Goal: Task Accomplishment & Management: Manage account settings

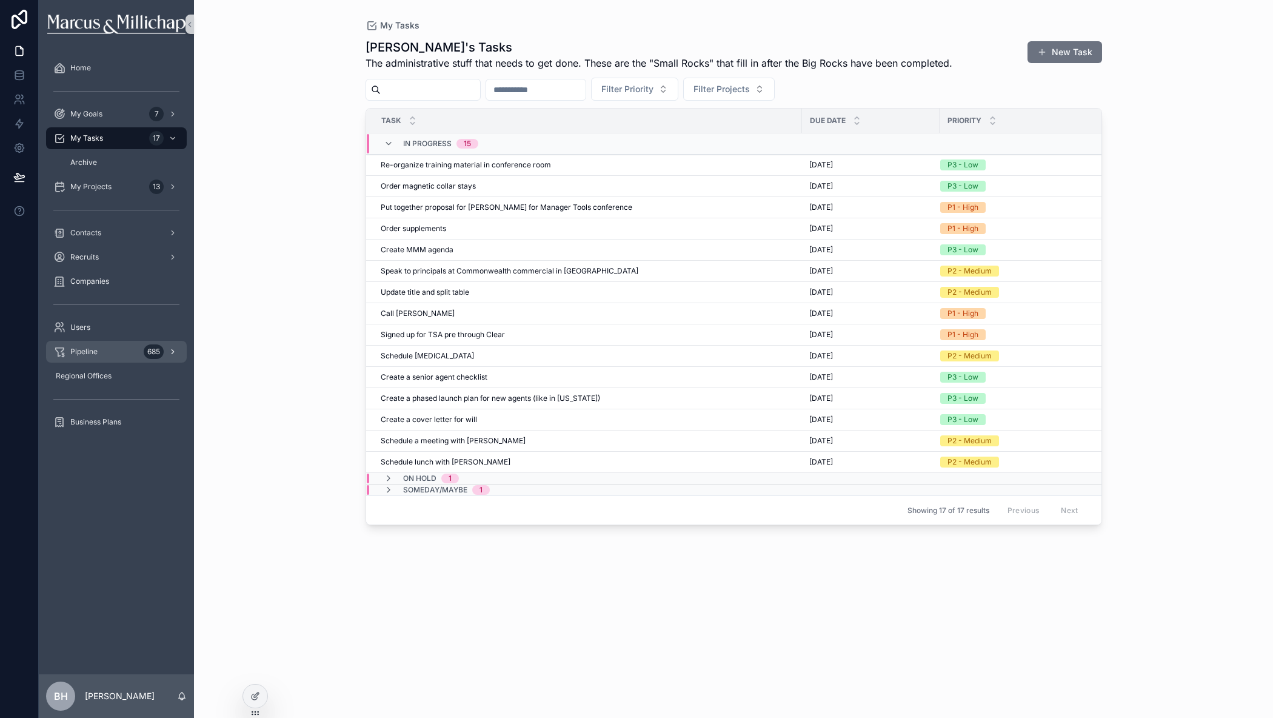
click at [71, 347] on span "Pipeline" at bounding box center [83, 352] width 27 height 10
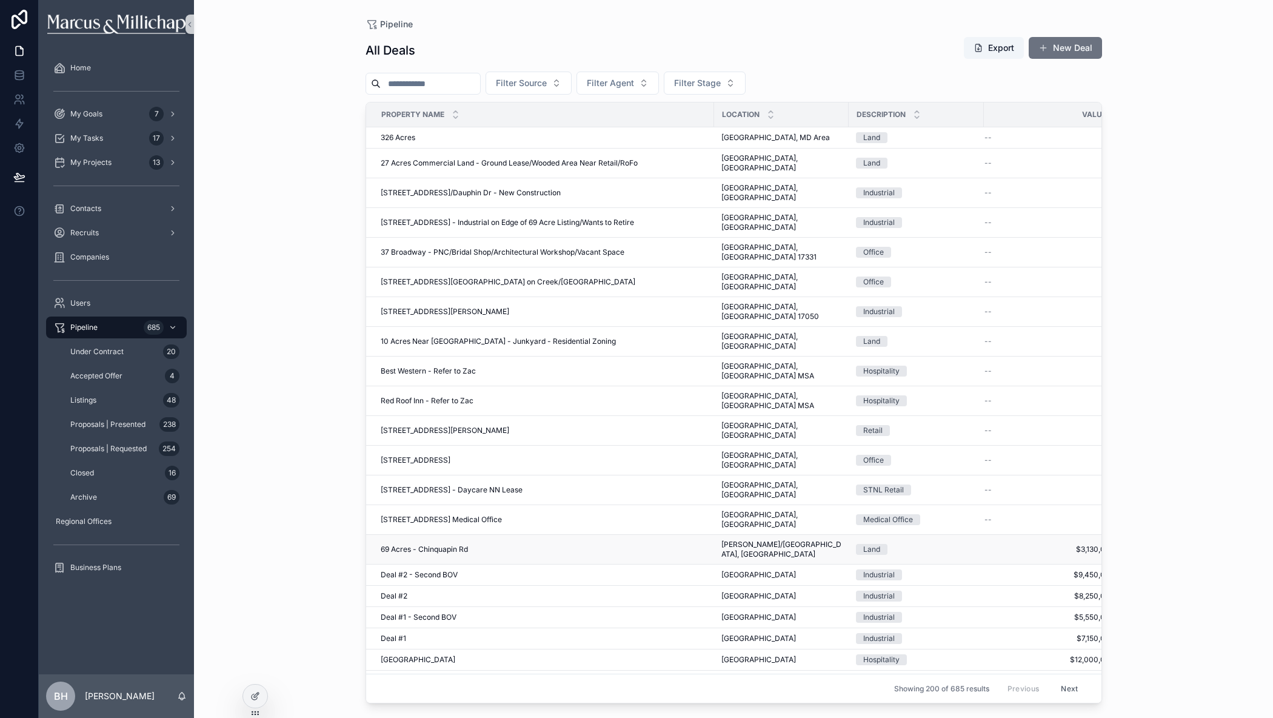
click at [402, 544] on span "69 Acres - Chinquapin Rd" at bounding box center [424, 549] width 87 height 10
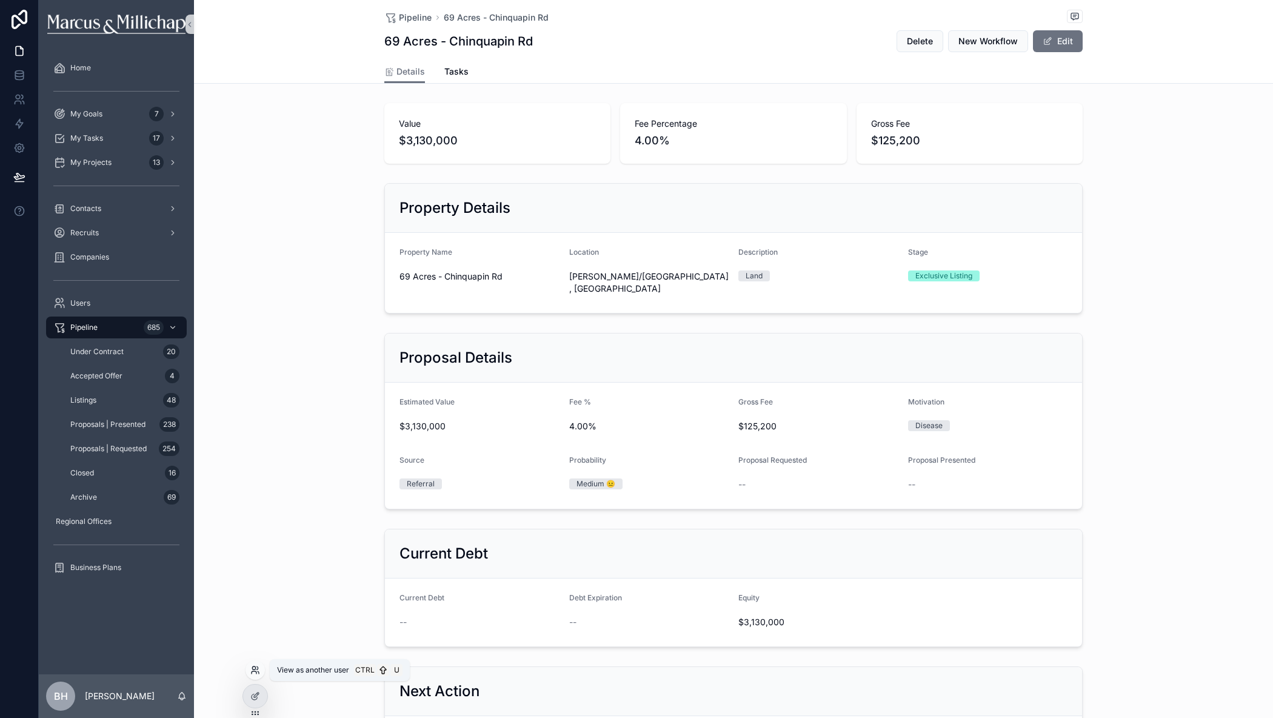
click at [259, 669] on icon at bounding box center [255, 670] width 10 height 10
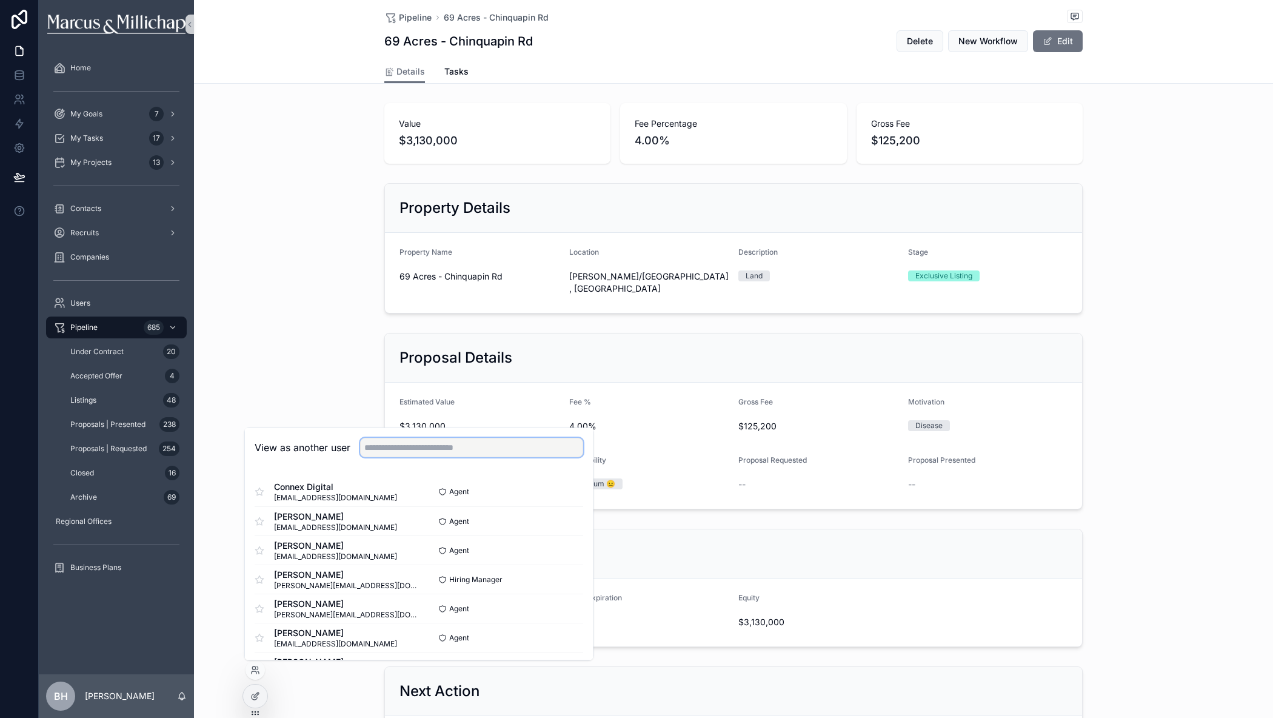
click at [408, 448] on input "text" at bounding box center [471, 447] width 223 height 19
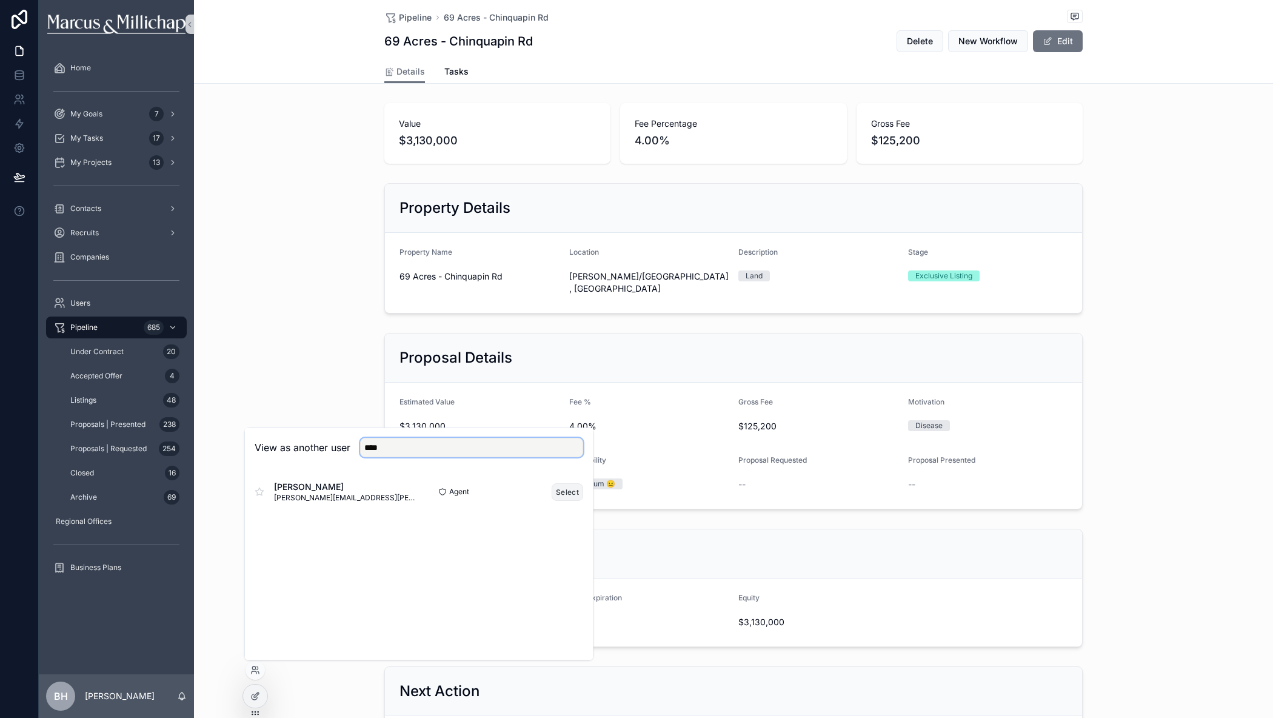
type input "****"
click at [568, 498] on button "Select" at bounding box center [567, 492] width 32 height 18
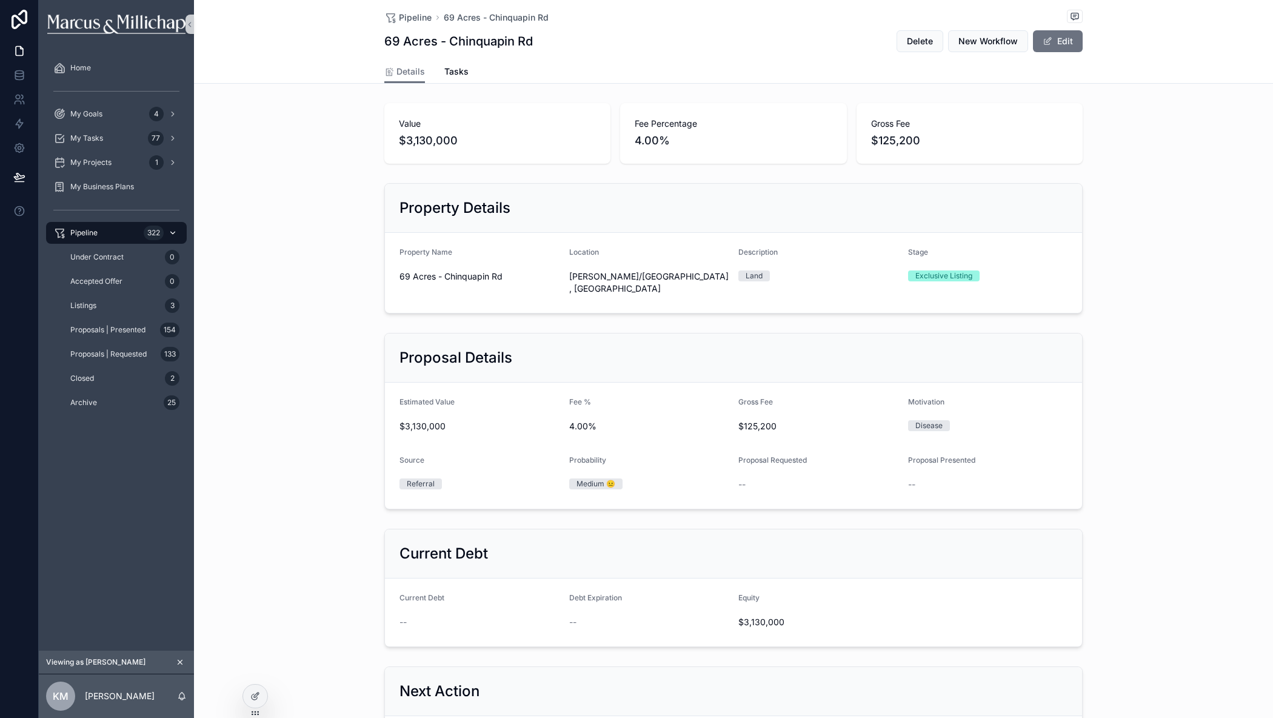
click at [78, 232] on span "Pipeline" at bounding box center [83, 233] width 27 height 10
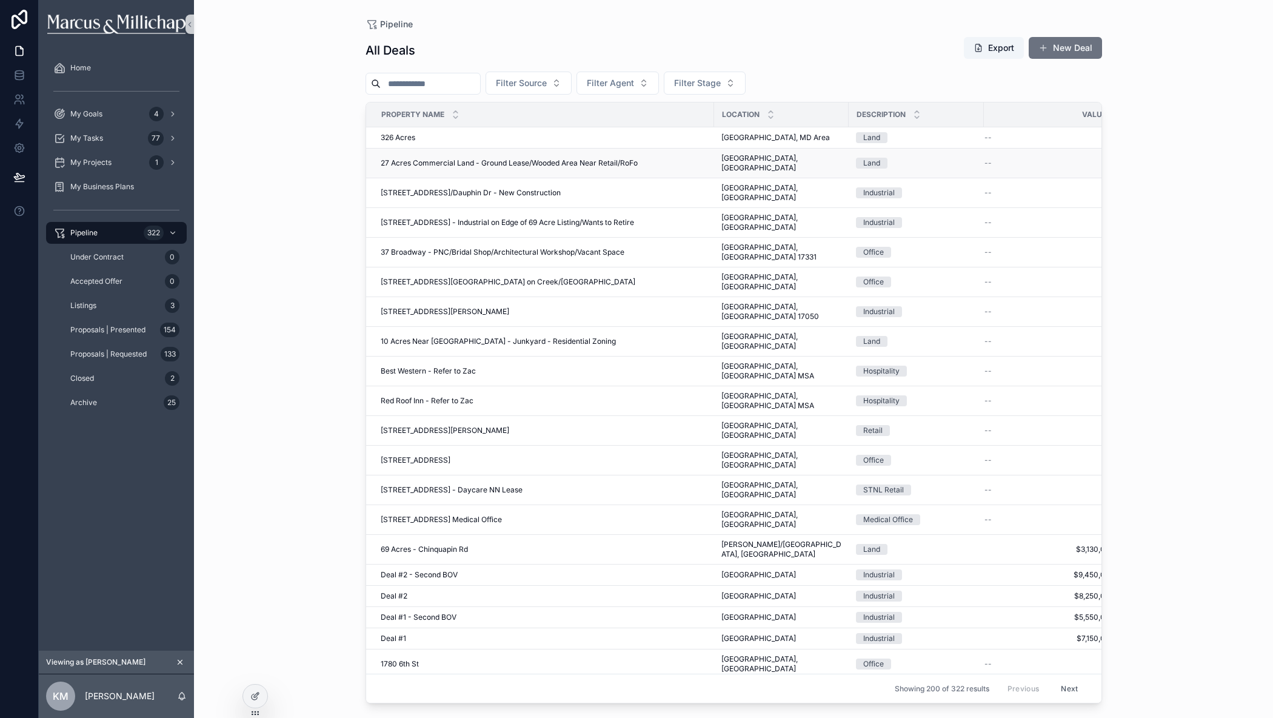
click at [408, 158] on span "27 Acres Commercial Land - Ground Lease/Wooded Area Near Retail/RoFo" at bounding box center [509, 163] width 257 height 10
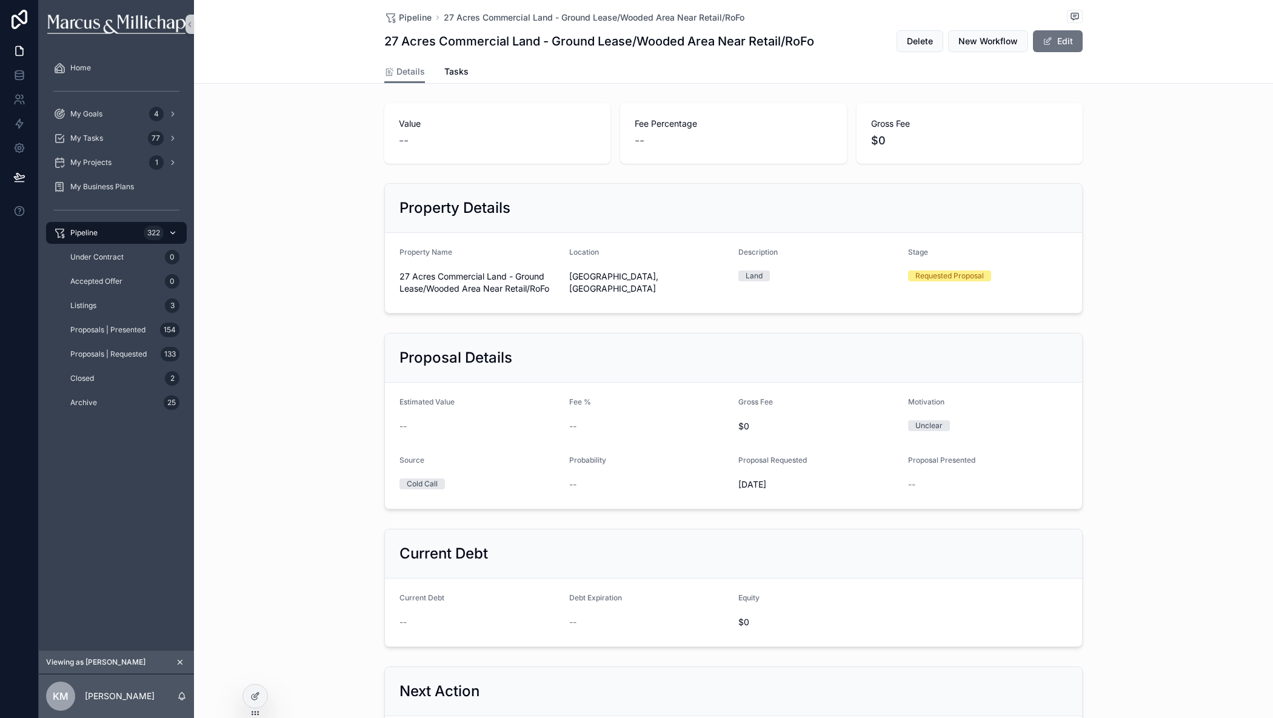
click at [92, 226] on div "Pipeline 322" at bounding box center [116, 232] width 126 height 19
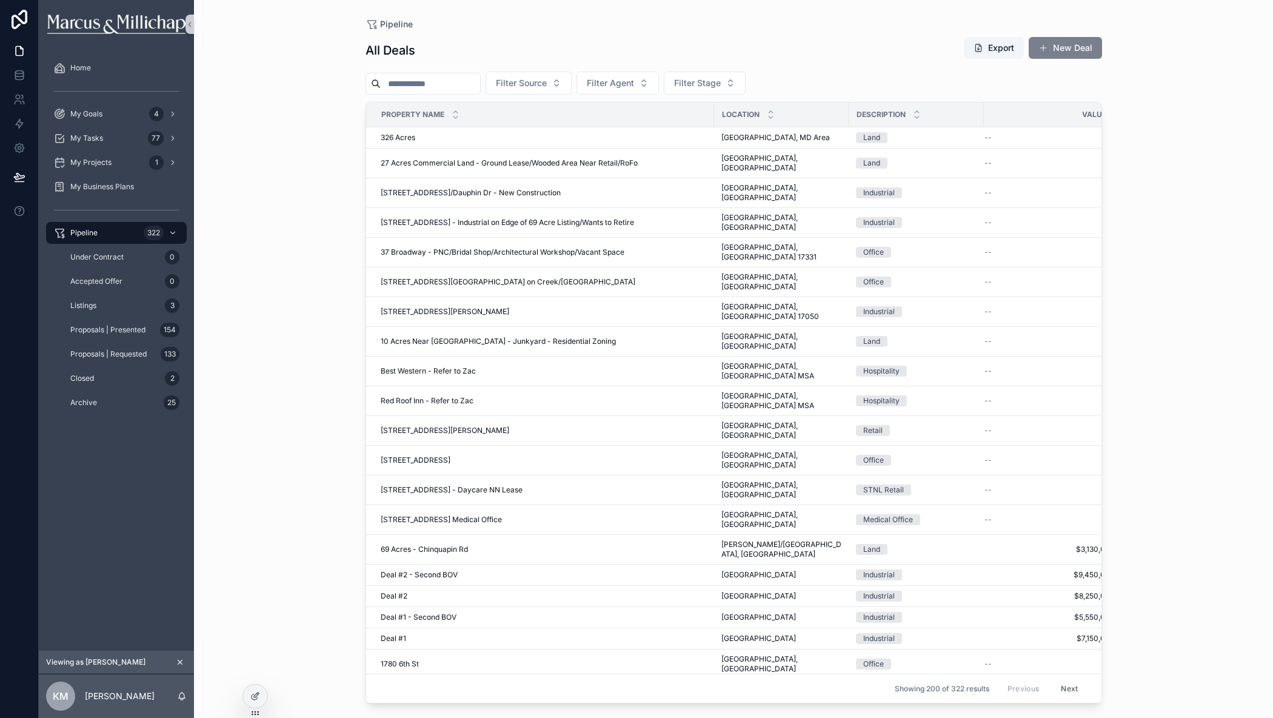
click at [1057, 48] on button "New Deal" at bounding box center [1064, 48] width 73 height 22
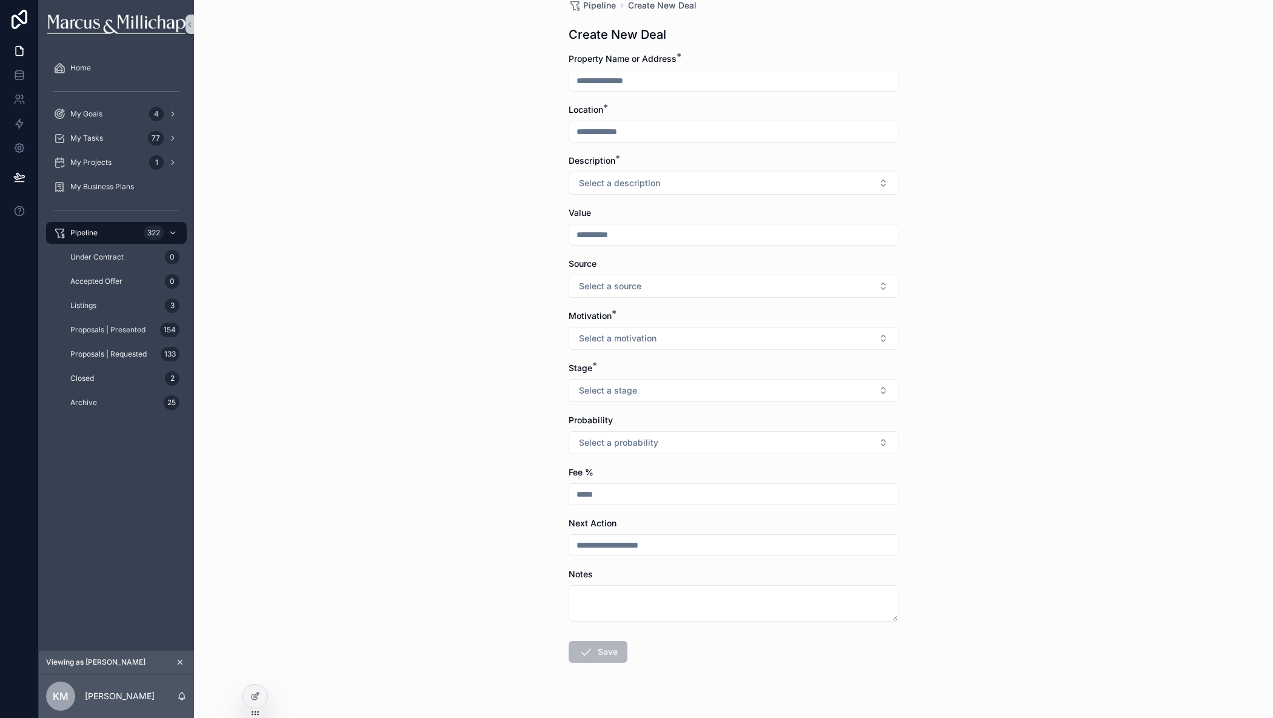
scroll to position [42, 0]
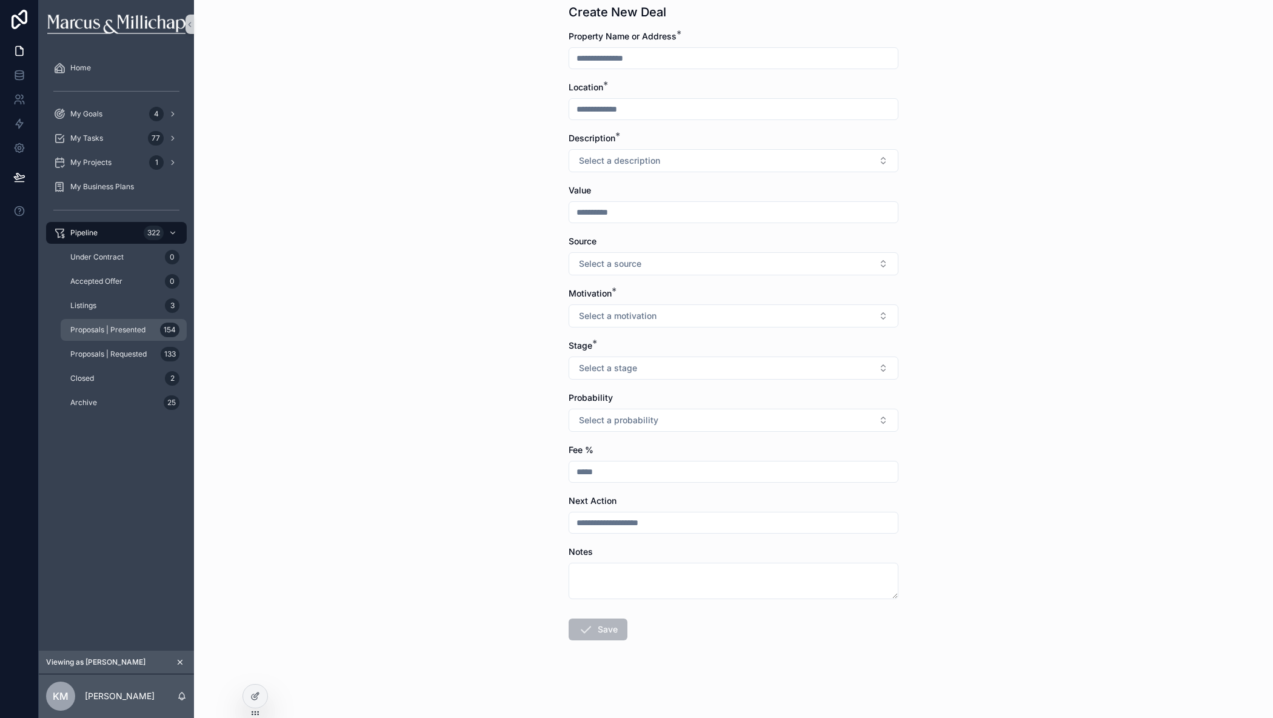
click at [84, 331] on span "Proposals | Presented" at bounding box center [107, 330] width 75 height 10
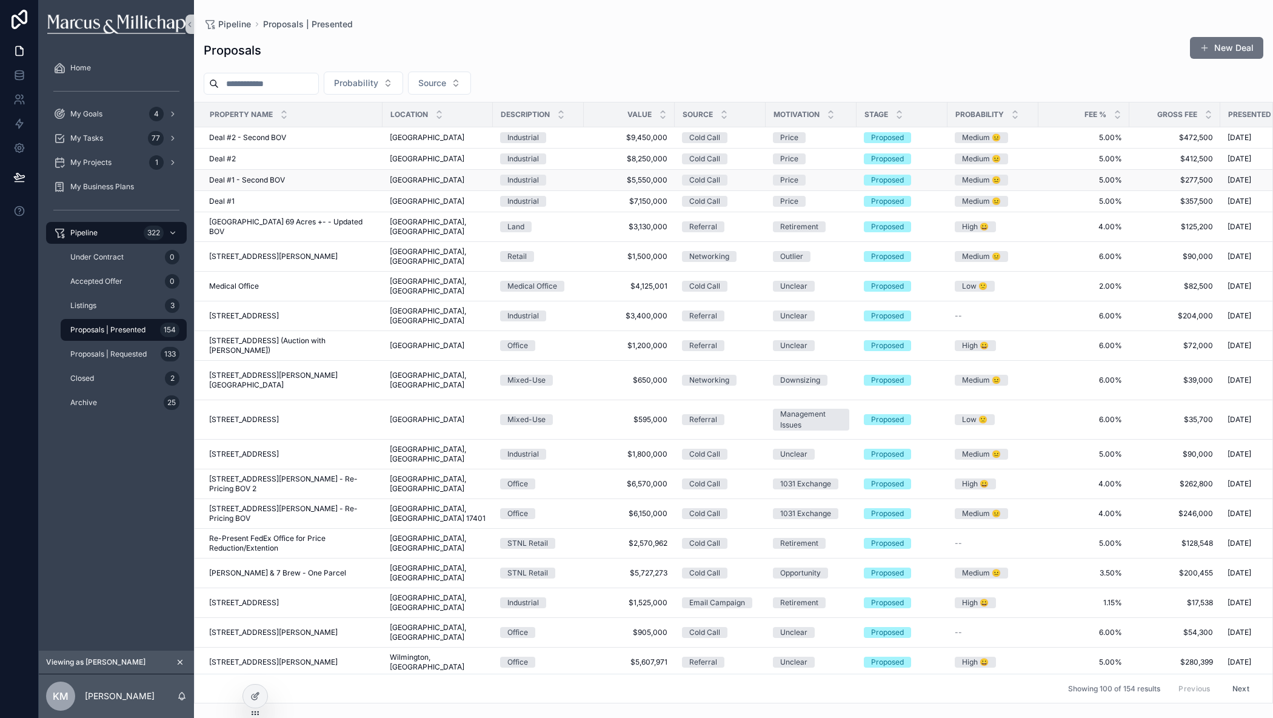
click at [243, 182] on span "Deal #1 - Second BOV" at bounding box center [247, 180] width 76 height 10
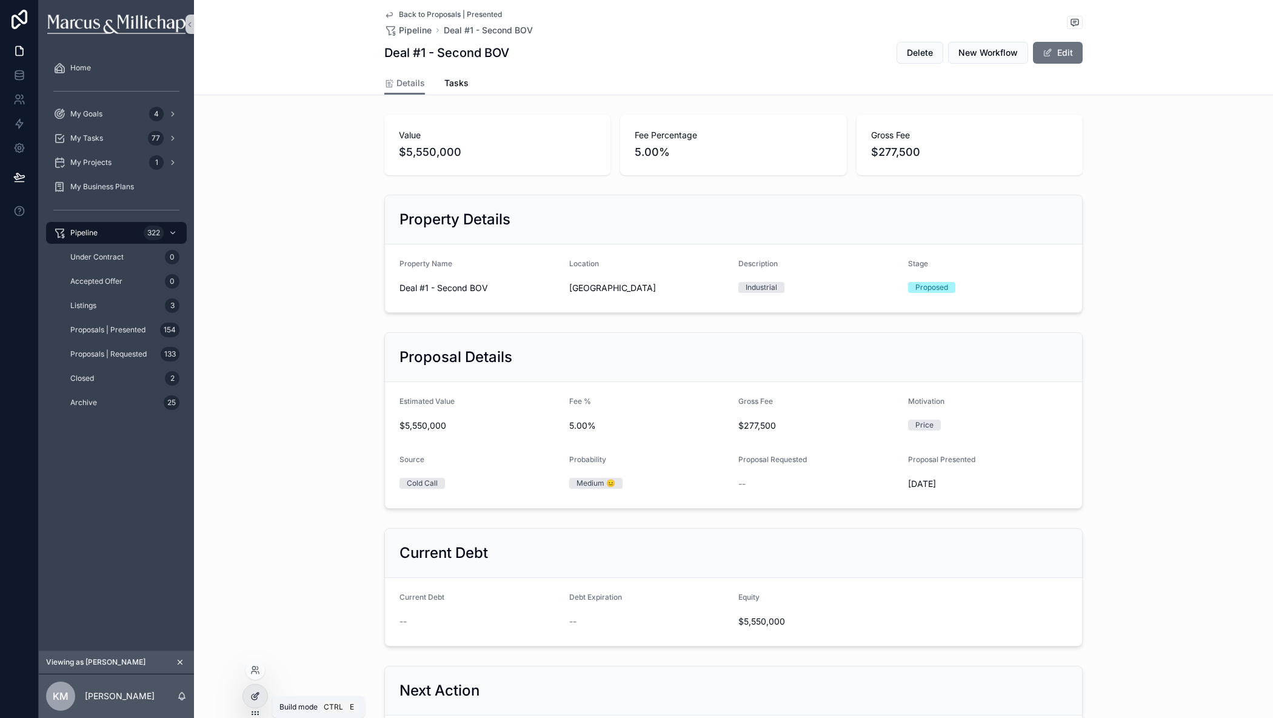
click at [259, 700] on icon at bounding box center [255, 696] width 10 height 10
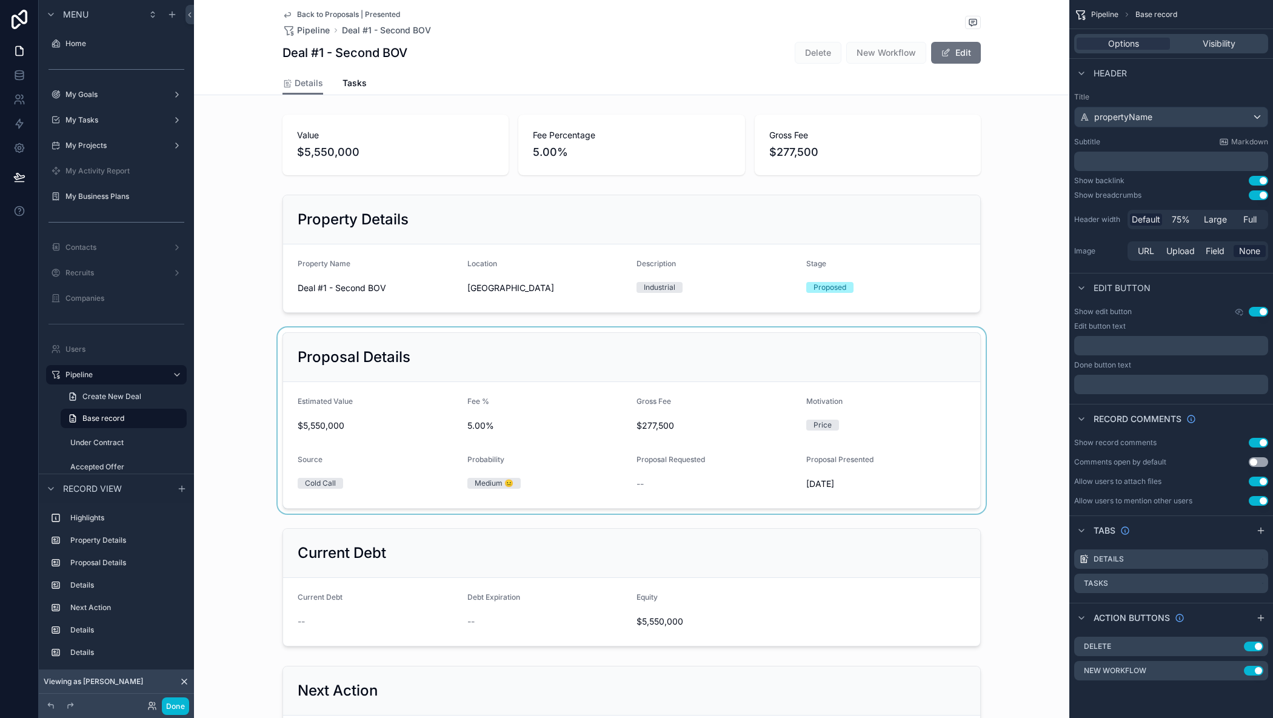
click at [819, 347] on div "scrollable content" at bounding box center [631, 420] width 875 height 186
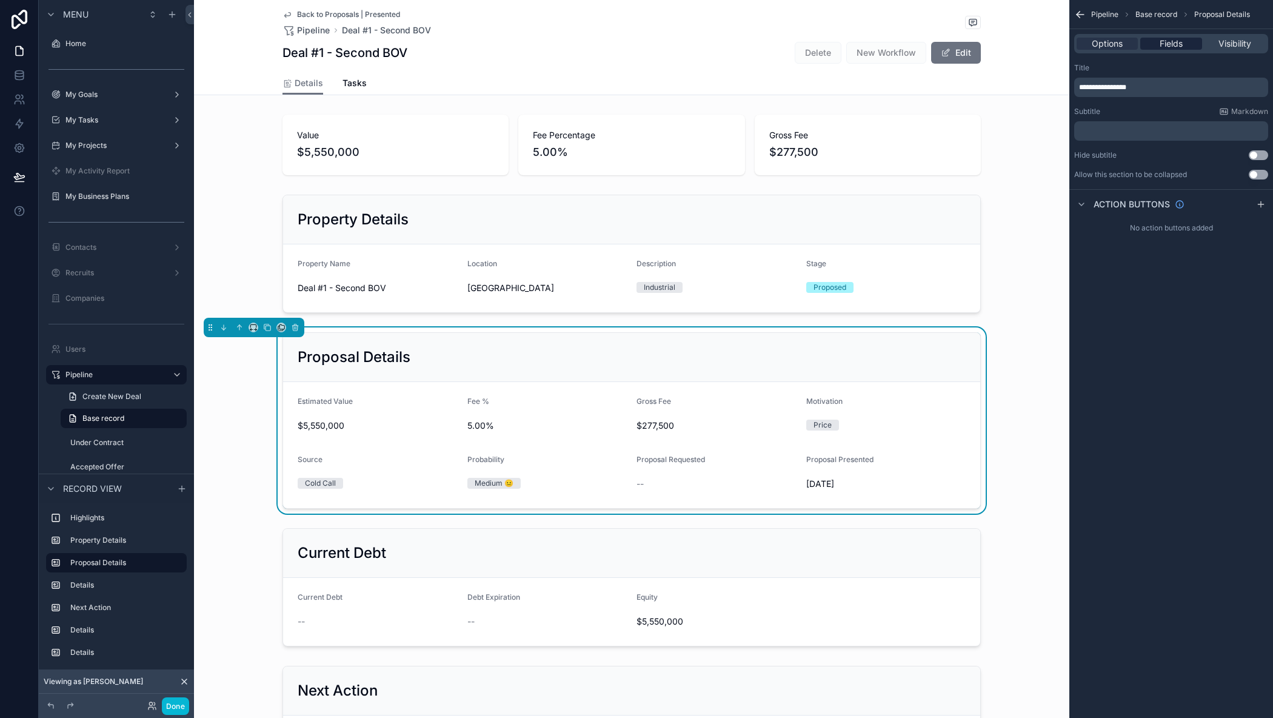
click at [1178, 45] on span "Fields" at bounding box center [1170, 44] width 23 height 12
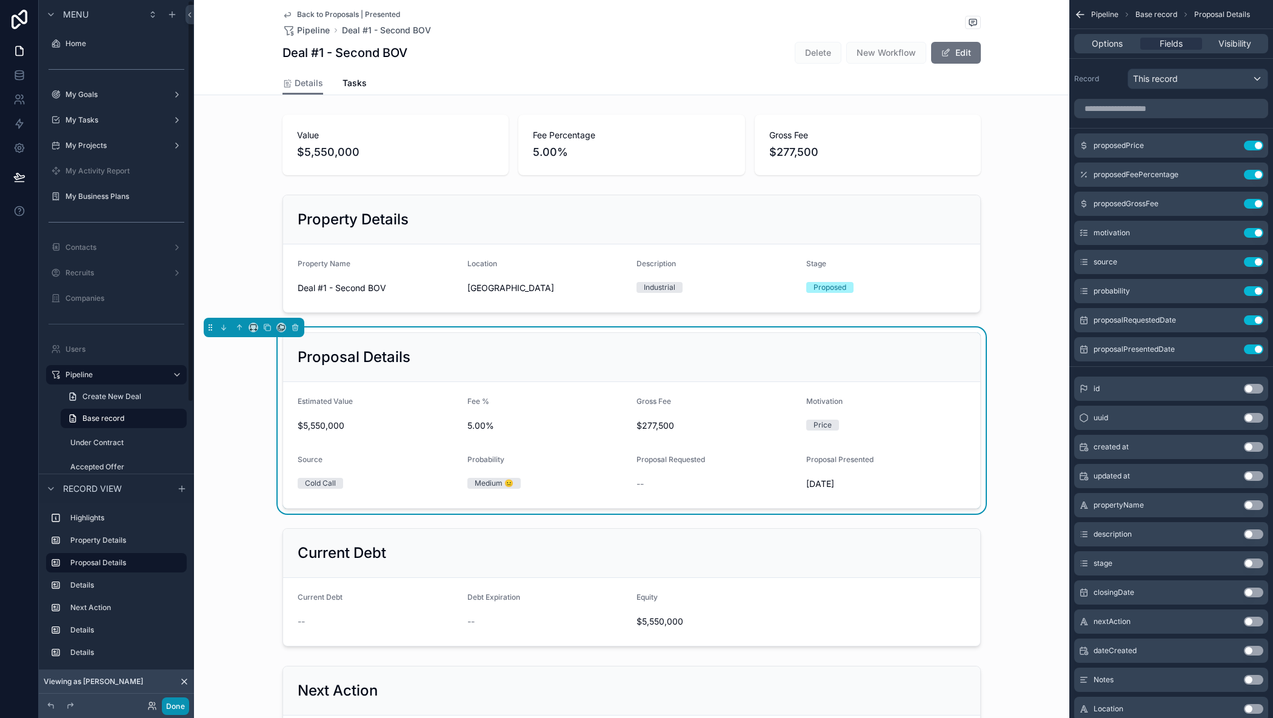
click at [181, 703] on button "Done" at bounding box center [175, 706] width 27 height 18
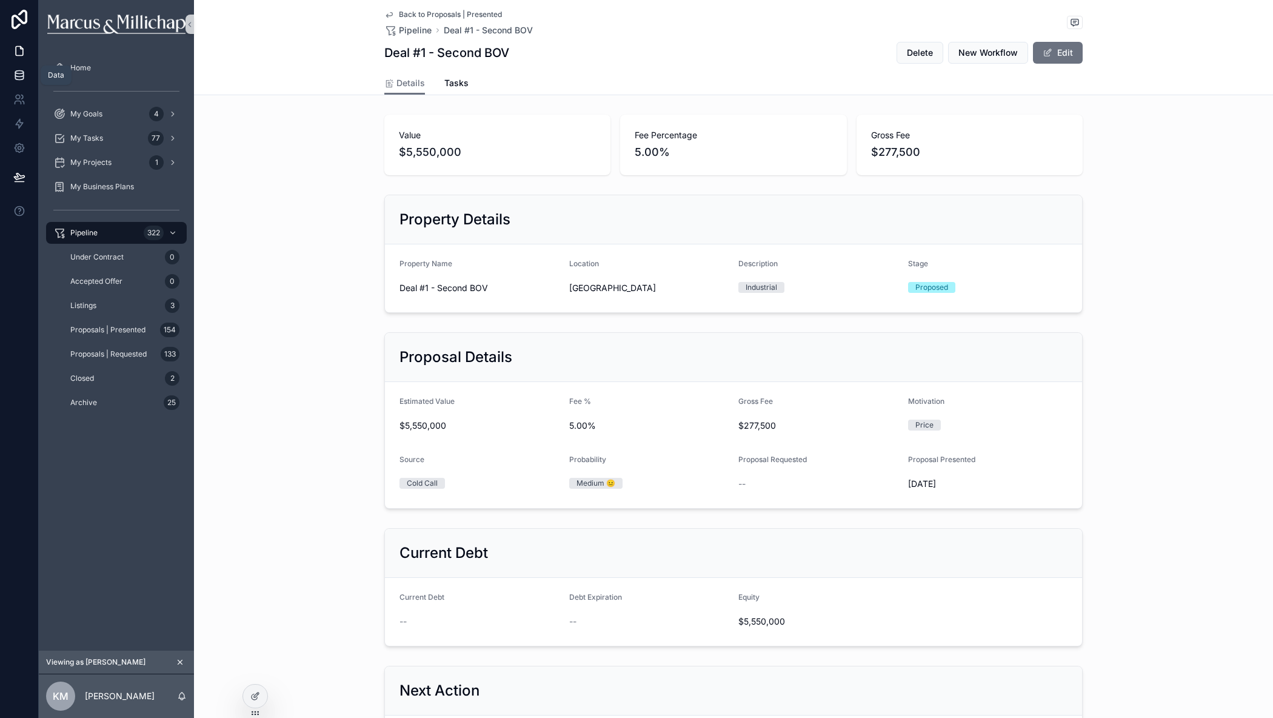
click at [21, 75] on icon at bounding box center [19, 75] width 12 height 12
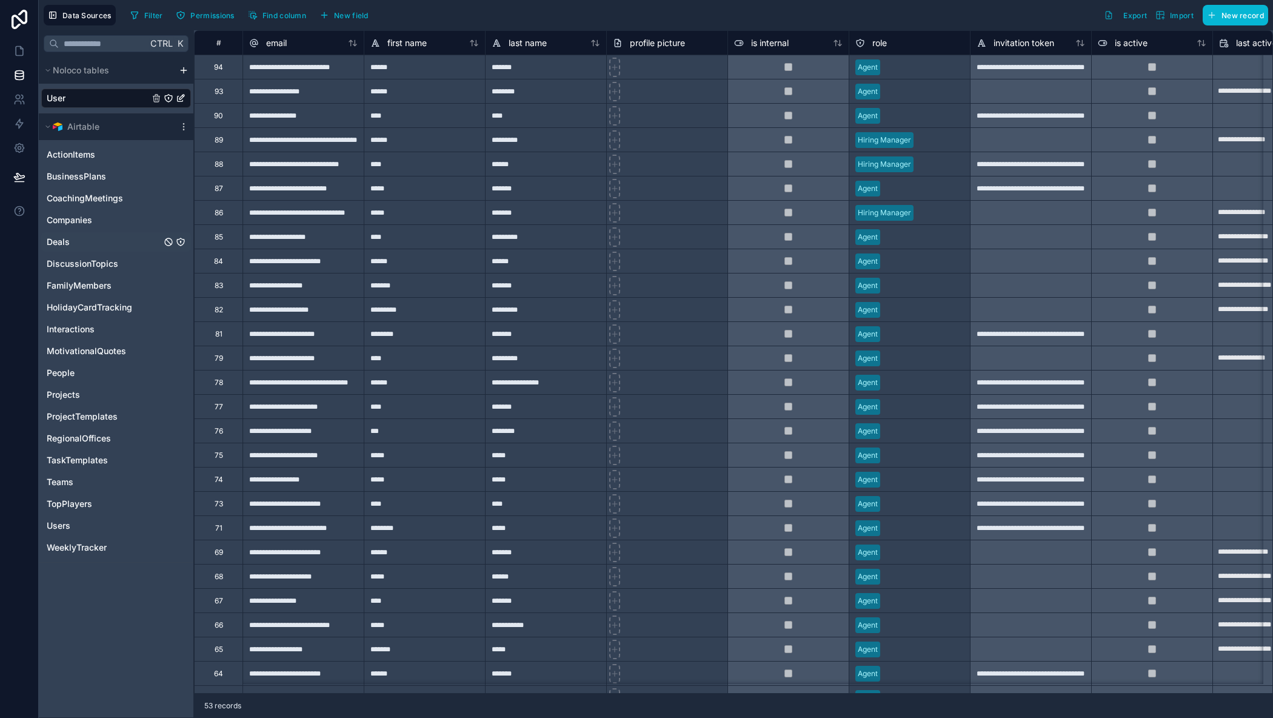
click at [59, 241] on span "Deals" at bounding box center [58, 242] width 23 height 12
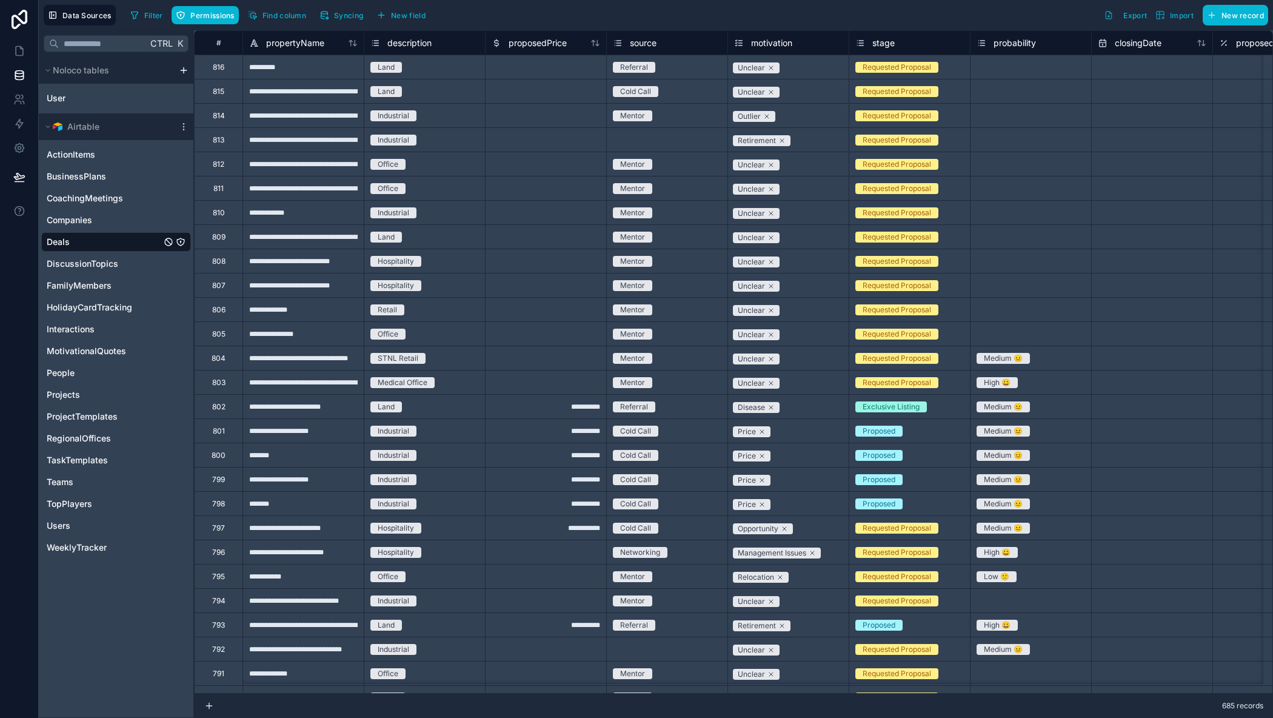
click at [181, 241] on icon "Deals" at bounding box center [180, 241] width 1 height 1
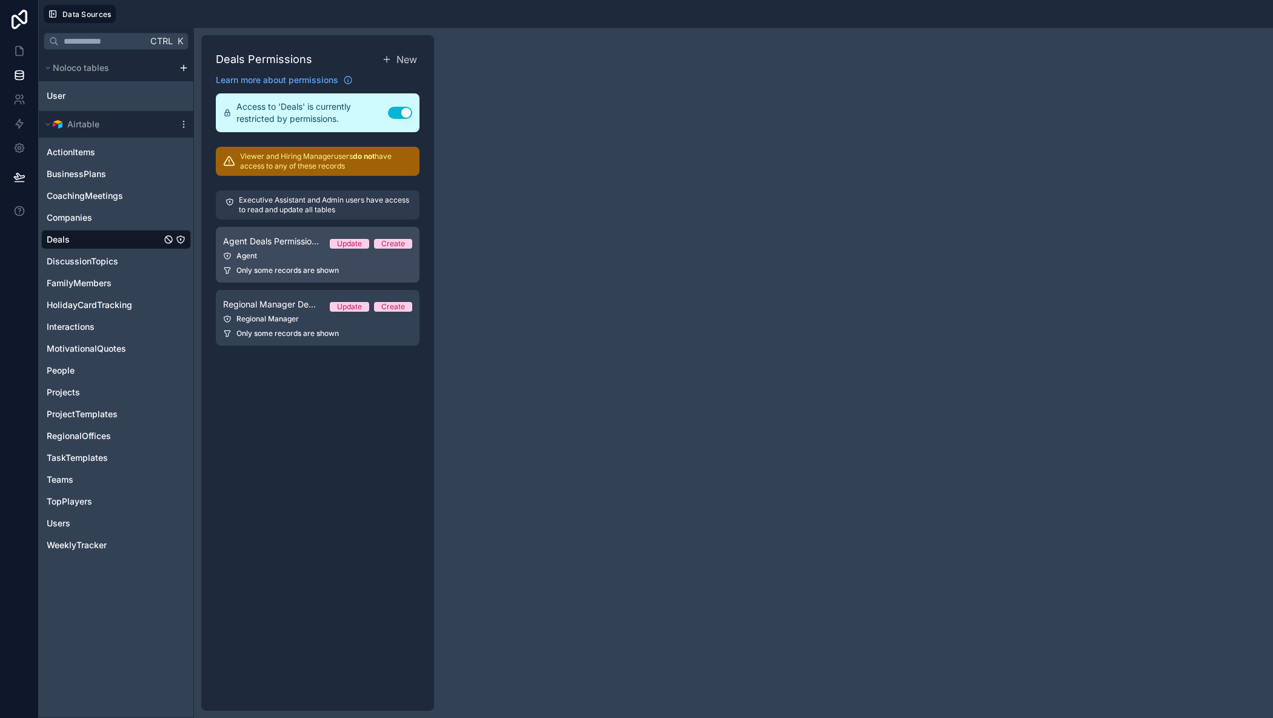
click at [285, 247] on span "Agent Deals Permissions" at bounding box center [271, 241] width 97 height 12
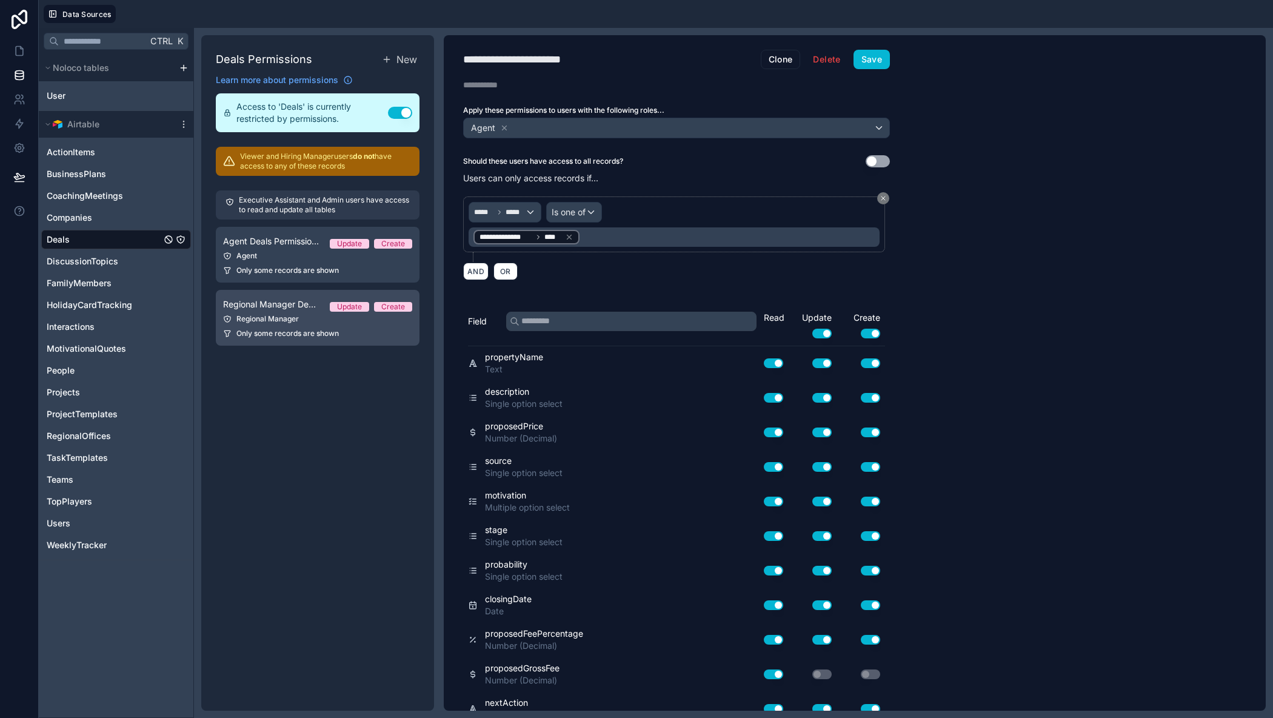
click at [301, 321] on div "Regional Manager" at bounding box center [317, 319] width 189 height 10
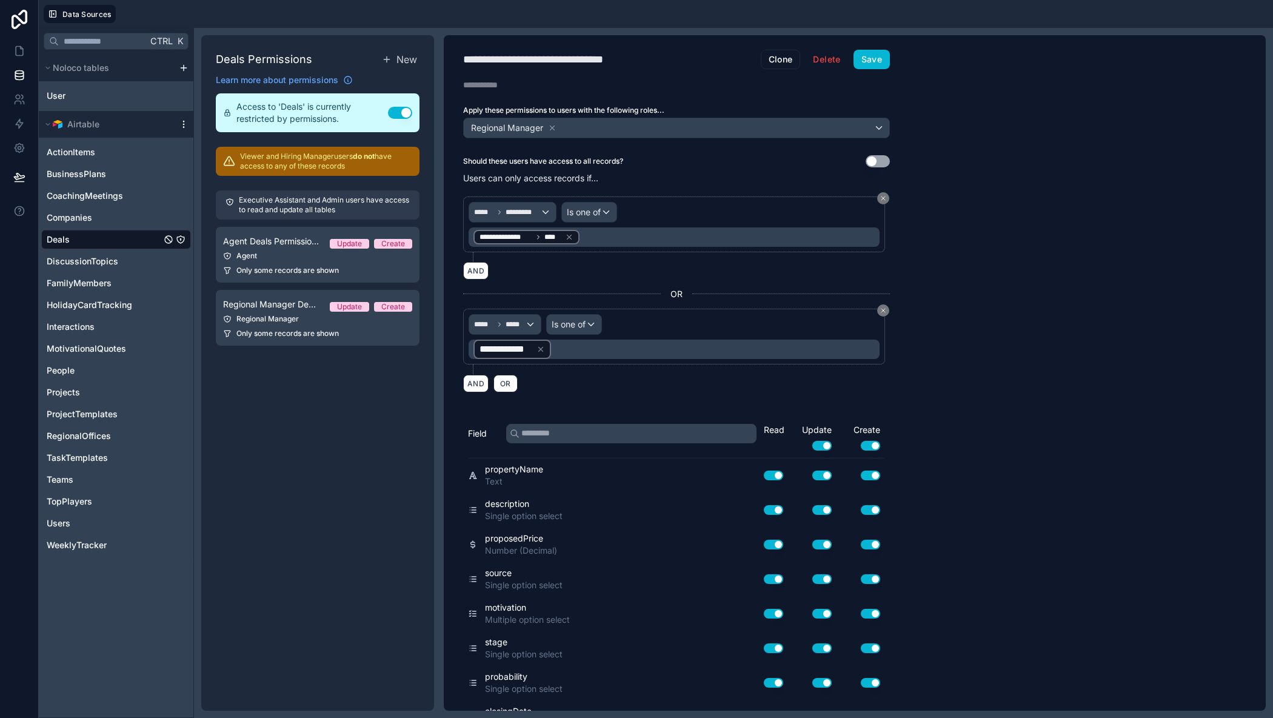
click at [181, 124] on icon "scrollable content" at bounding box center [184, 124] width 10 height 10
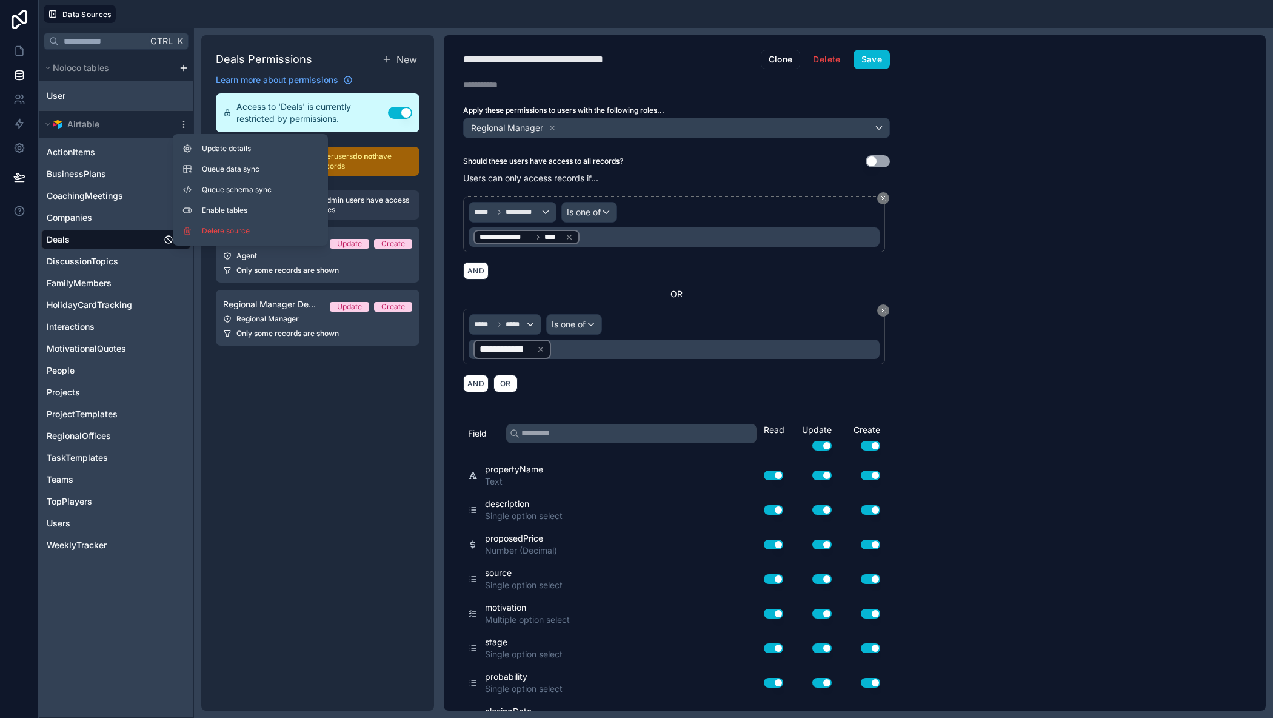
click at [296, 431] on div "Deals Permissions New Learn more about permissions Access to 'Deals' is current…" at bounding box center [317, 372] width 233 height 675
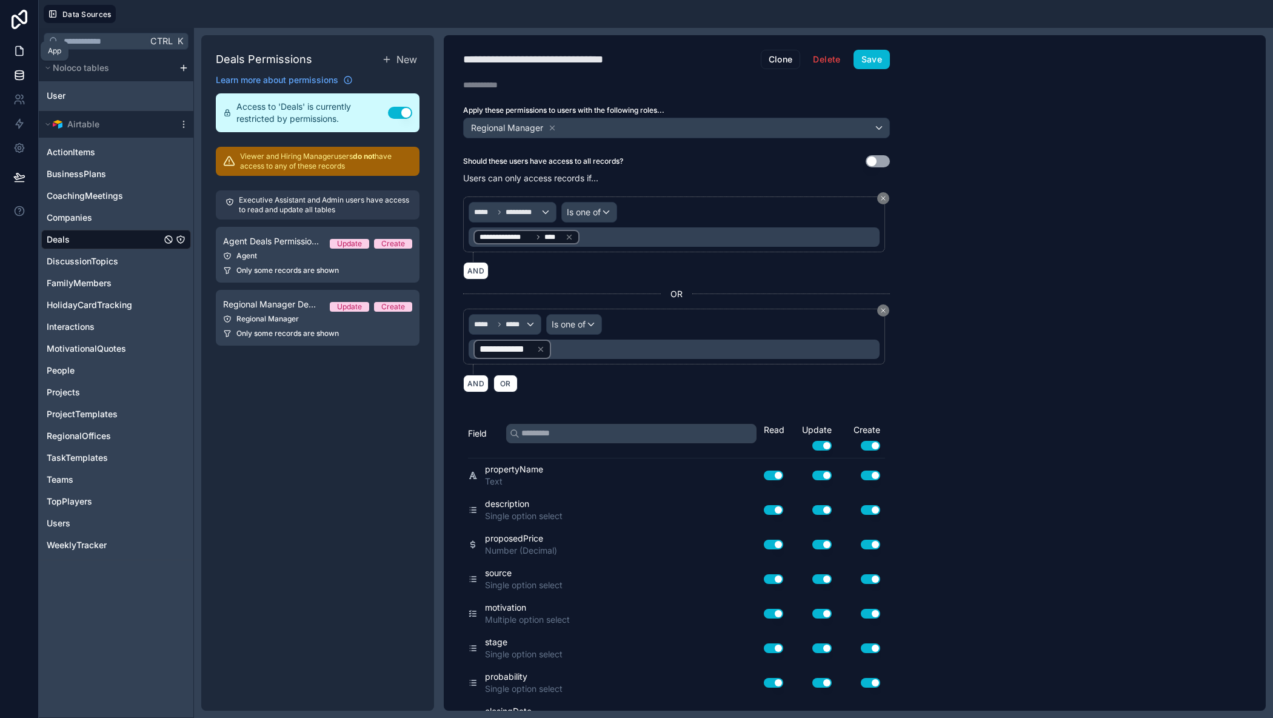
click at [9, 52] on link at bounding box center [19, 51] width 38 height 24
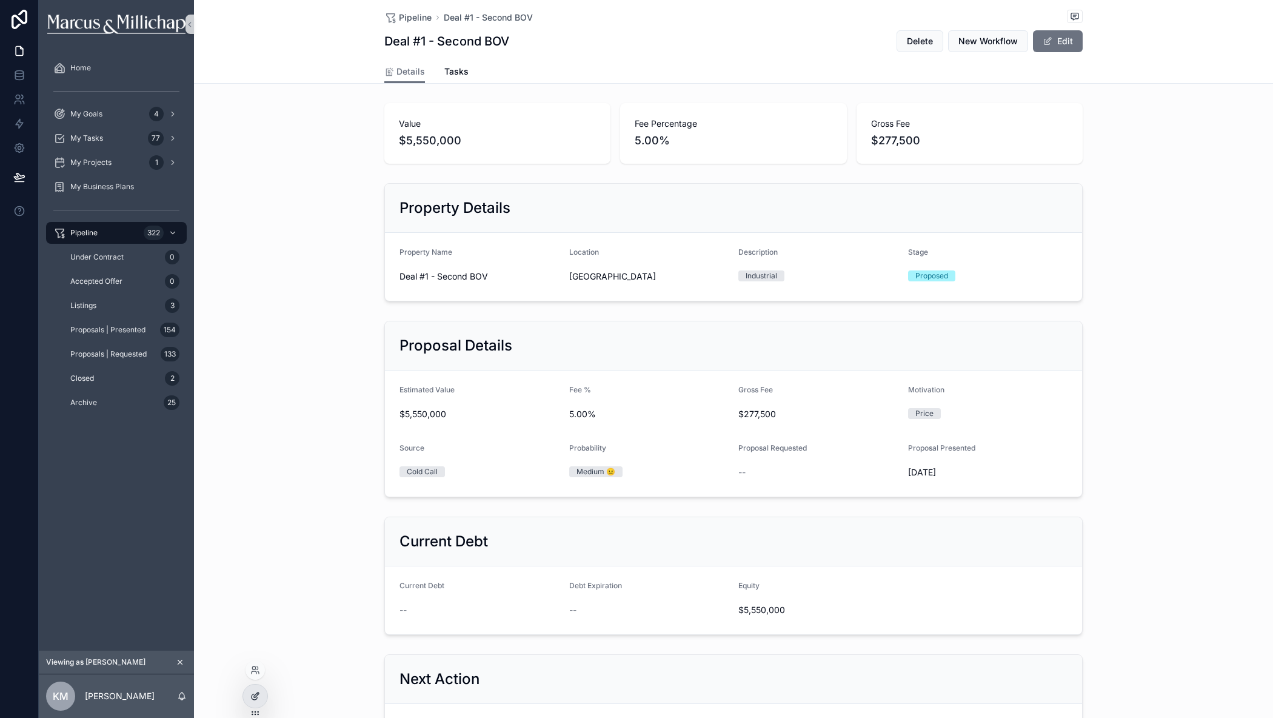
click at [251, 697] on icon at bounding box center [253, 696] width 5 height 5
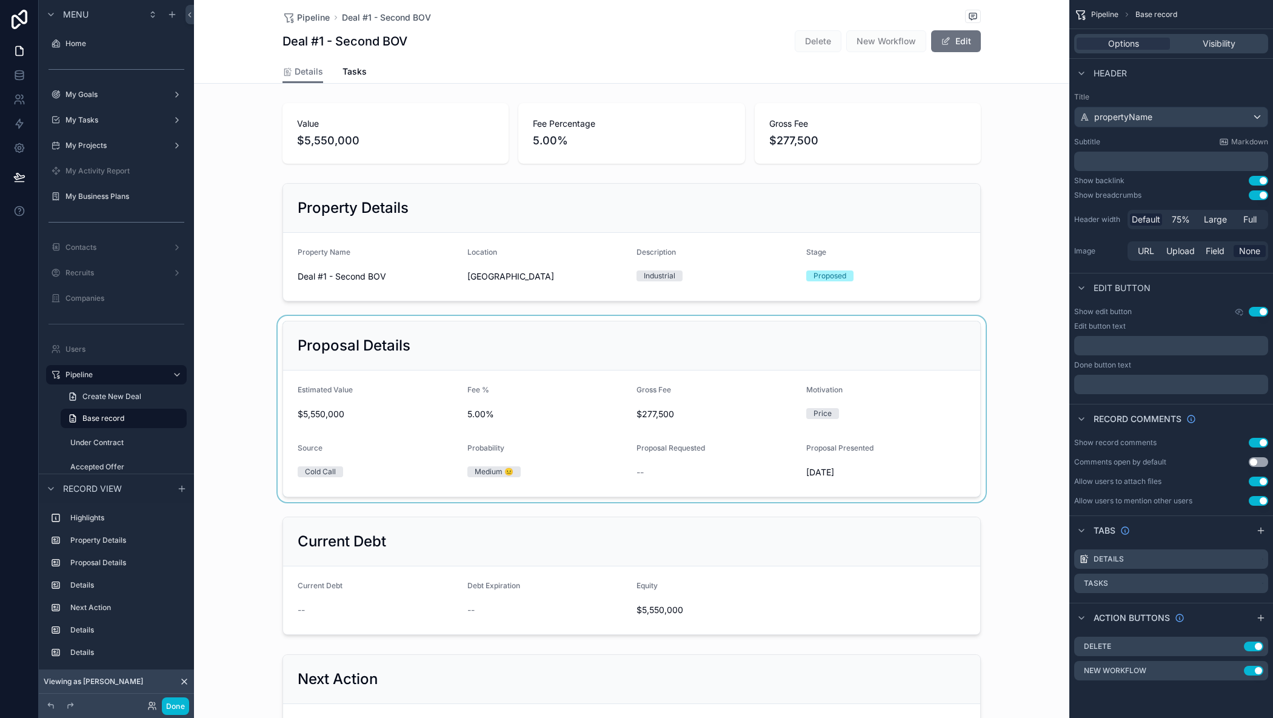
click at [599, 340] on div "scrollable content" at bounding box center [631, 409] width 875 height 186
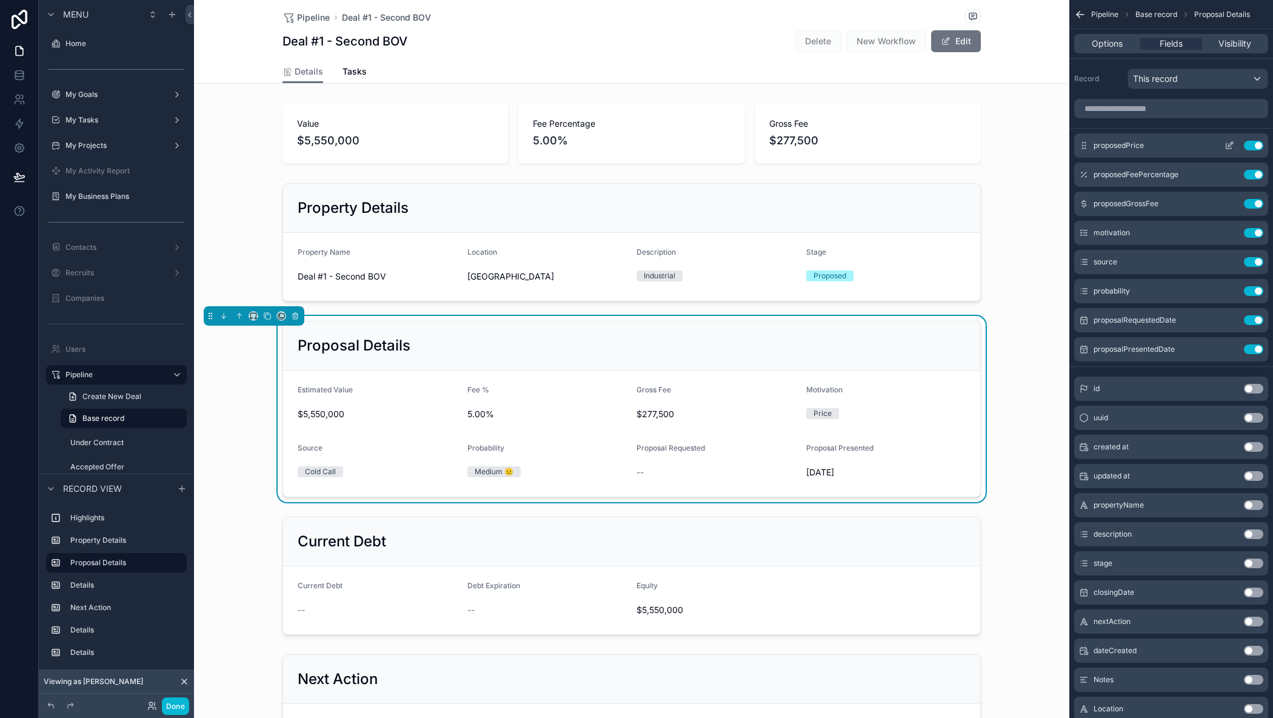
click at [1230, 141] on icon "scrollable content" at bounding box center [1229, 146] width 10 height 10
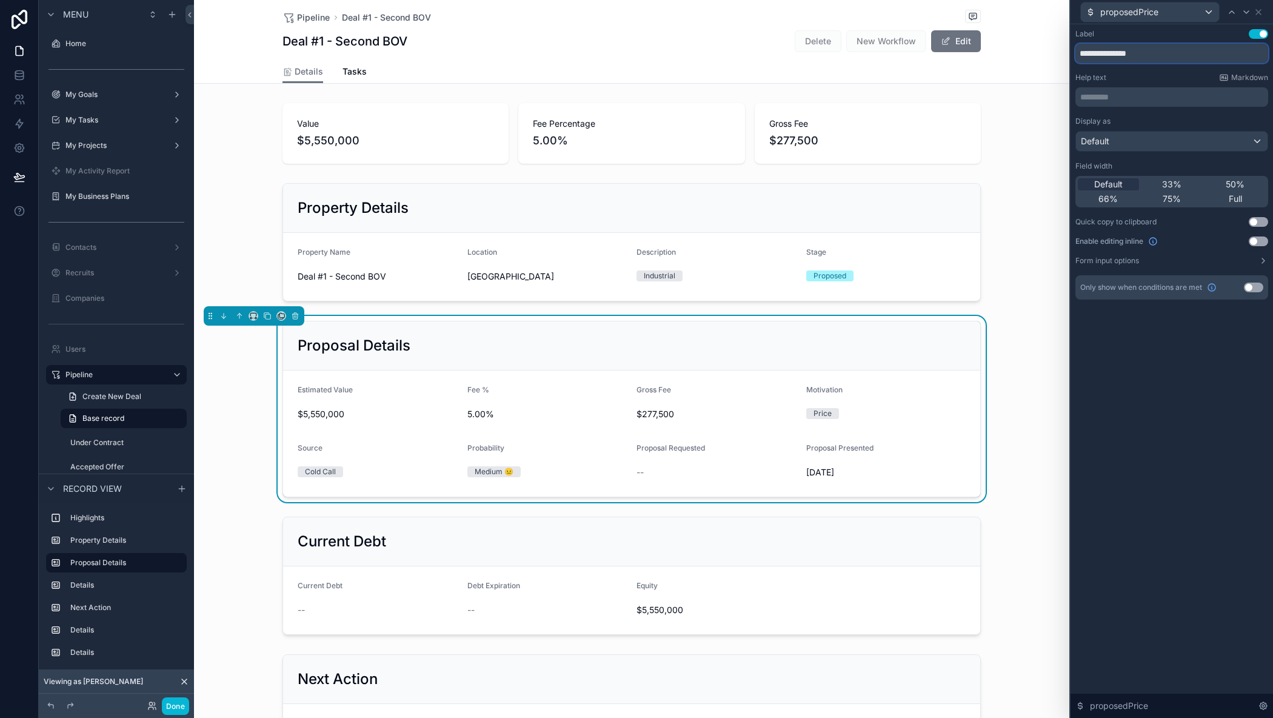
drag, startPoint x: 1148, startPoint y: 58, endPoint x: 1041, endPoint y: 51, distance: 106.9
click at [1041, 51] on div "**********" at bounding box center [636, 359] width 1273 height 718
type input "**********"
click at [1208, 458] on div "**********" at bounding box center [1171, 370] width 202 height 693
click at [1259, 8] on icon at bounding box center [1258, 12] width 10 height 10
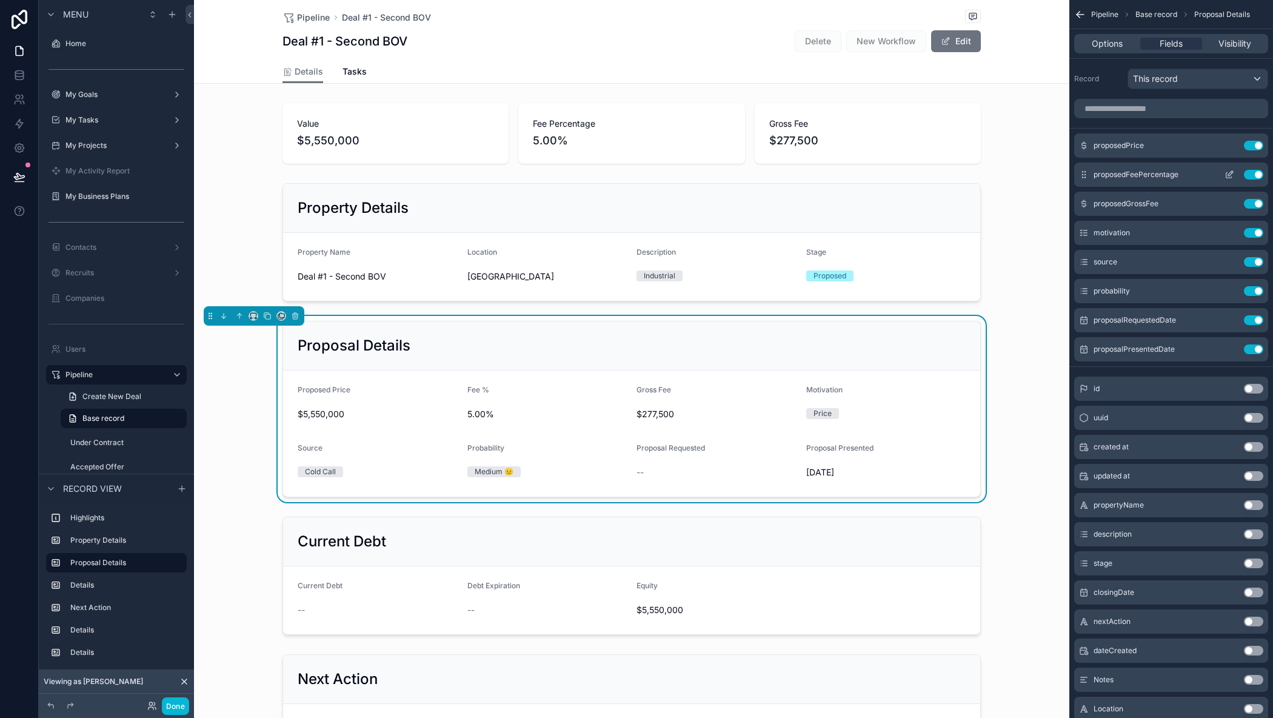
click at [1229, 175] on icon "scrollable content" at bounding box center [1229, 175] width 10 height 10
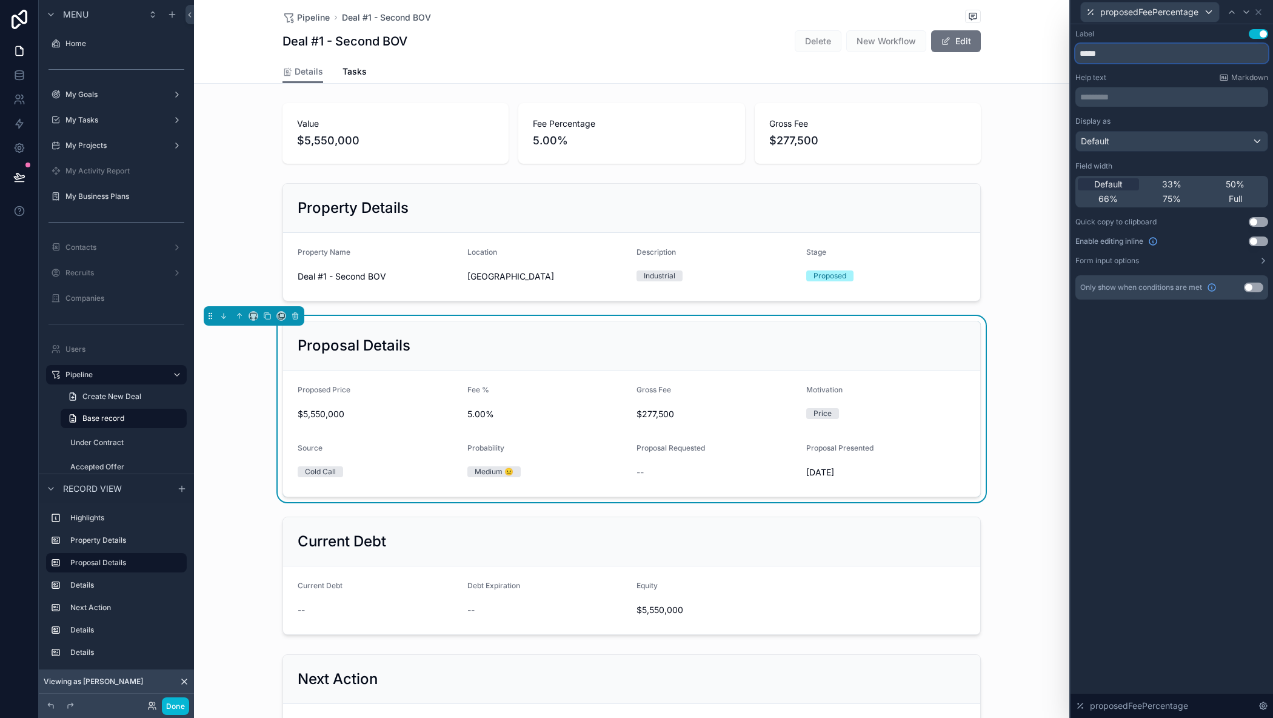
click at [1081, 50] on input "*****" at bounding box center [1171, 53] width 193 height 19
type input "**********"
click at [1177, 367] on div "**********" at bounding box center [1171, 370] width 202 height 693
click at [1259, 12] on icon at bounding box center [1258, 12] width 10 height 10
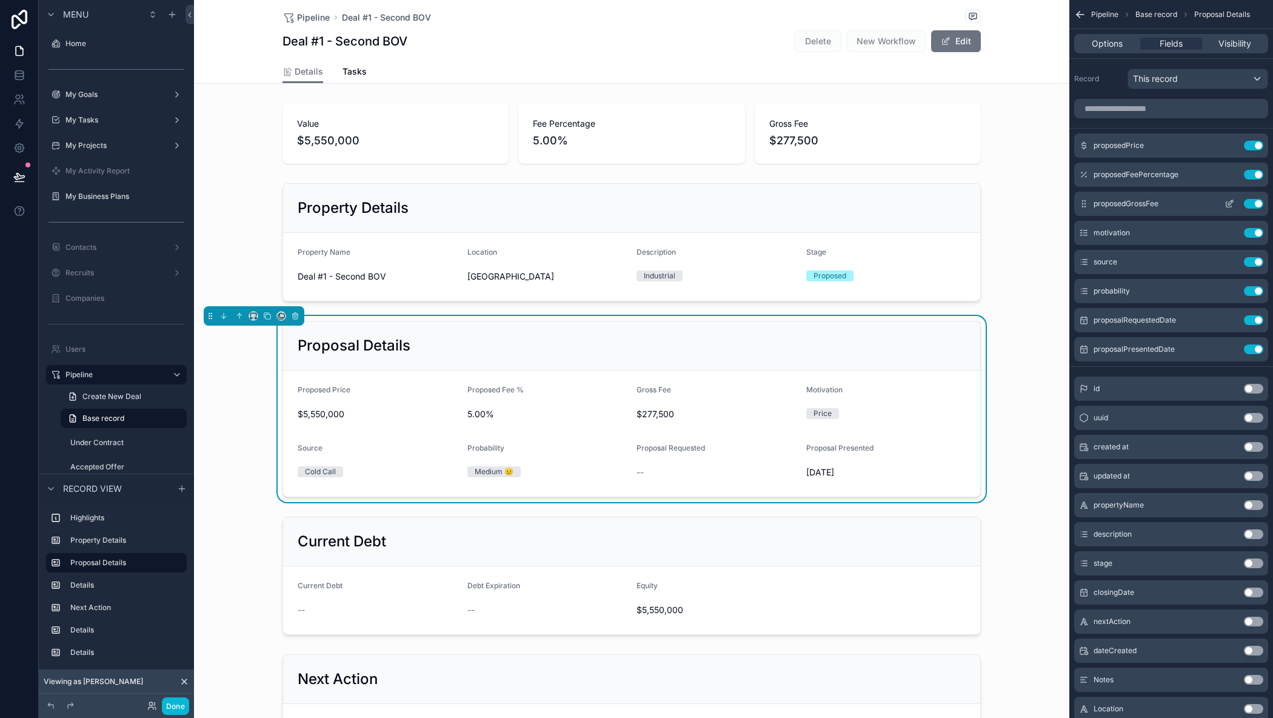
click at [1226, 205] on icon "scrollable content" at bounding box center [1228, 204] width 5 height 5
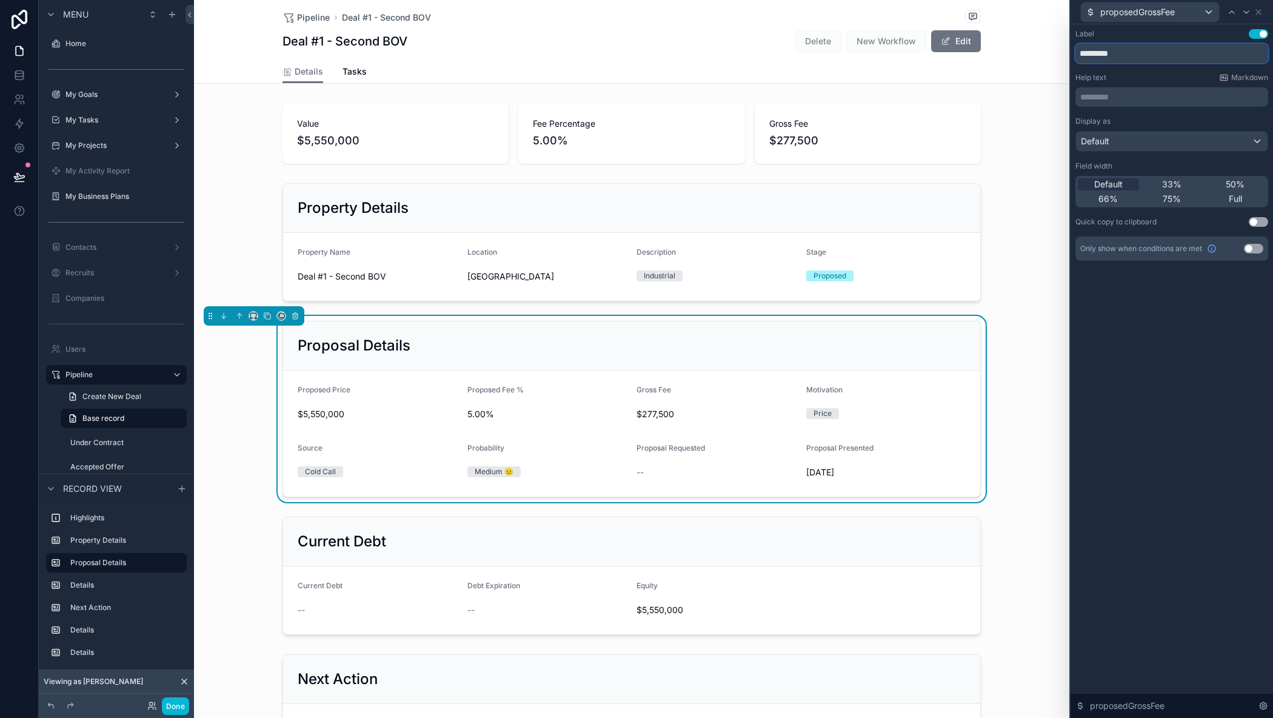
click at [1082, 52] on input "*********" at bounding box center [1171, 53] width 193 height 19
type input "**********"
click at [1256, 12] on icon at bounding box center [1258, 12] width 10 height 10
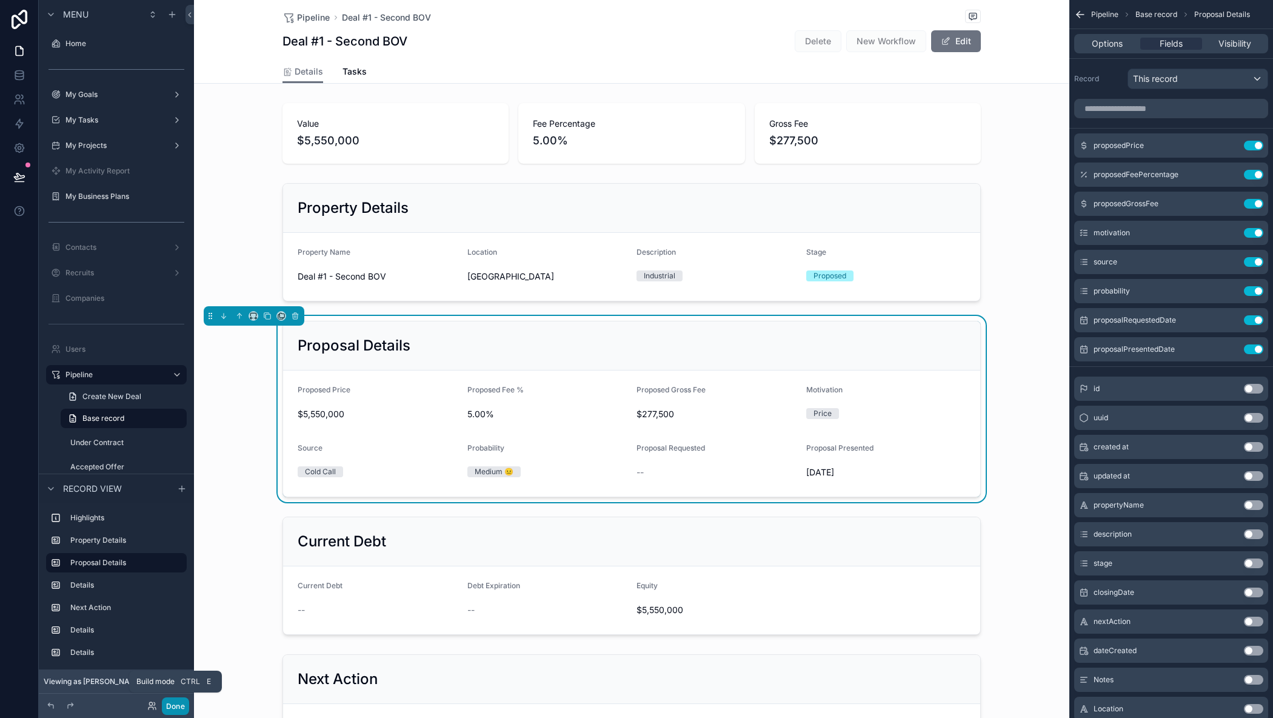
click at [168, 709] on button "Done" at bounding box center [175, 706] width 27 height 18
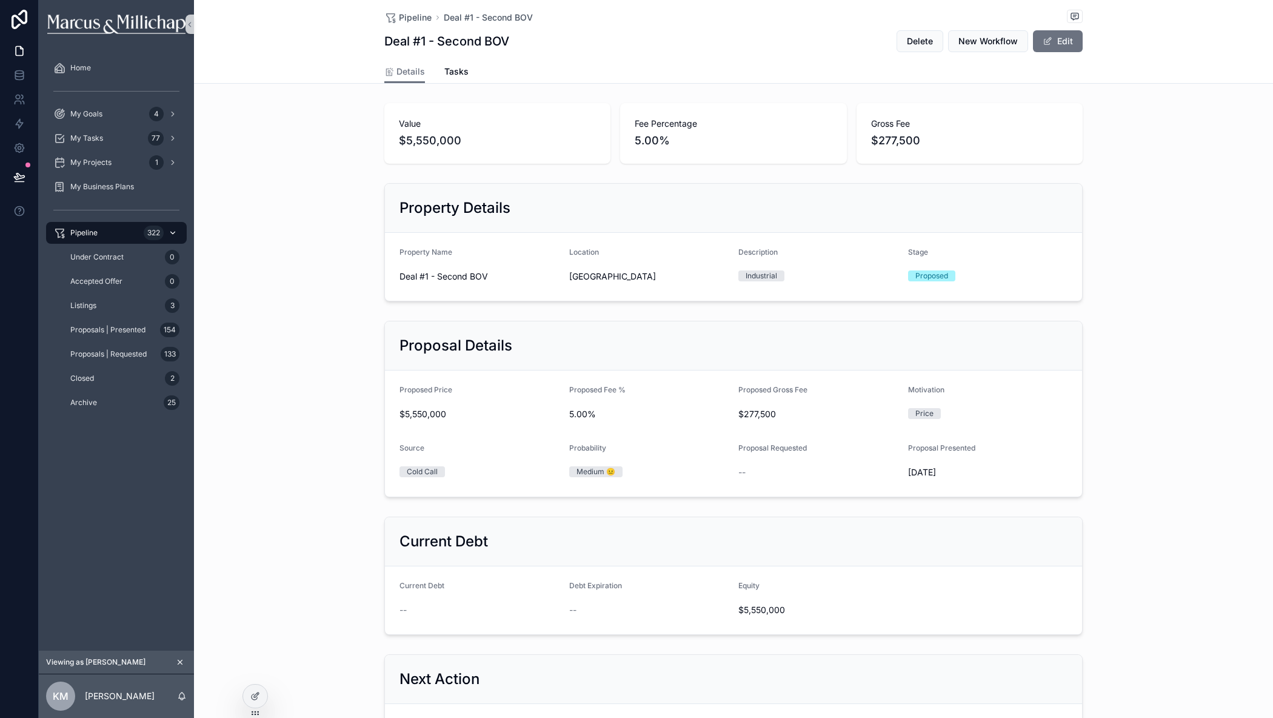
click at [80, 234] on span "Pipeline" at bounding box center [83, 233] width 27 height 10
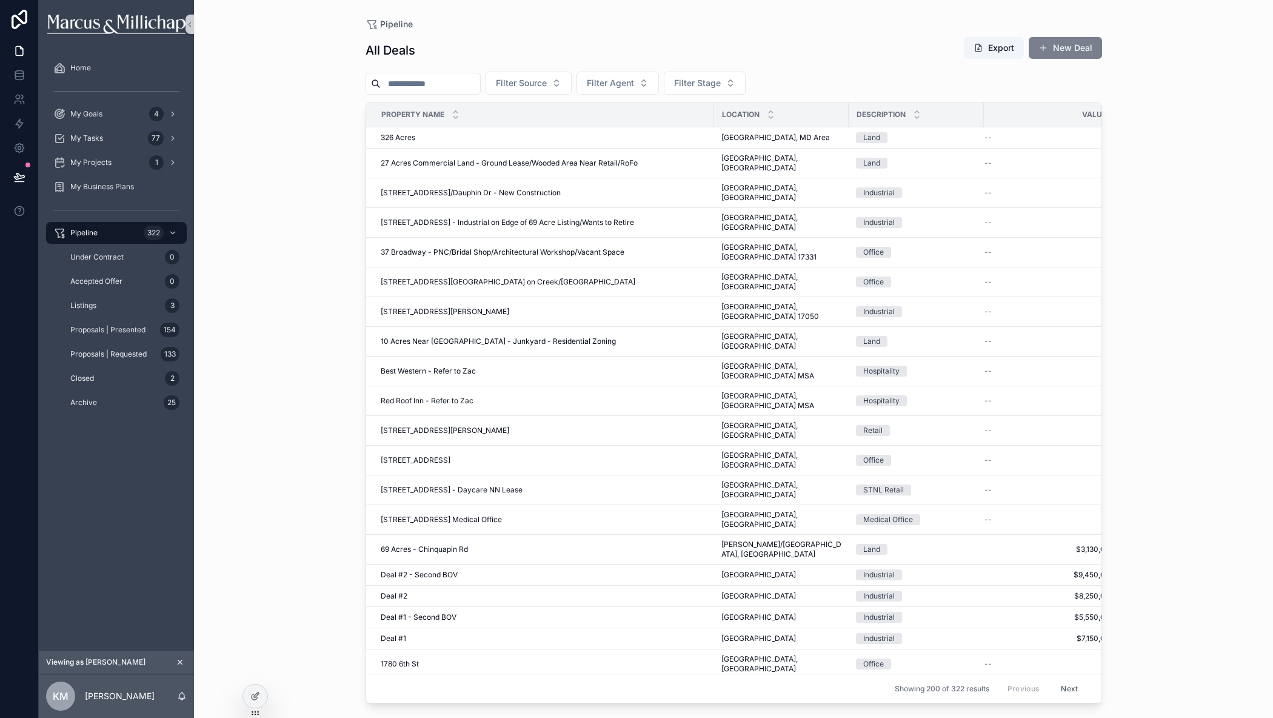
click at [1084, 47] on button "New Deal" at bounding box center [1064, 48] width 73 height 22
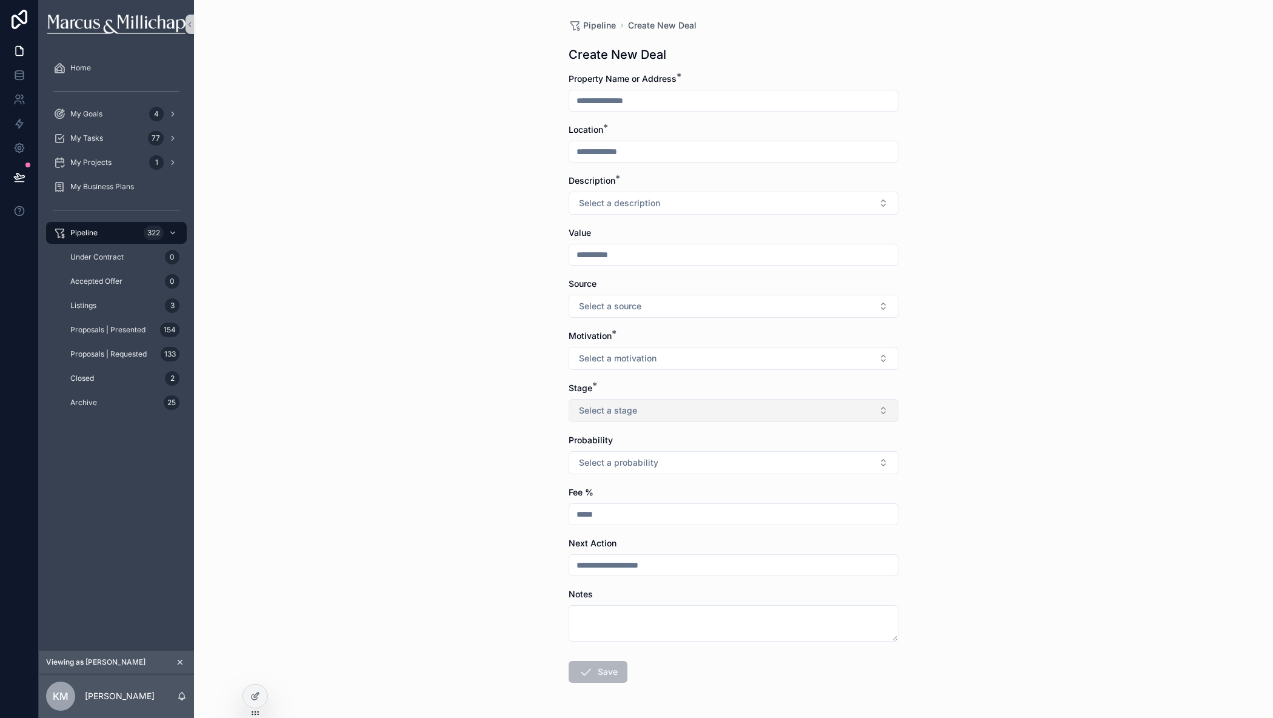
click at [607, 421] on button "Select a stage" at bounding box center [733, 410] width 330 height 23
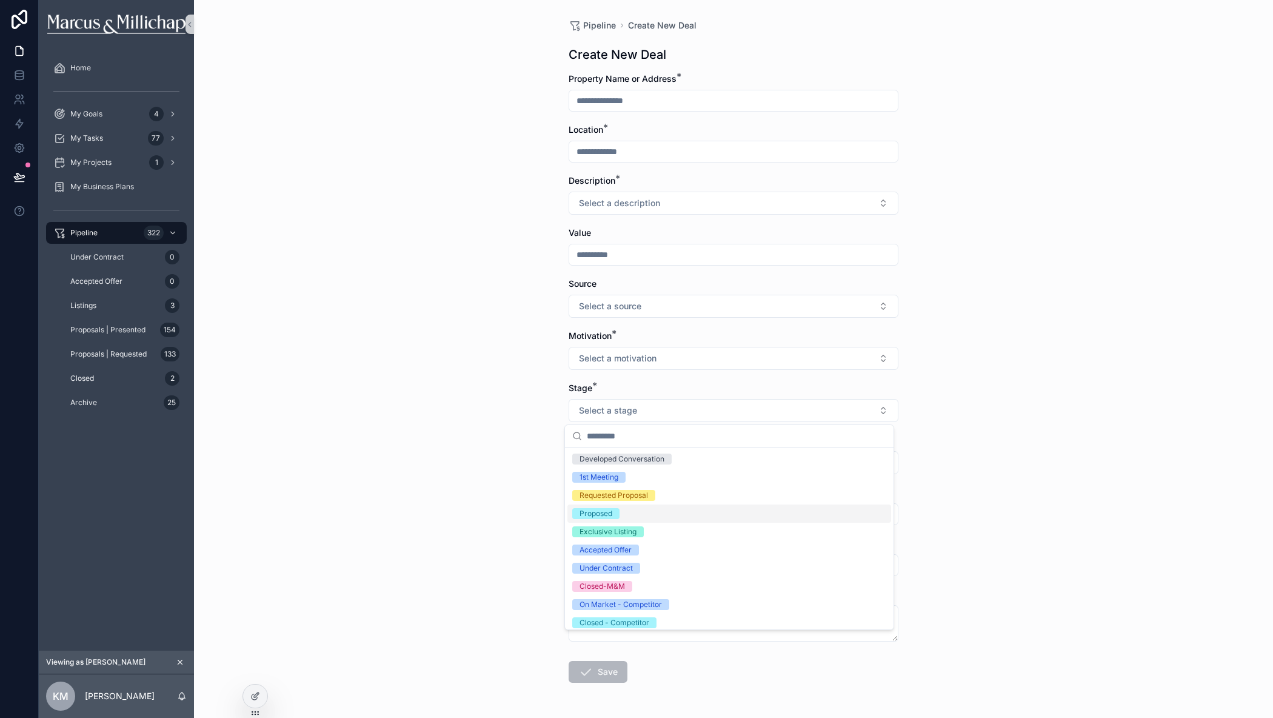
click at [608, 514] on div "Proposed" at bounding box center [595, 513] width 33 height 11
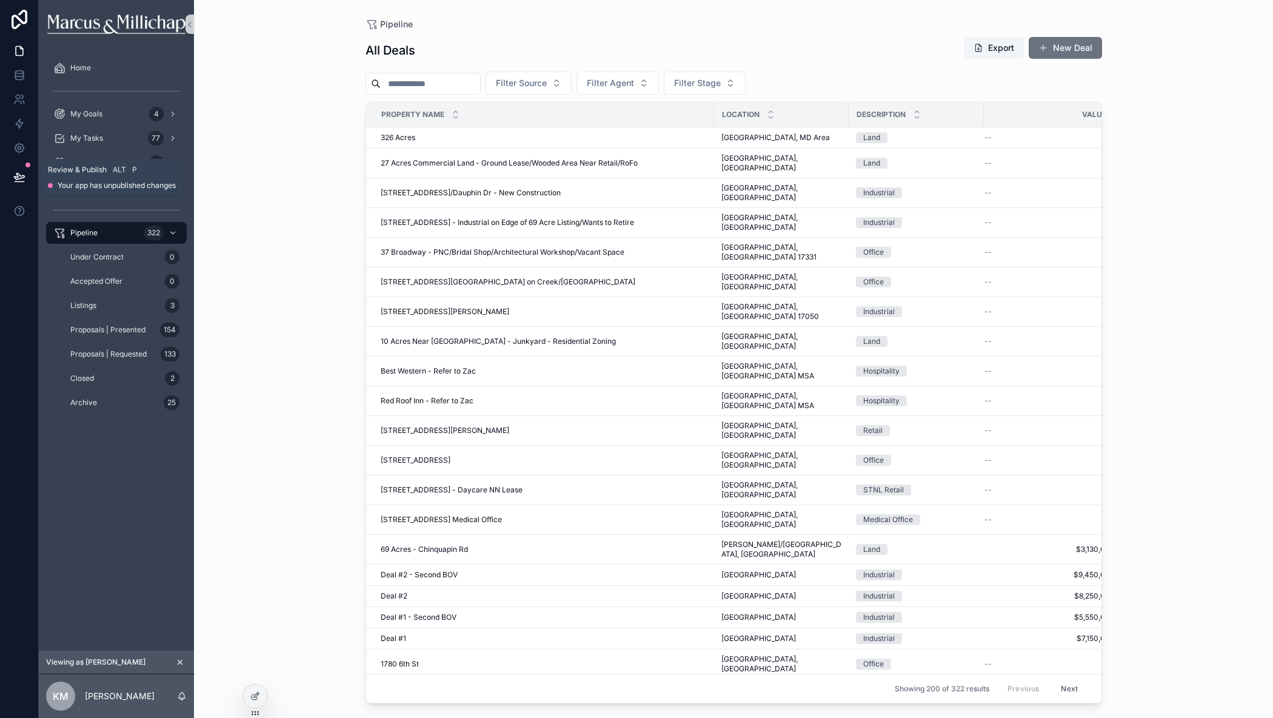
click at [24, 182] on icon at bounding box center [19, 182] width 9 height 0
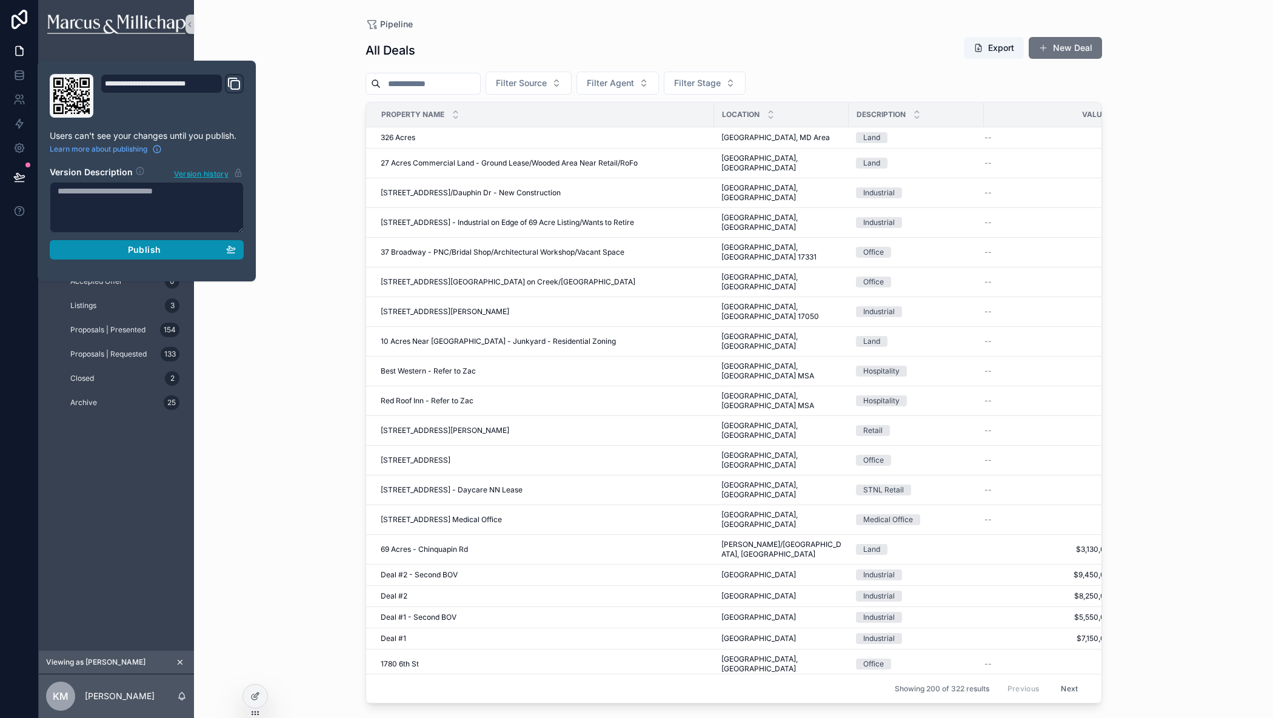
click at [141, 251] on span "Publish" at bounding box center [144, 249] width 33 height 11
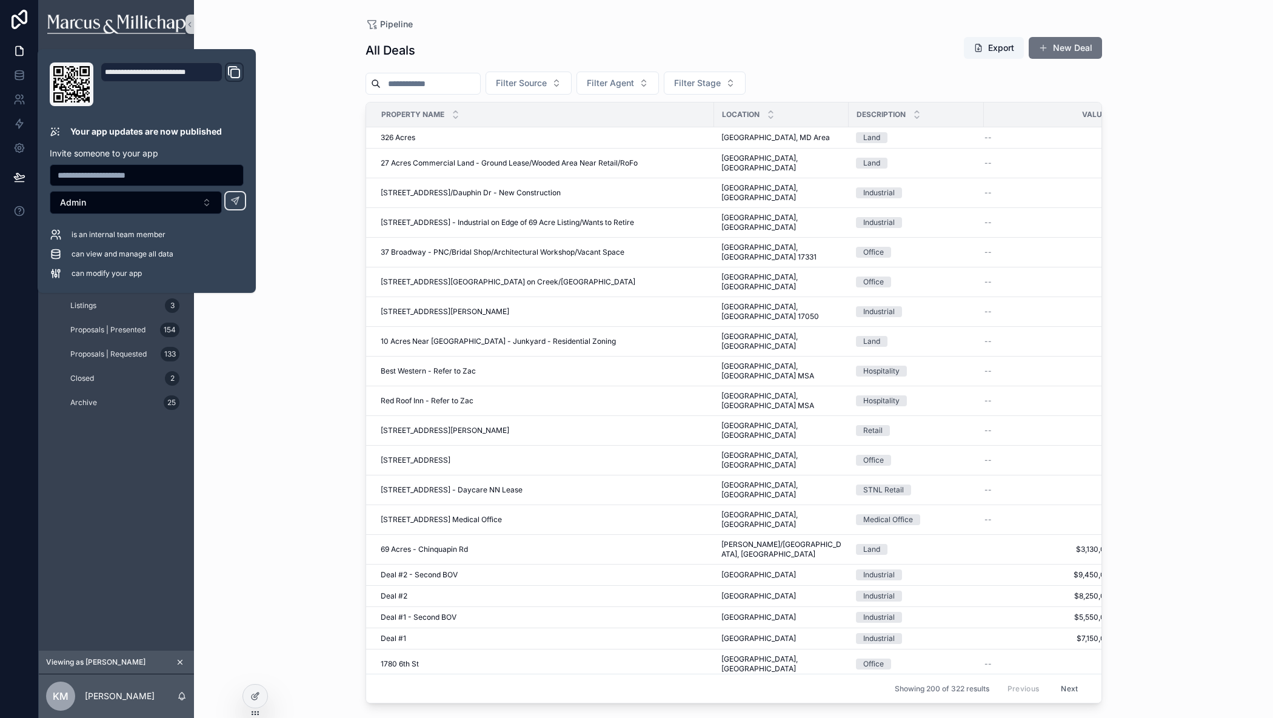
click at [59, 528] on div "Home My Goals 4 My Tasks 77 My Projects 1 My Business Plans Pipeline 322 Under …" at bounding box center [116, 349] width 155 height 602
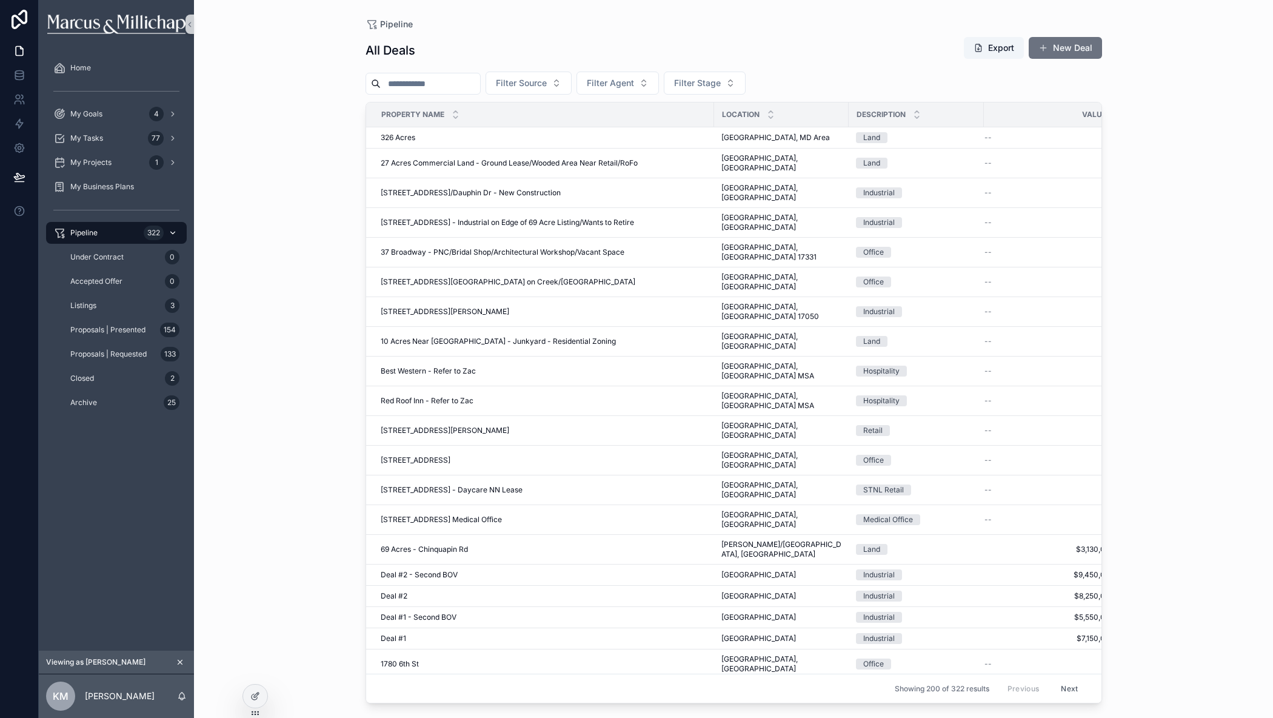
click at [90, 238] on div "Pipeline 322" at bounding box center [116, 232] width 126 height 19
click at [87, 333] on span "Proposals | Presented" at bounding box center [107, 330] width 75 height 10
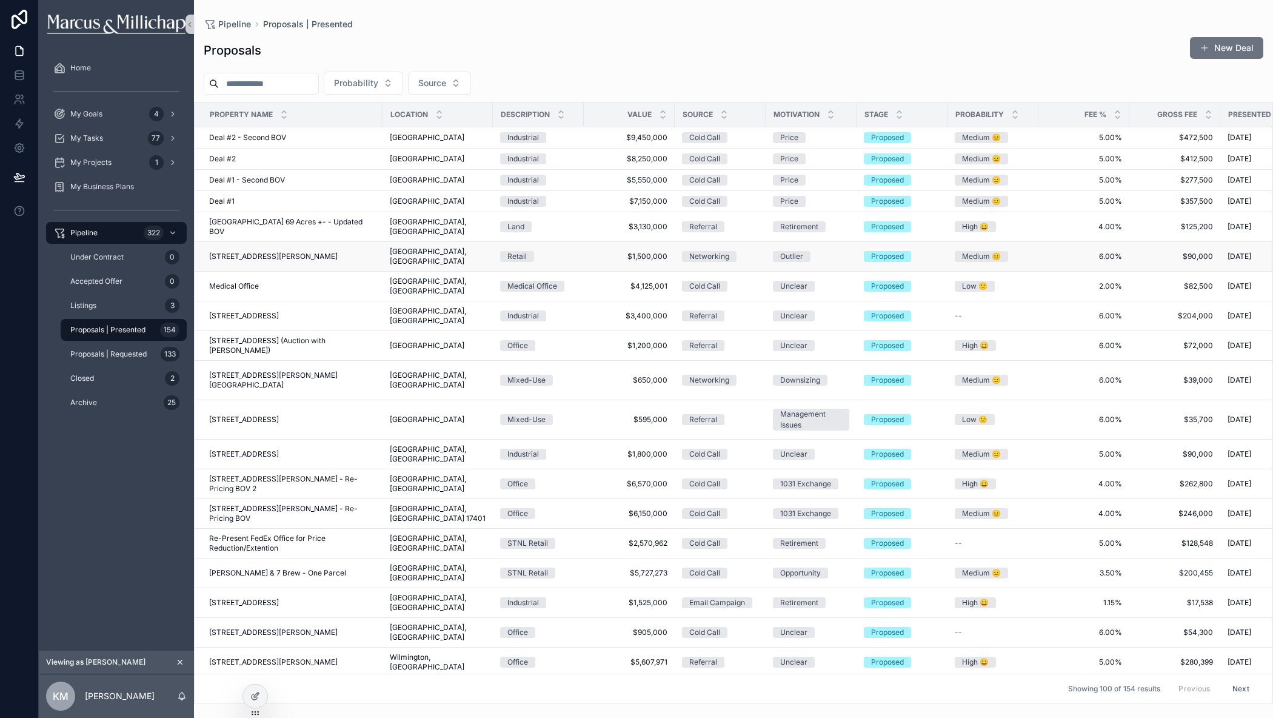
click at [241, 251] on span "[STREET_ADDRESS][PERSON_NAME]" at bounding box center [273, 256] width 128 height 10
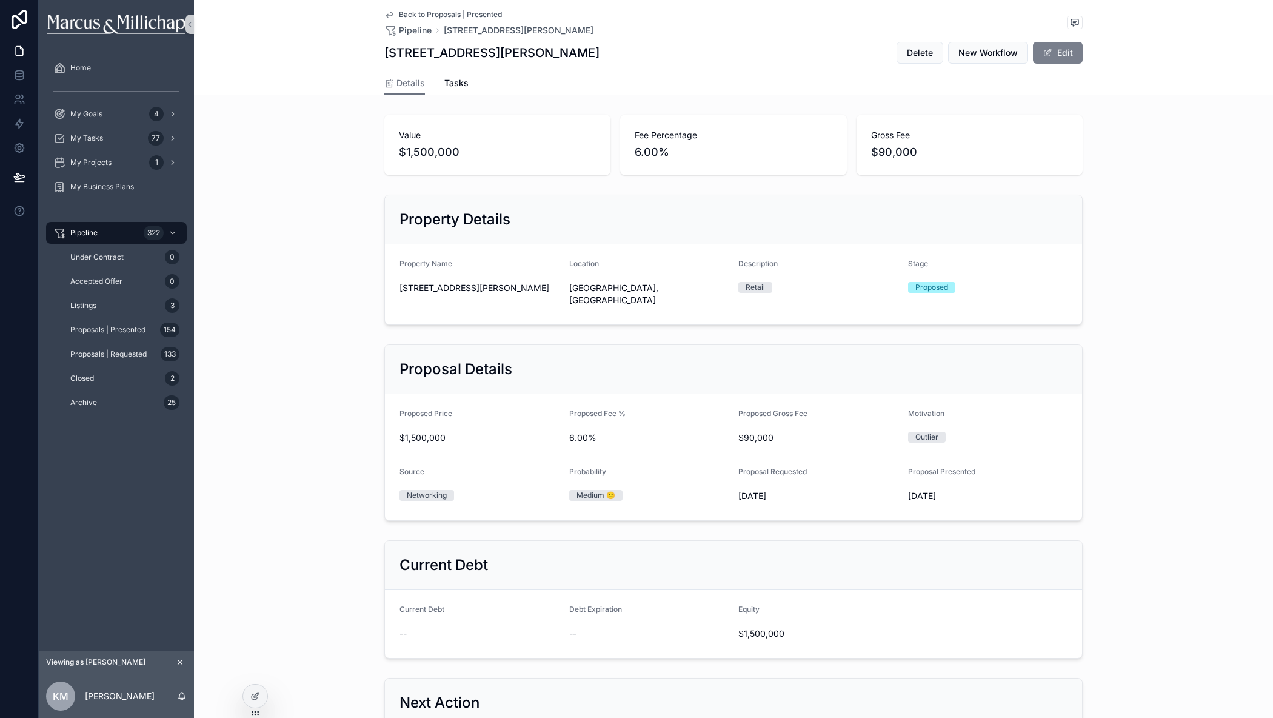
click at [1059, 52] on button "Edit" at bounding box center [1058, 53] width 50 height 22
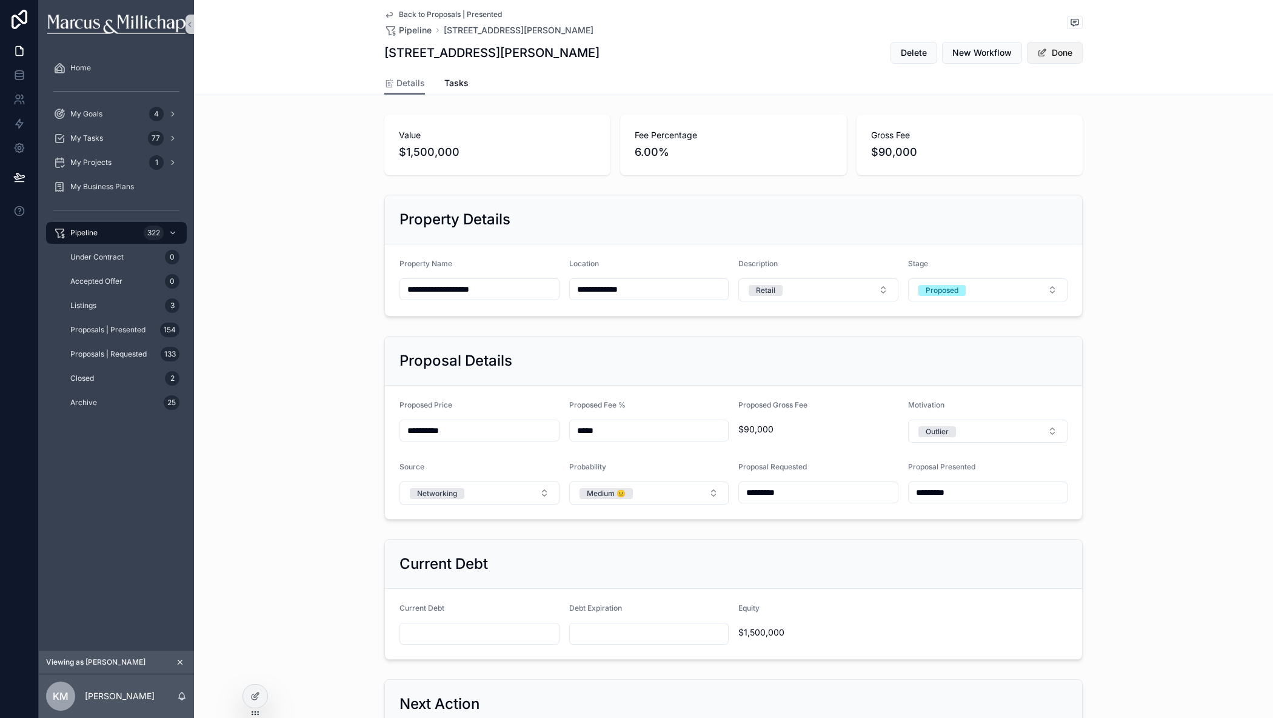
click at [1057, 52] on button "Done" at bounding box center [1055, 53] width 56 height 22
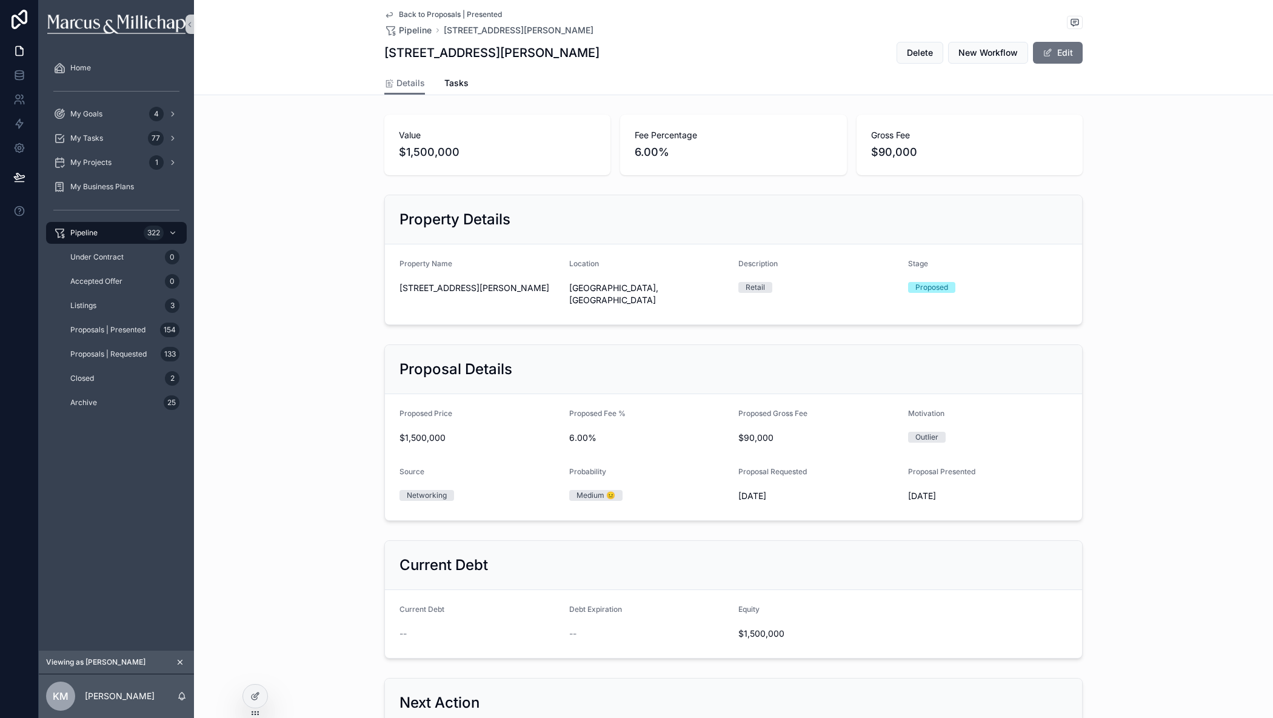
click at [178, 663] on icon "scrollable content" at bounding box center [180, 662] width 8 height 8
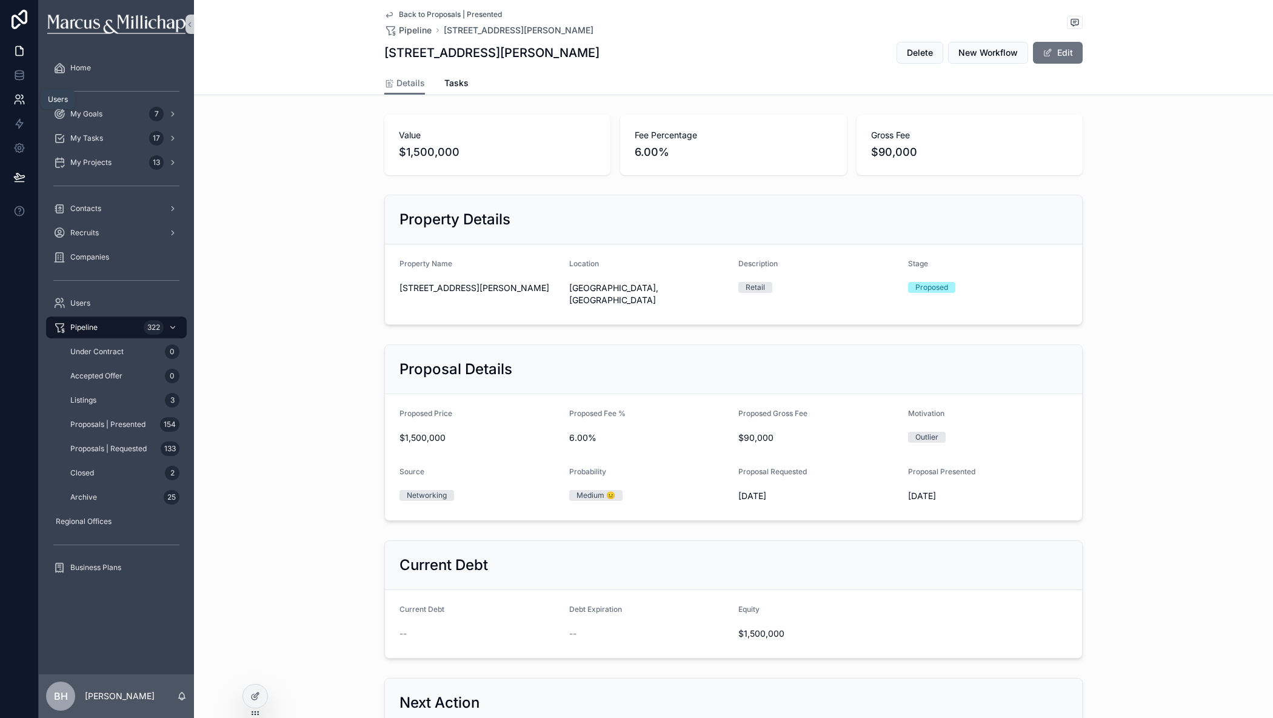
click at [18, 94] on icon at bounding box center [19, 99] width 12 height 12
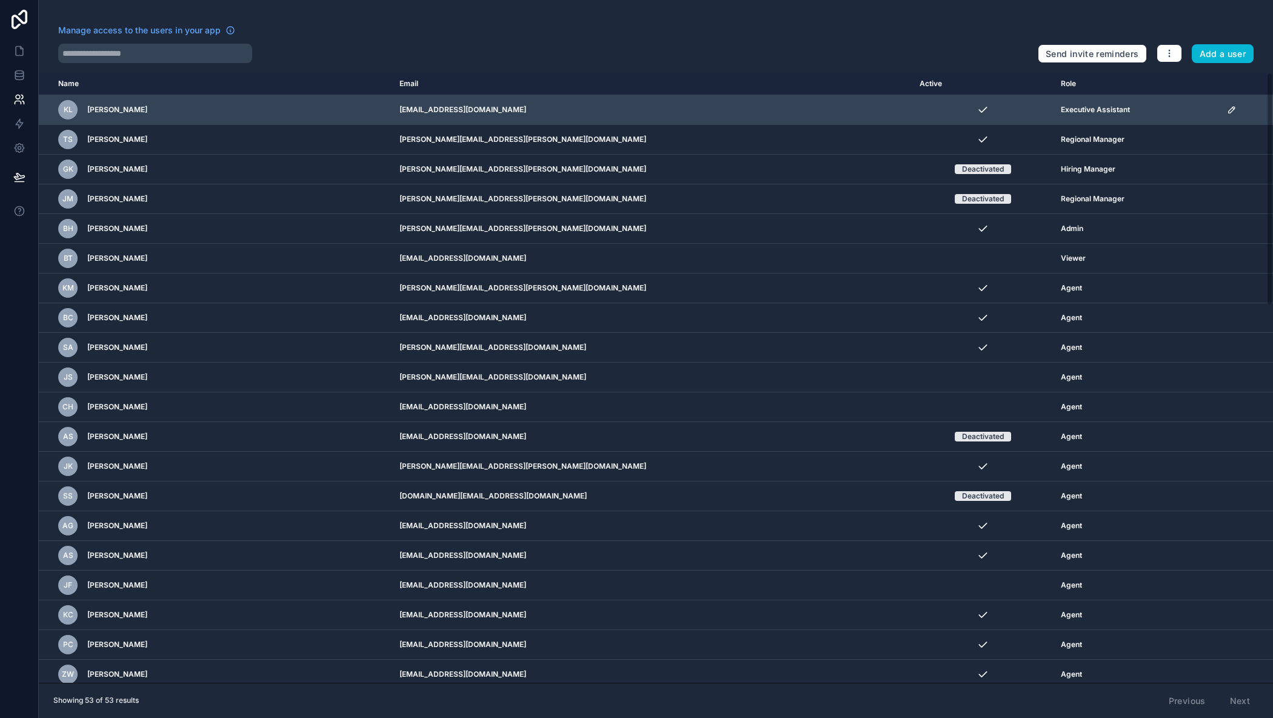
click at [1227, 107] on icon "scrollable content" at bounding box center [1232, 110] width 10 height 10
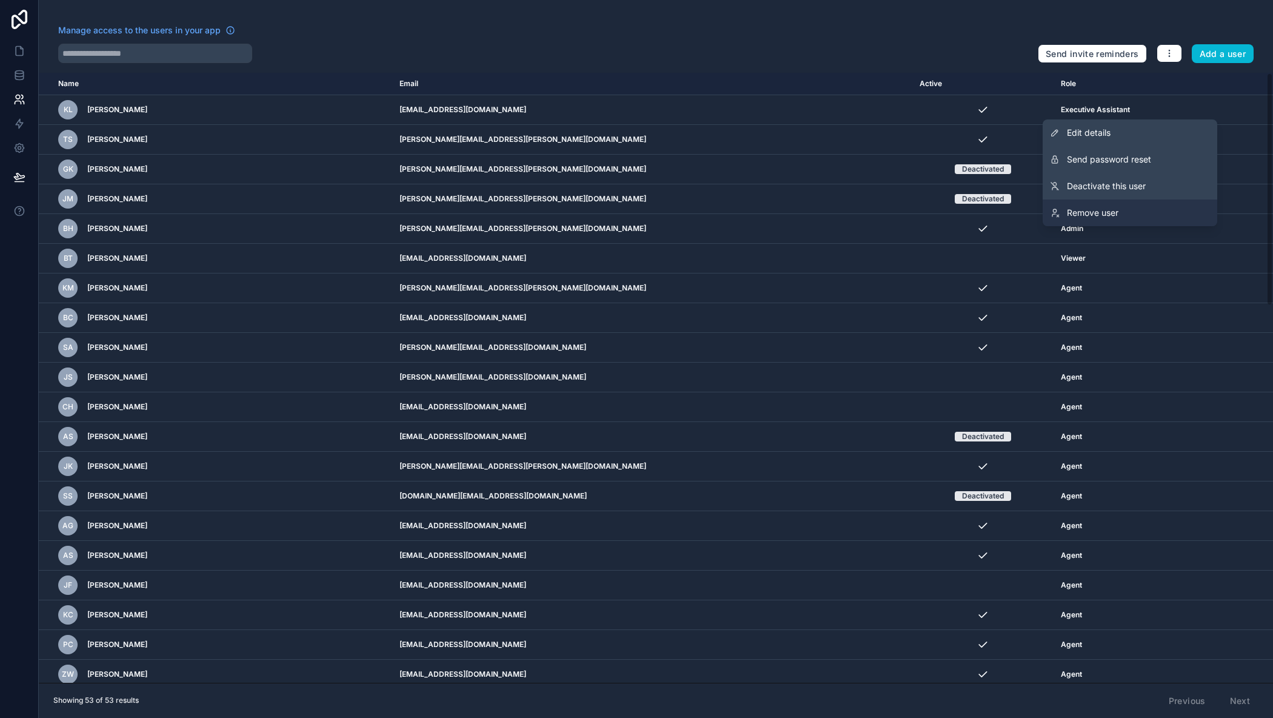
click at [1091, 208] on span "Remove user" at bounding box center [1093, 213] width 52 height 12
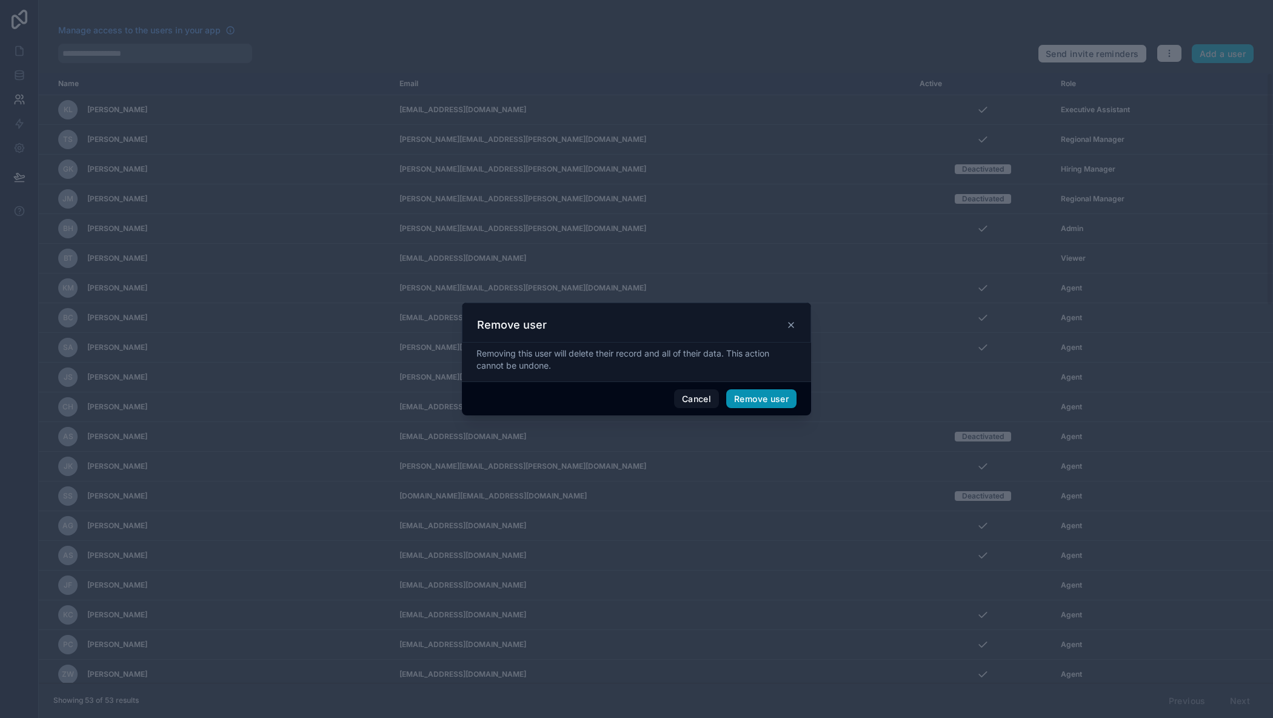
click at [754, 399] on button "Remove user" at bounding box center [761, 398] width 70 height 19
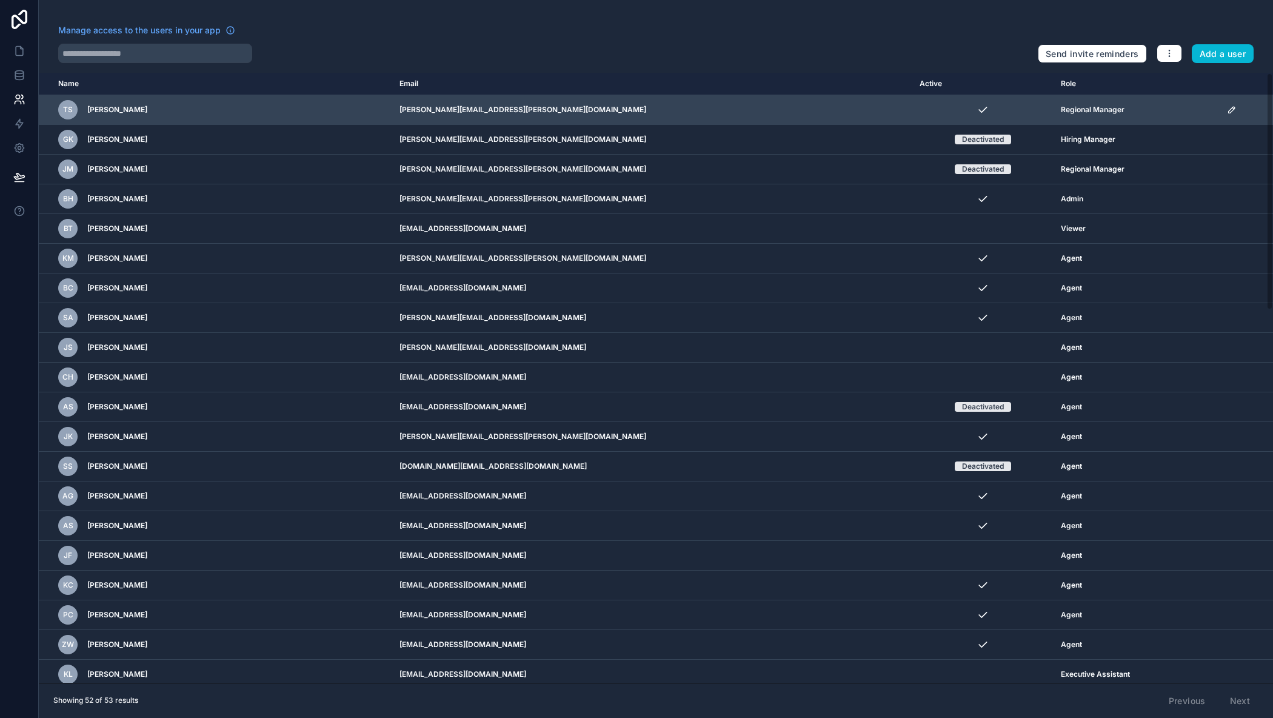
click at [1228, 107] on icon "scrollable content" at bounding box center [1231, 110] width 6 height 6
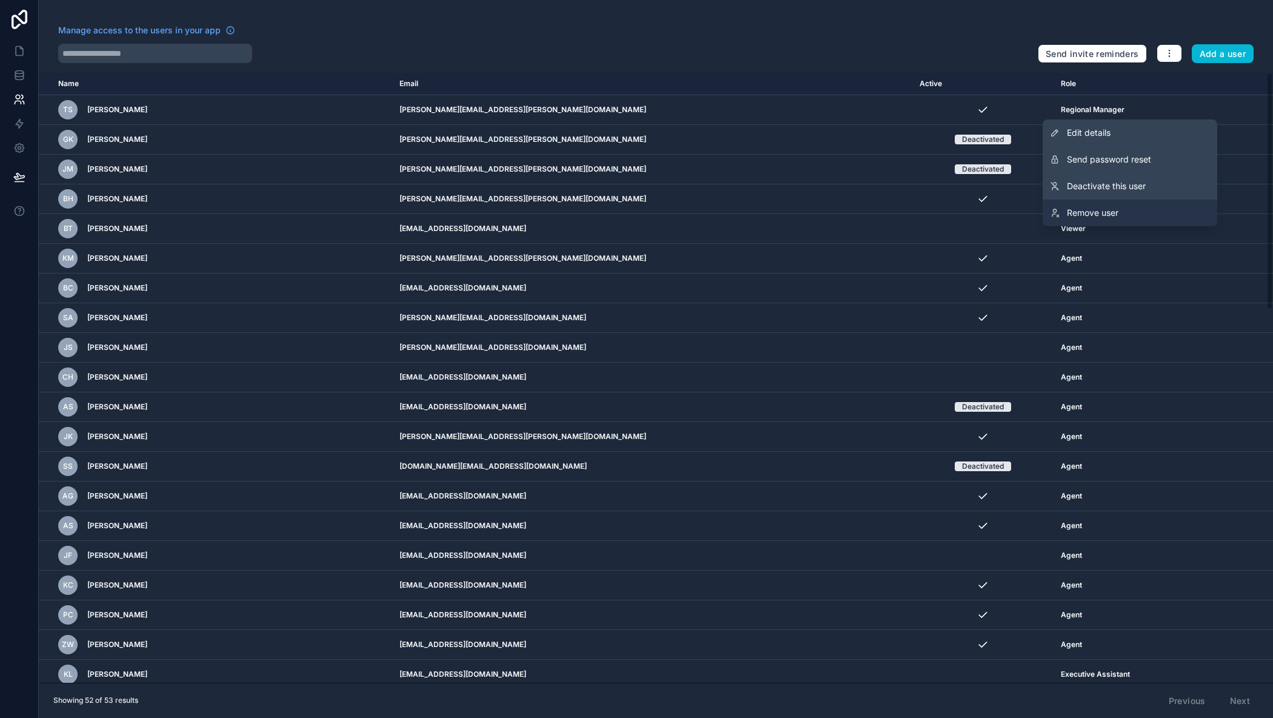
click at [1099, 212] on span "Remove user" at bounding box center [1093, 213] width 52 height 12
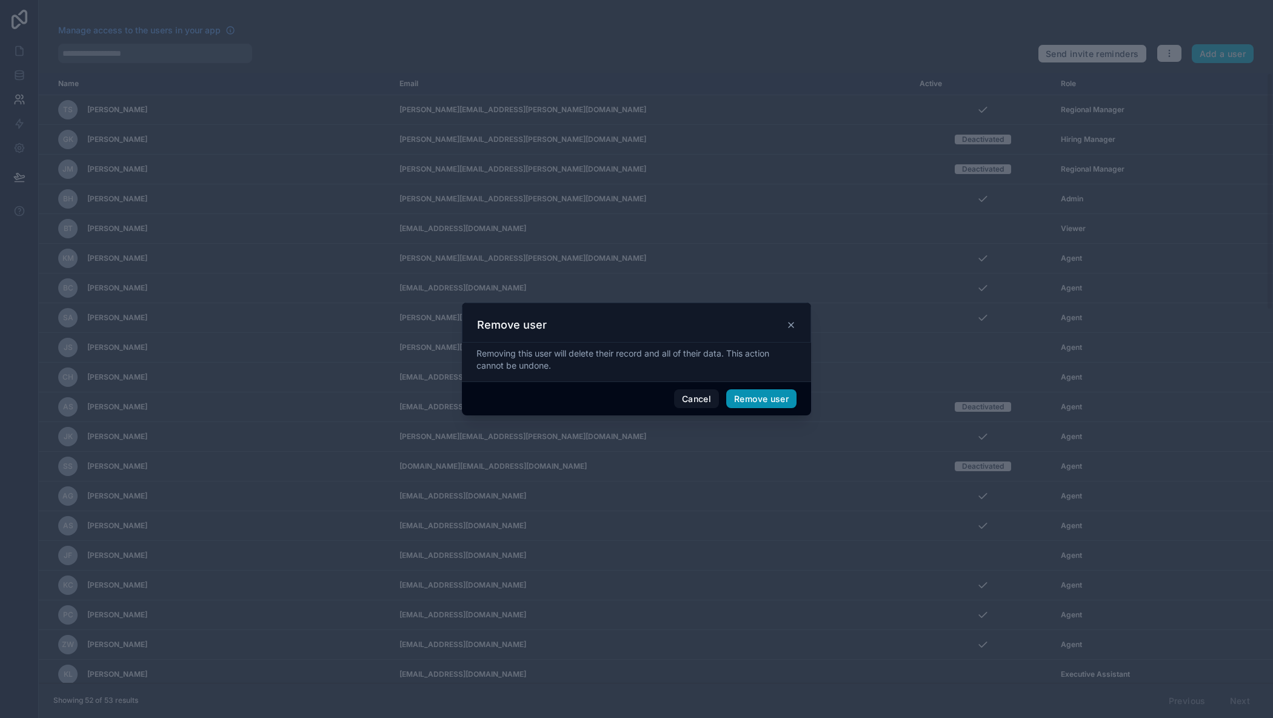
click at [770, 396] on button "Remove user" at bounding box center [761, 398] width 70 height 19
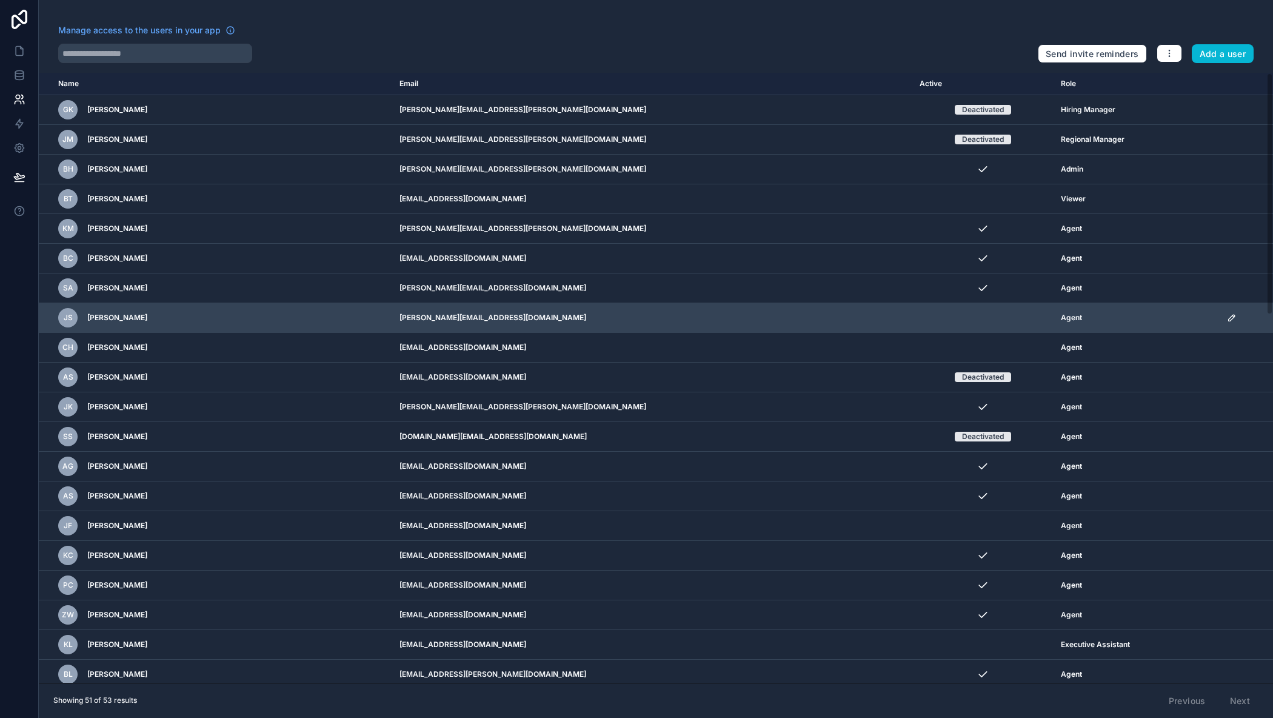
click at [1227, 319] on icon "scrollable content" at bounding box center [1232, 318] width 10 height 10
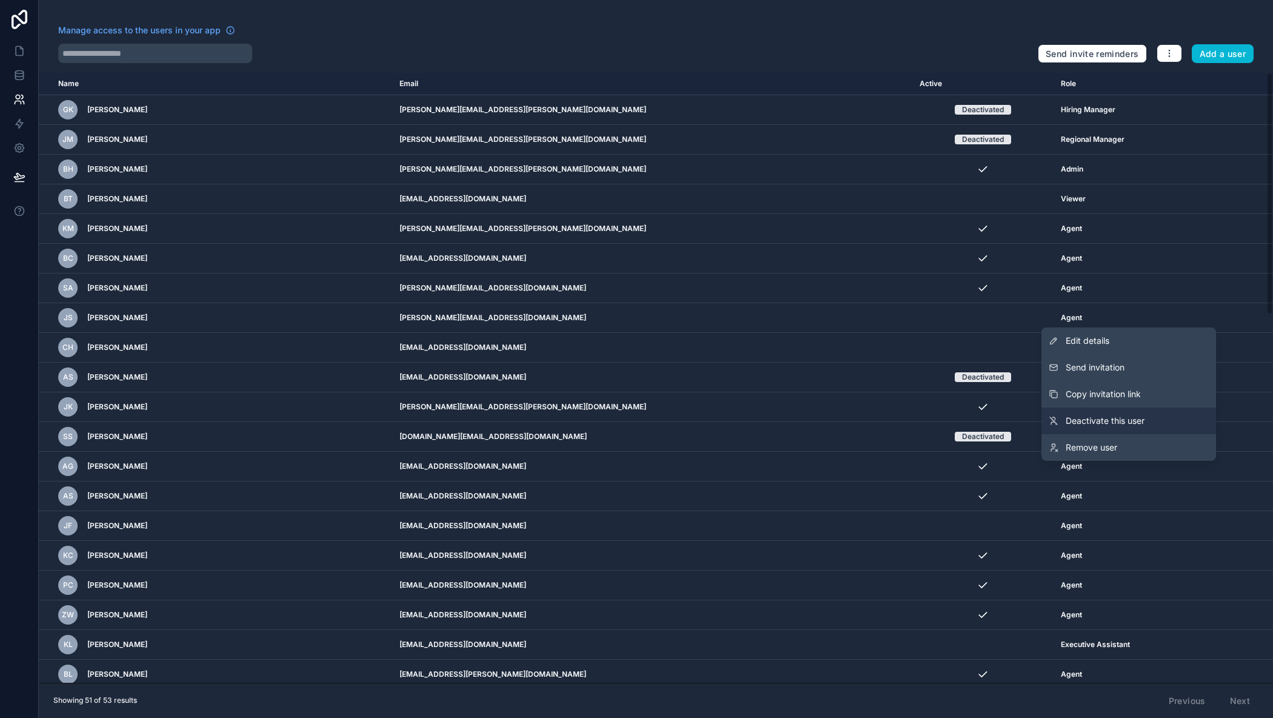
click at [1108, 419] on span "Deactivate this user" at bounding box center [1104, 421] width 79 height 12
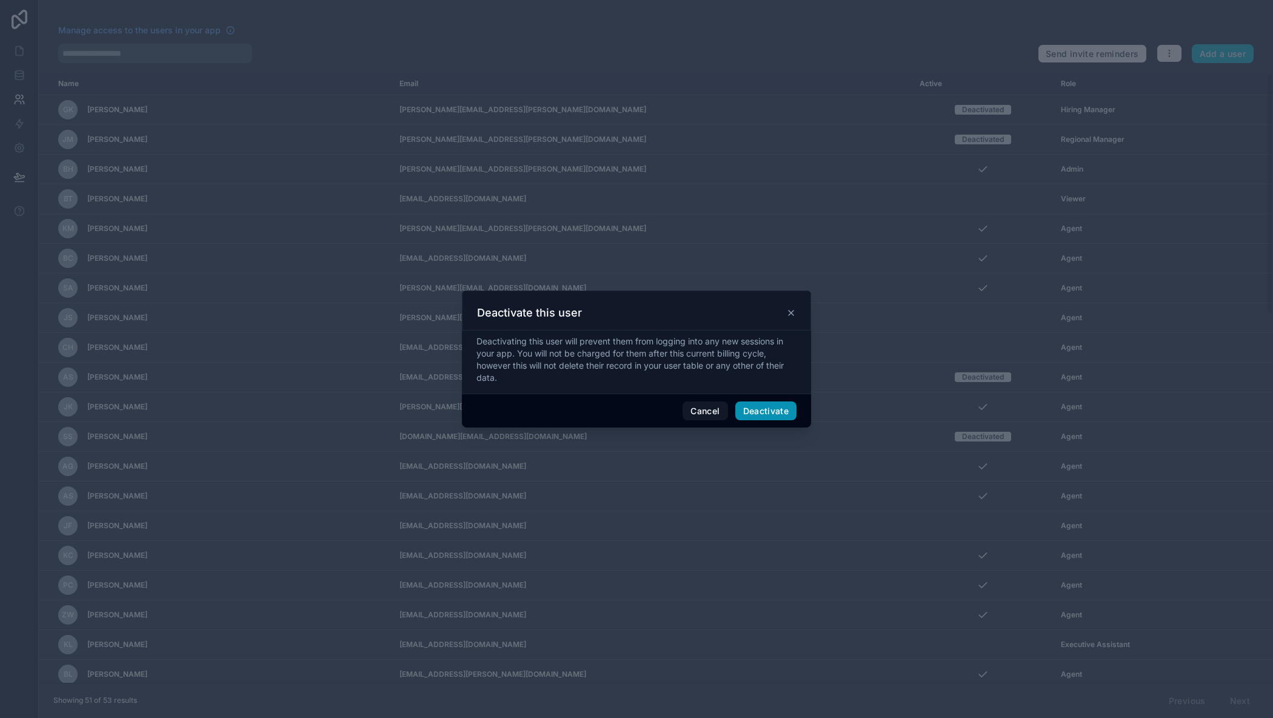
click at [771, 408] on button "Deactivate" at bounding box center [766, 410] width 62 height 19
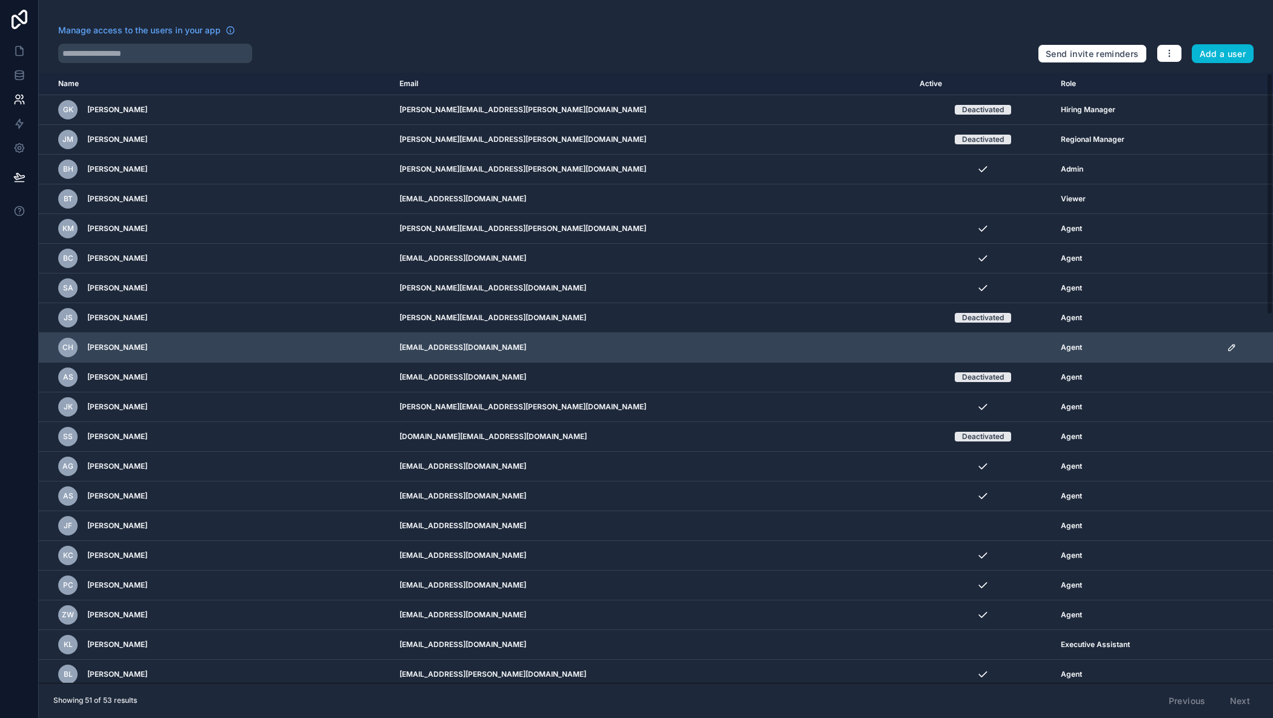
click at [1227, 348] on icon "scrollable content" at bounding box center [1232, 347] width 10 height 10
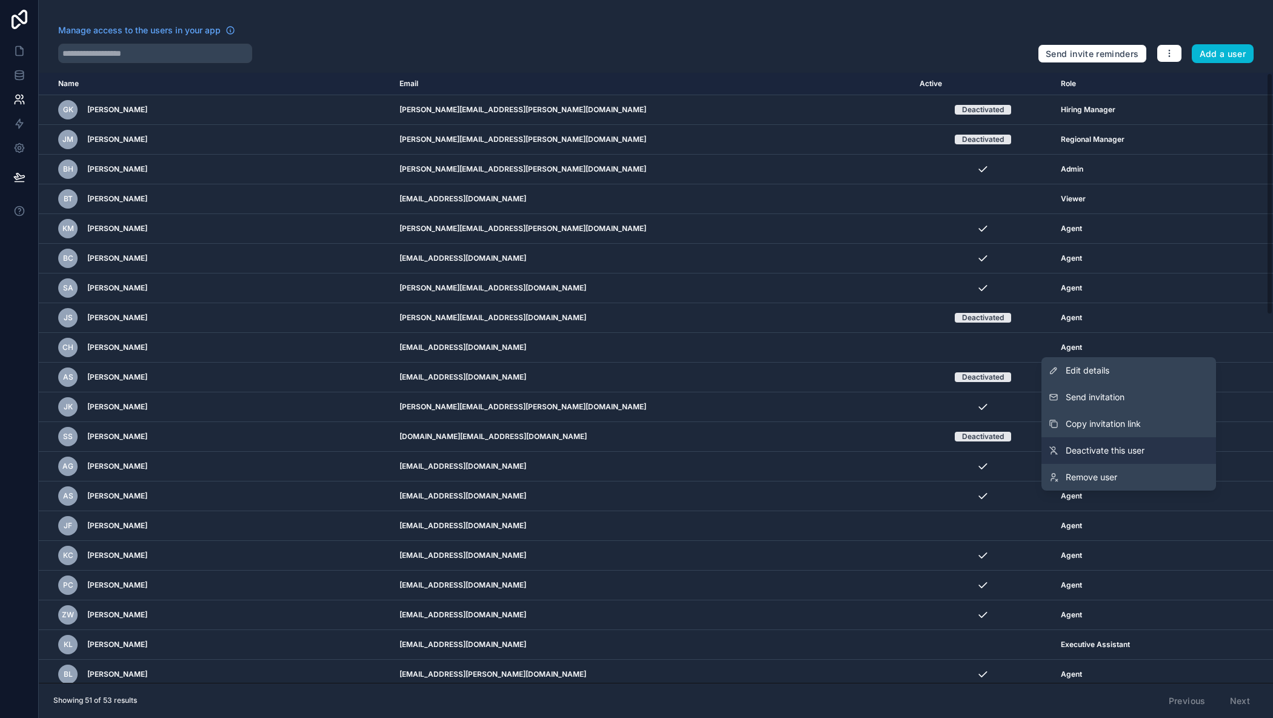
click at [1134, 448] on span "Deactivate this user" at bounding box center [1104, 450] width 79 height 12
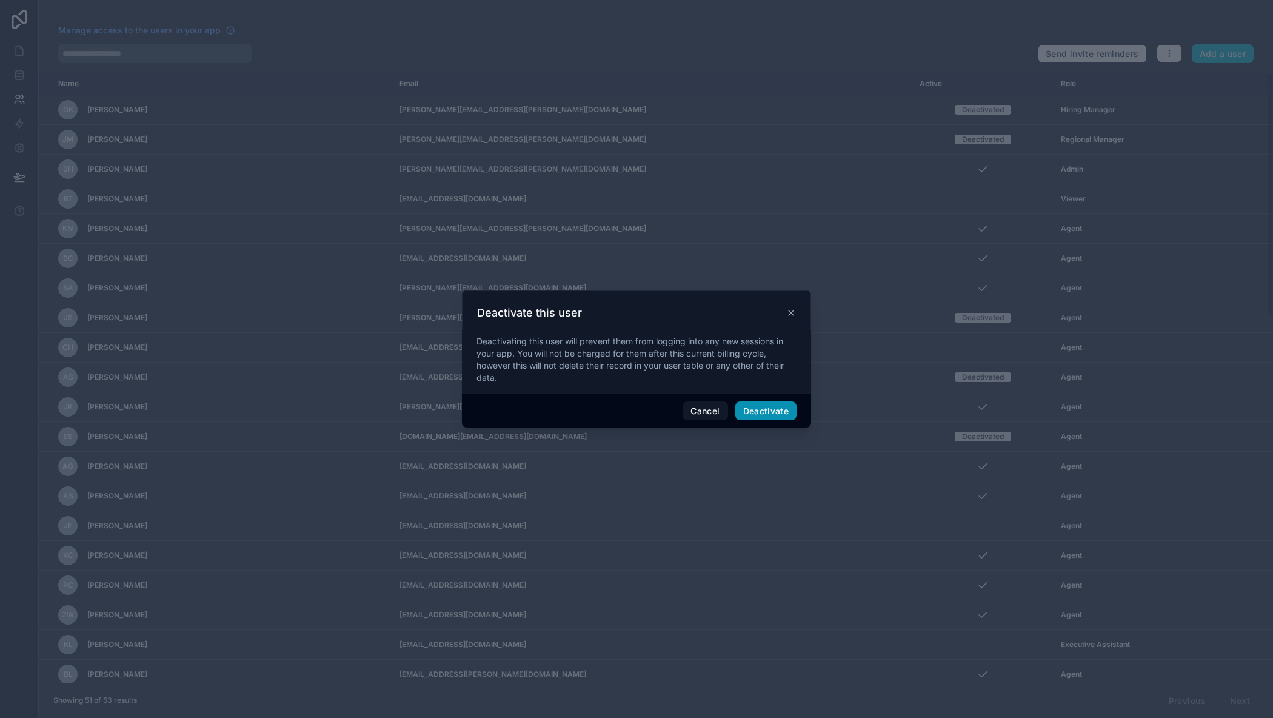
click at [761, 409] on button "Deactivate" at bounding box center [766, 410] width 62 height 19
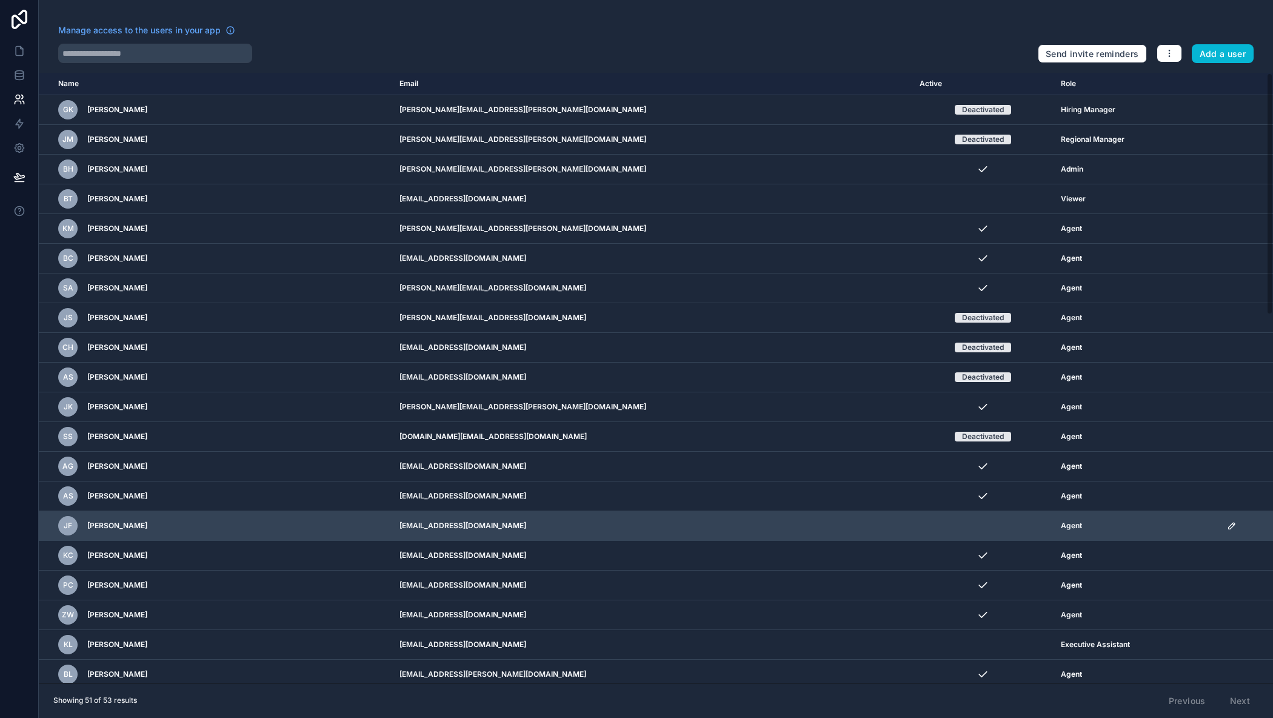
click at [1227, 526] on icon "scrollable content" at bounding box center [1232, 526] width 10 height 10
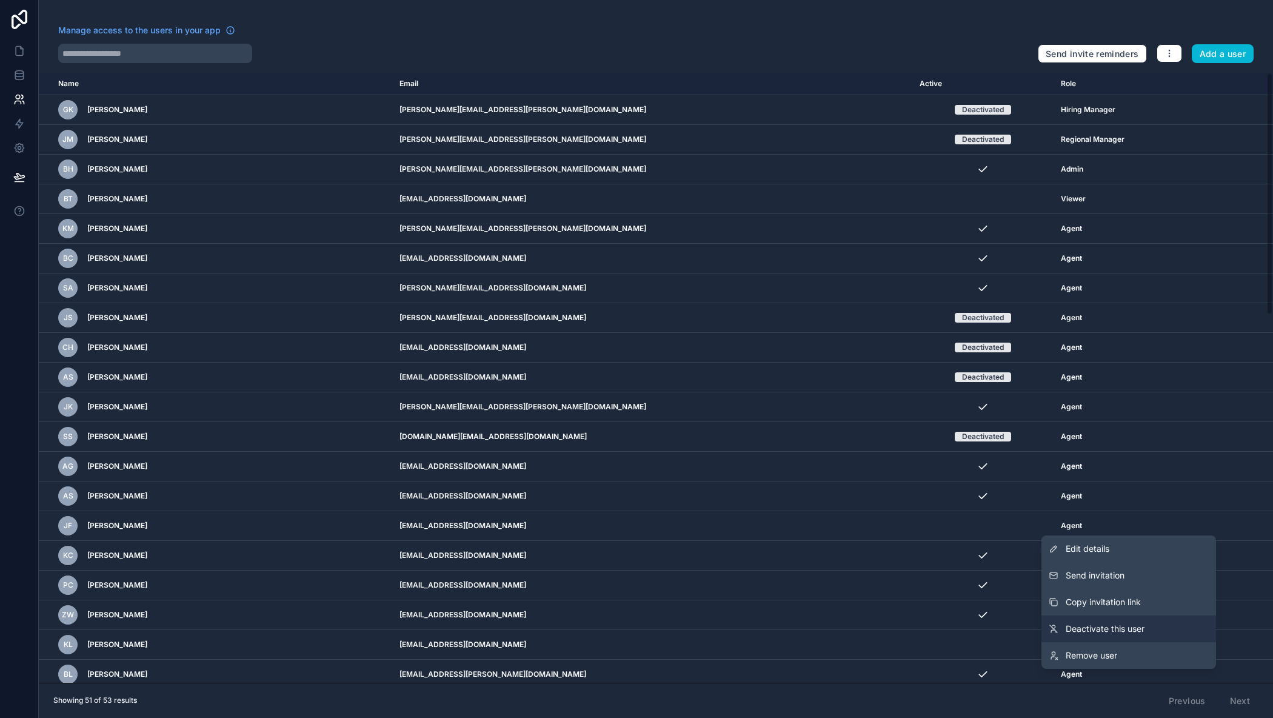
click at [1121, 626] on span "Deactivate this user" at bounding box center [1104, 628] width 79 height 12
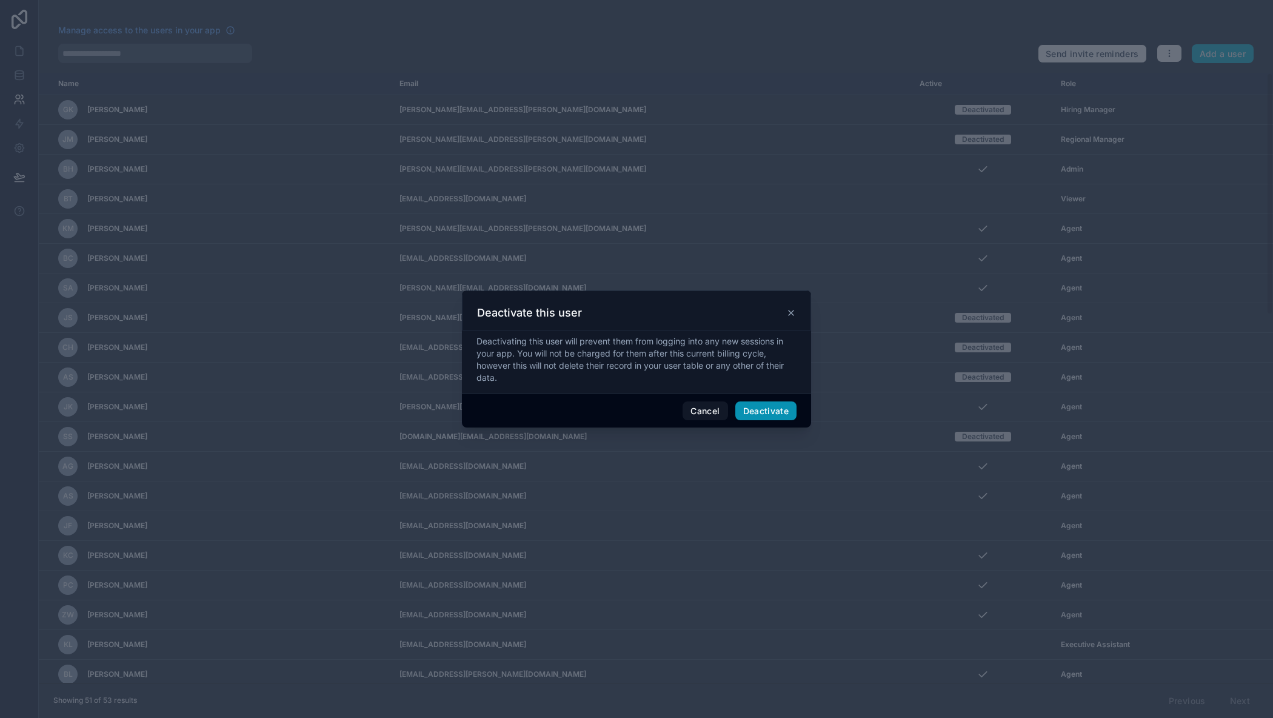
click at [762, 412] on button "Deactivate" at bounding box center [766, 410] width 62 height 19
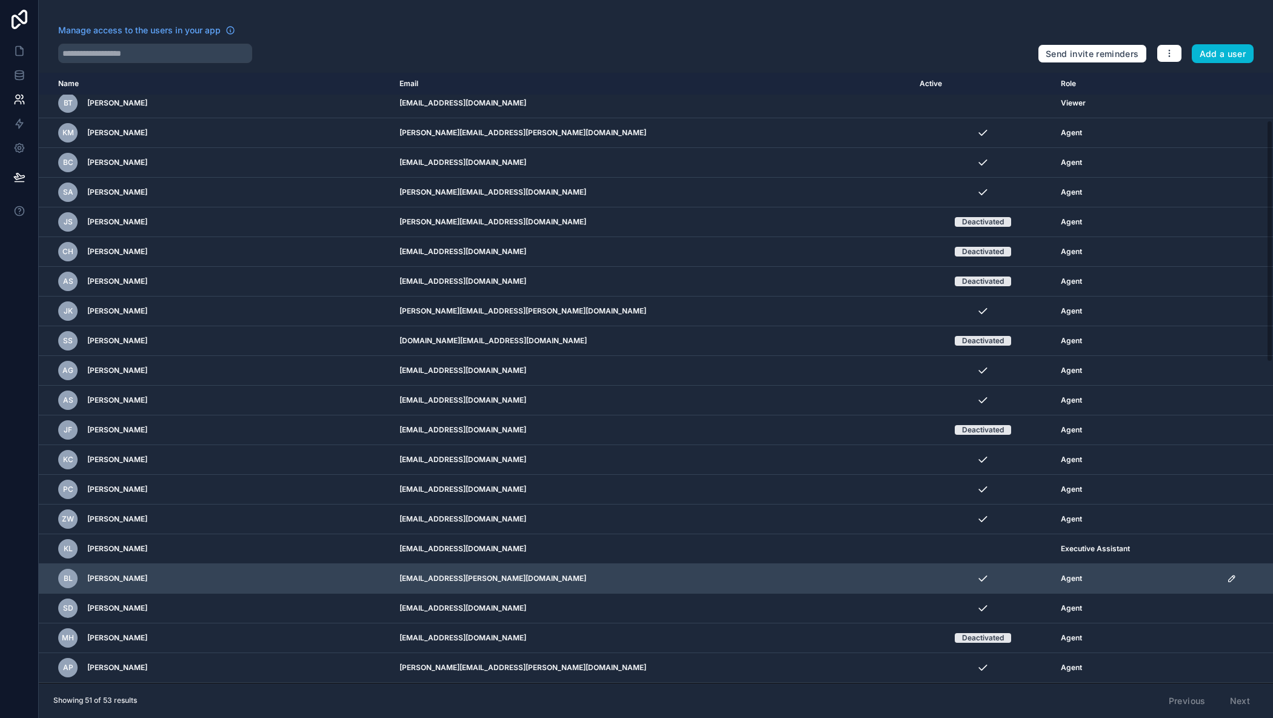
scroll to position [121, 0]
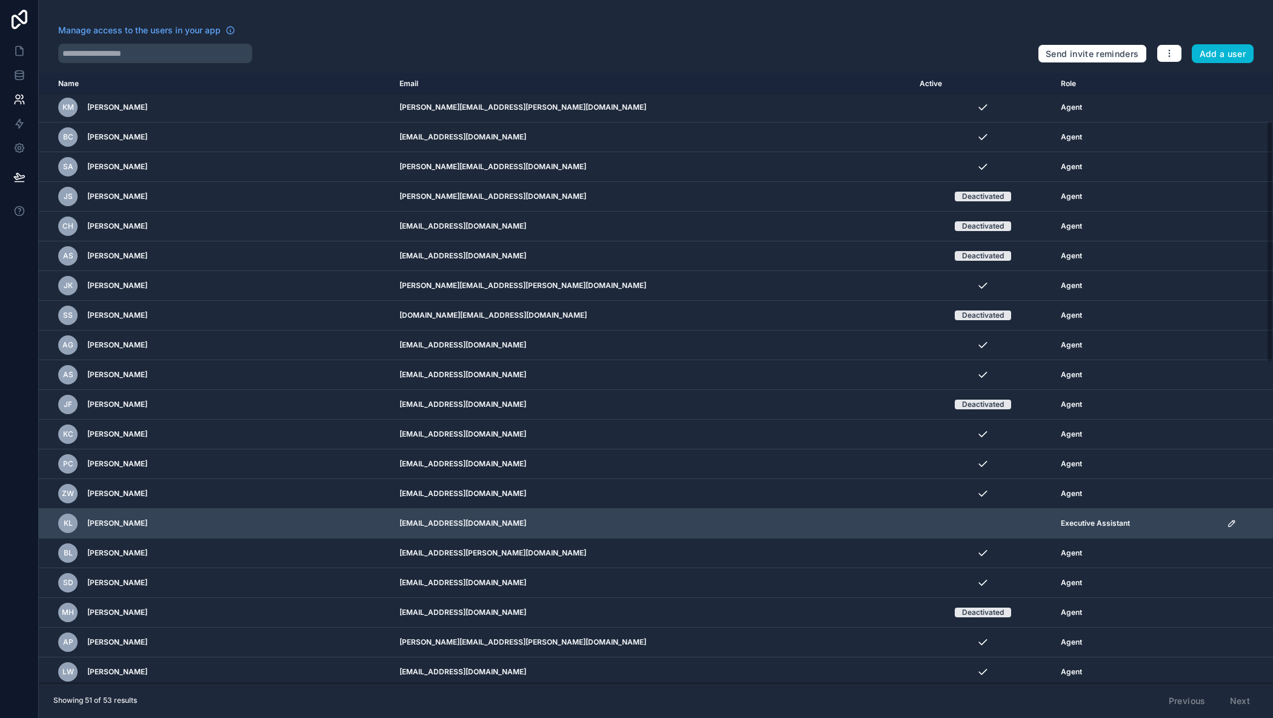
click at [1227, 520] on icon "scrollable content" at bounding box center [1232, 523] width 10 height 10
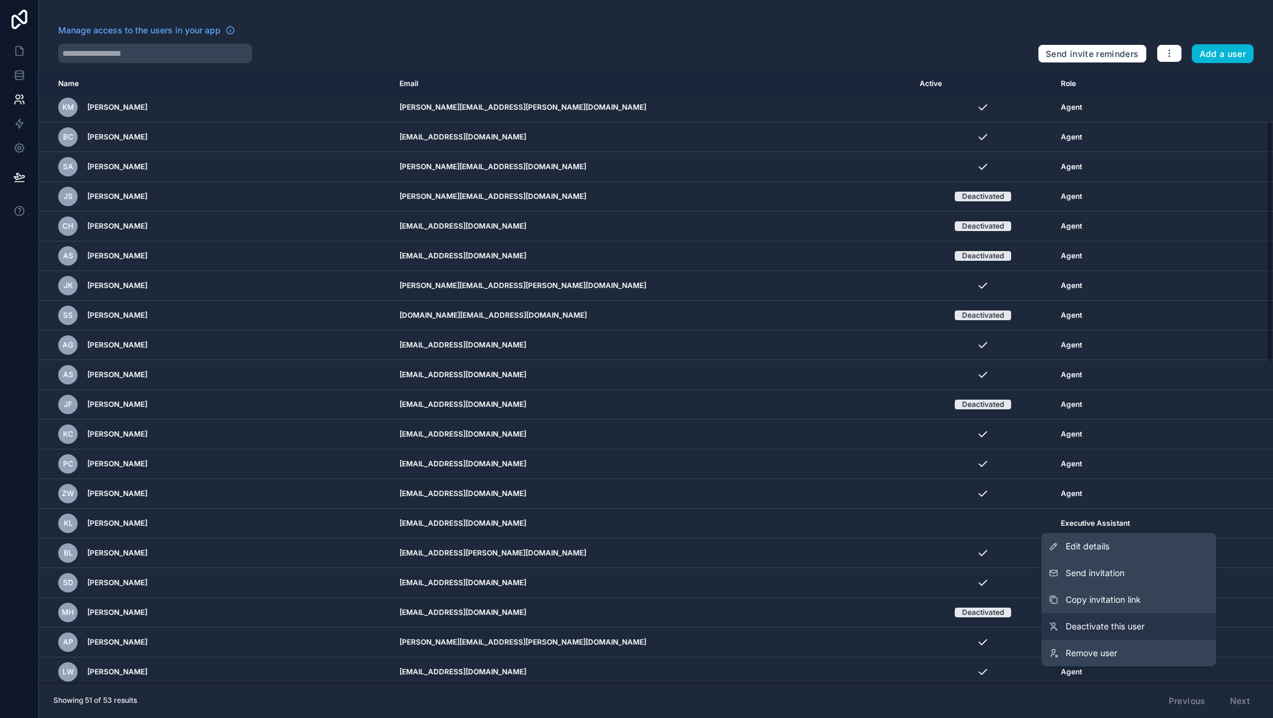
click at [1104, 626] on span "Deactivate this user" at bounding box center [1104, 626] width 79 height 12
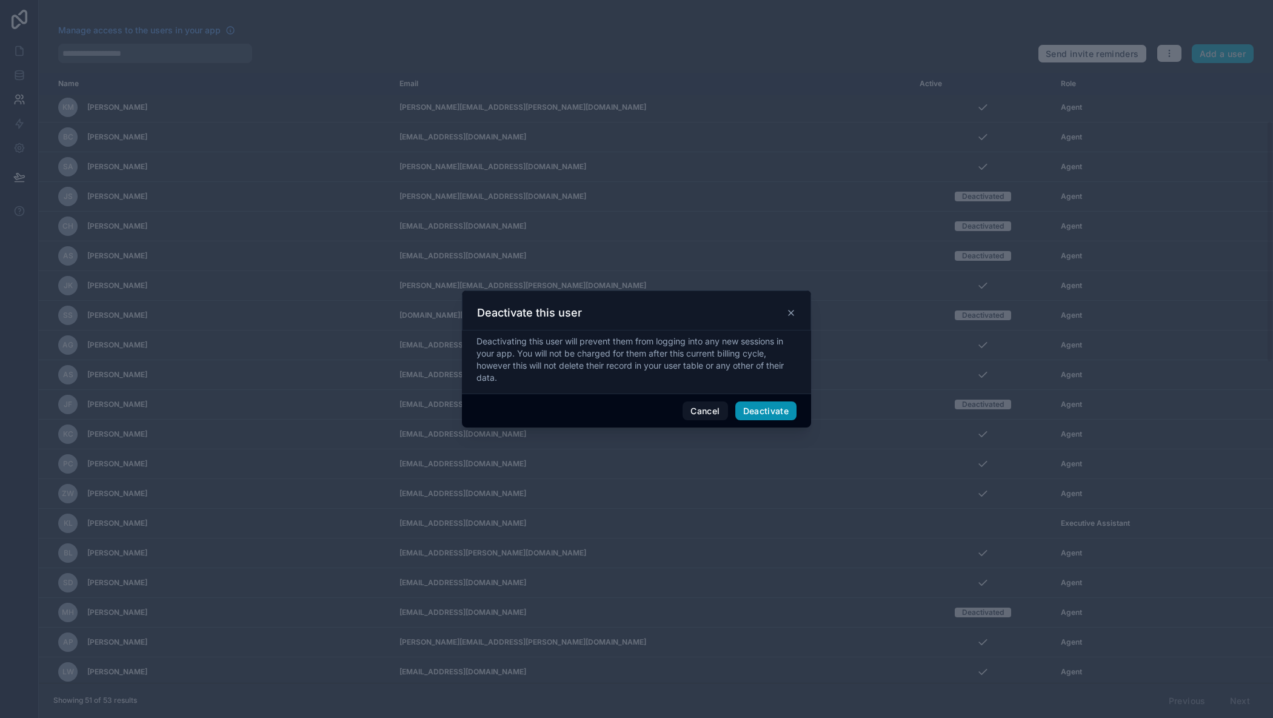
click at [763, 407] on button "Deactivate" at bounding box center [766, 410] width 62 height 19
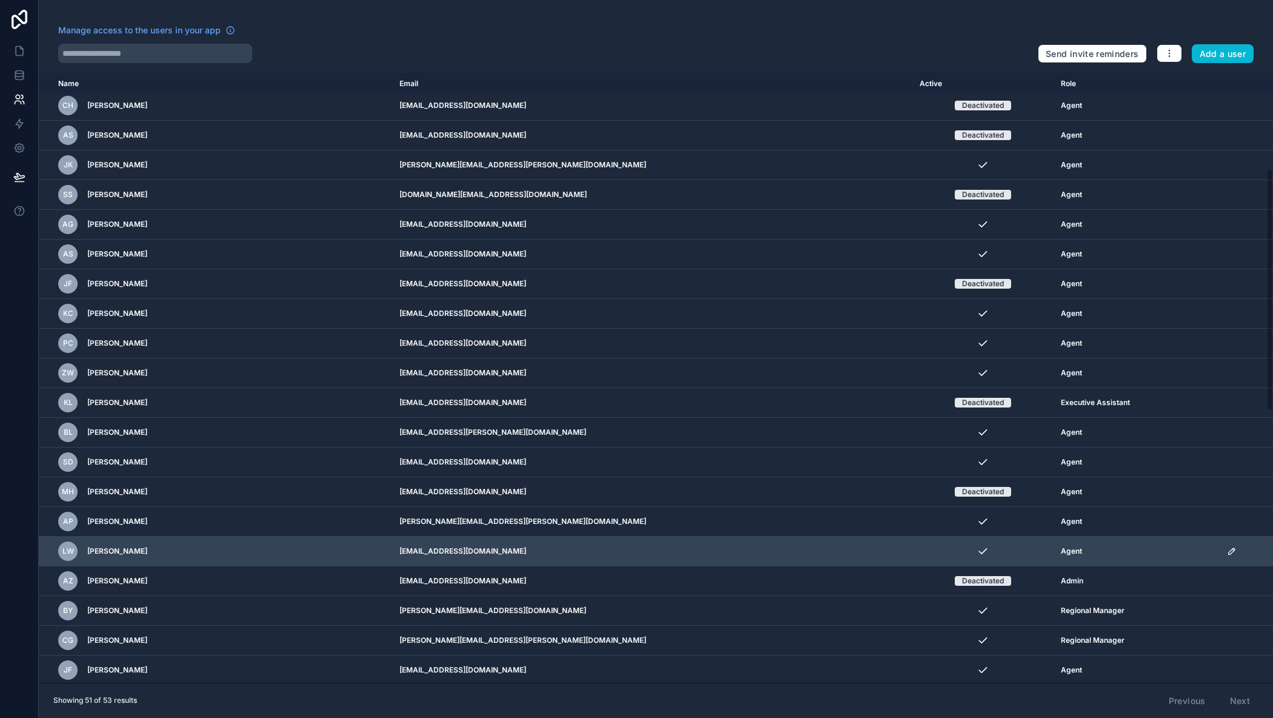
scroll to position [242, 0]
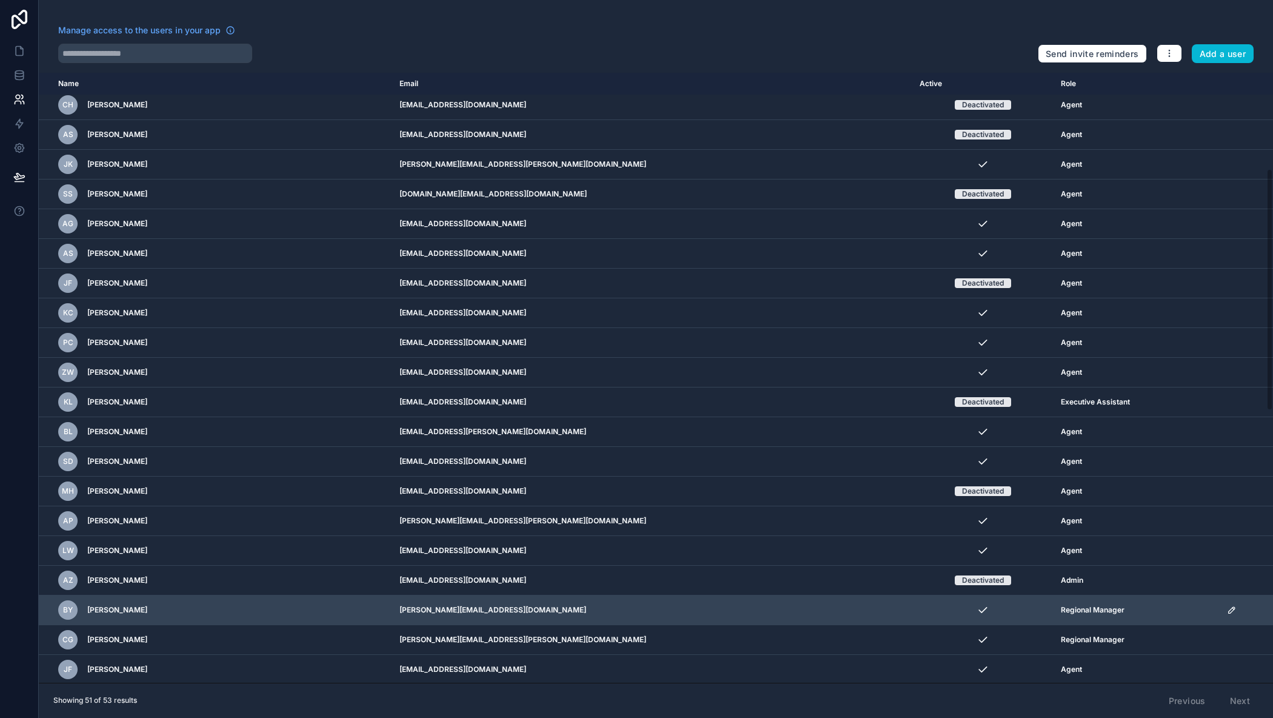
click at [1228, 610] on icon "scrollable content" at bounding box center [1231, 610] width 6 height 6
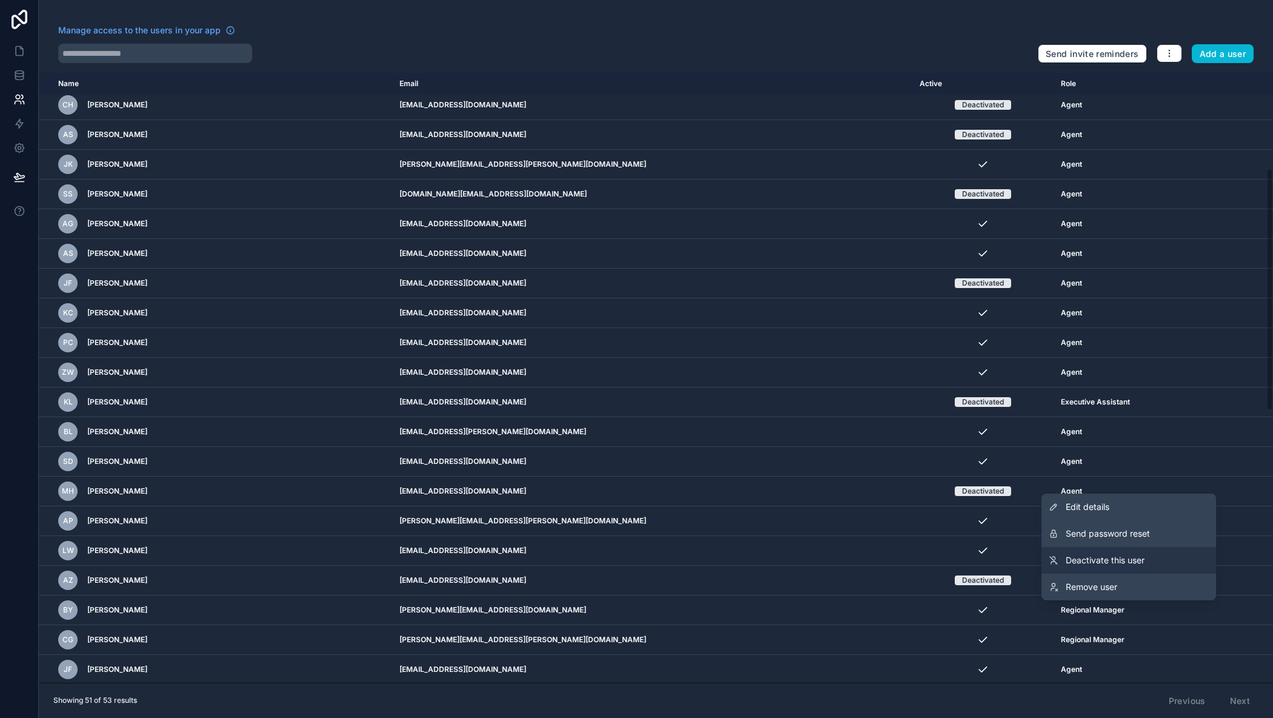
click at [1133, 564] on span "Deactivate this user" at bounding box center [1104, 560] width 79 height 12
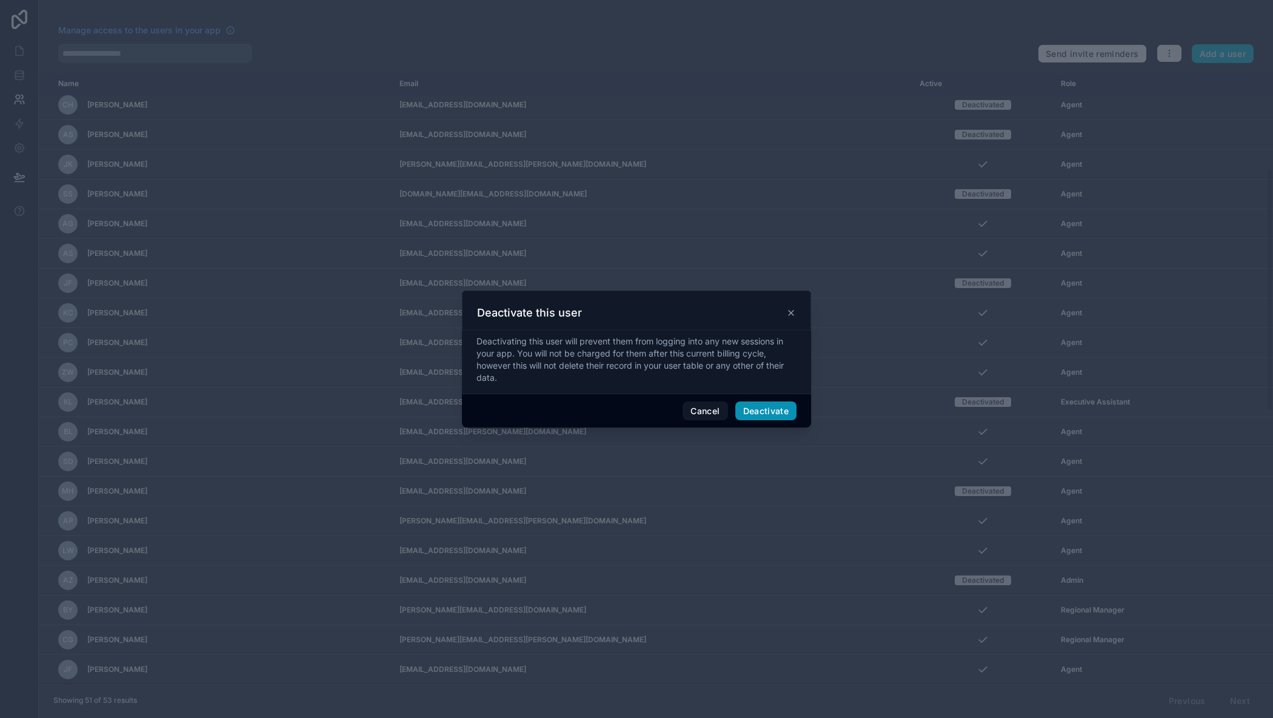
click at [771, 407] on button "Deactivate" at bounding box center [766, 410] width 62 height 19
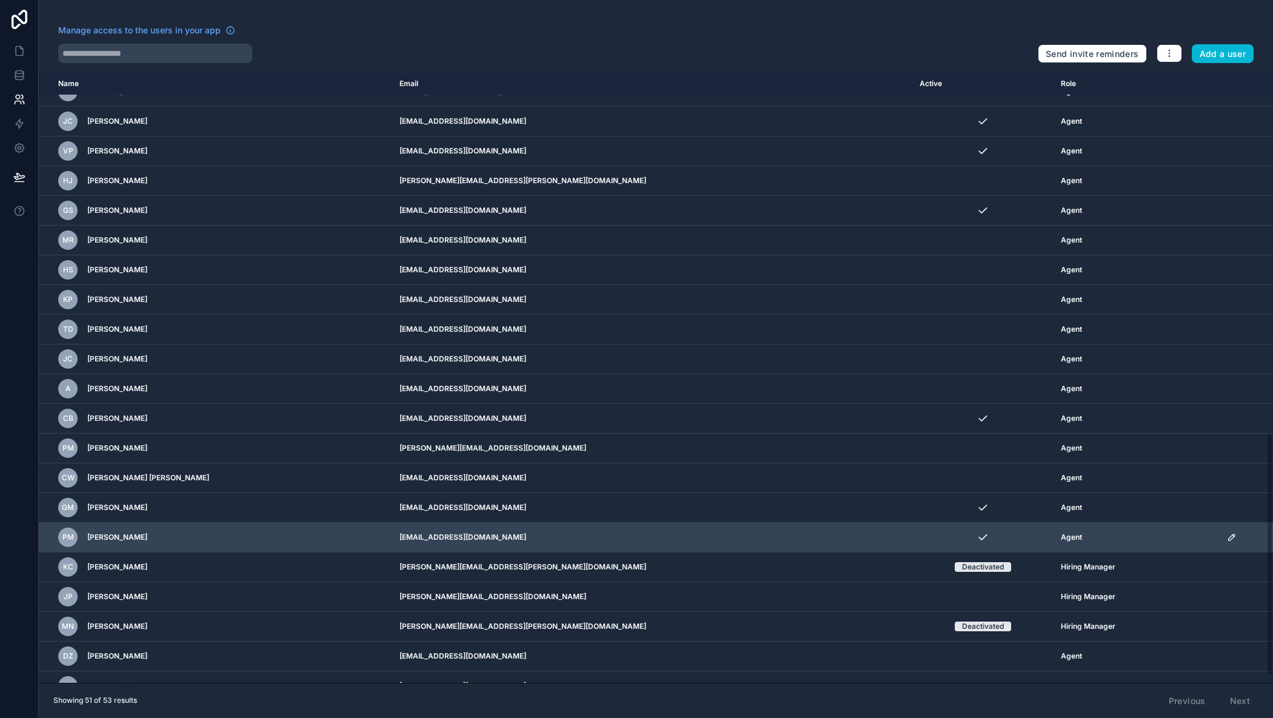
scroll to position [927, 0]
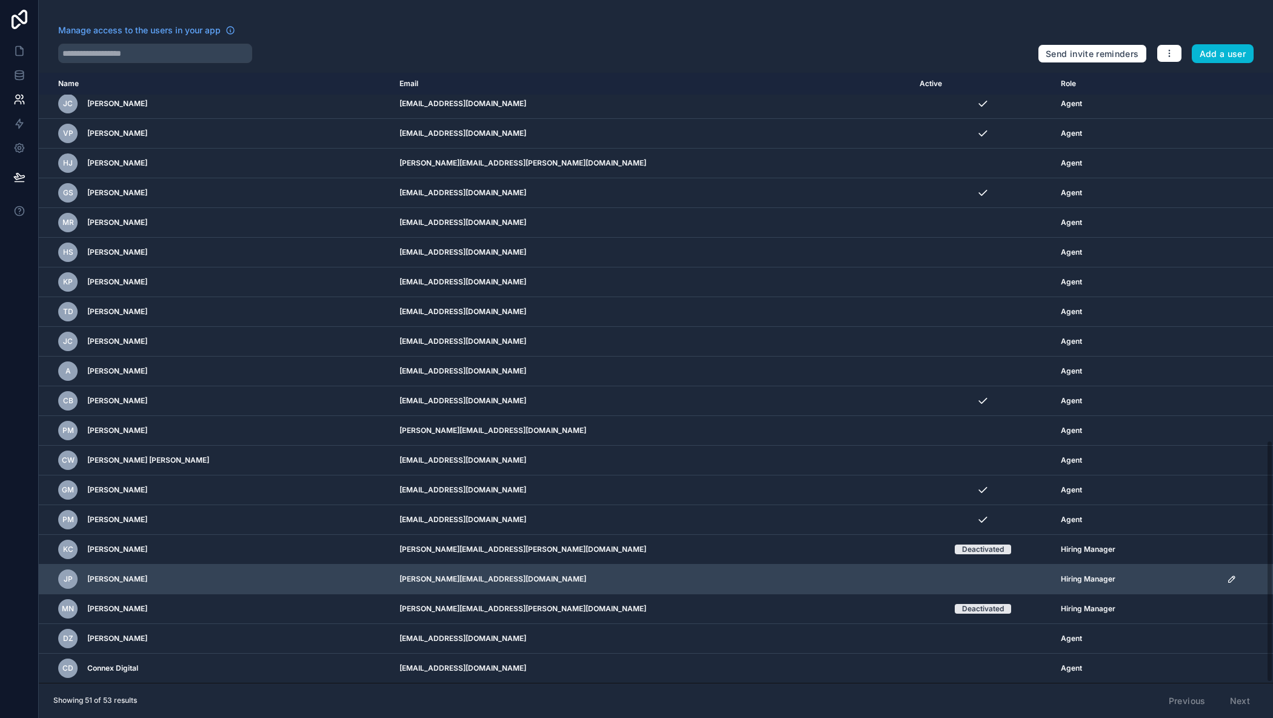
click at [1227, 577] on icon "scrollable content" at bounding box center [1232, 579] width 10 height 10
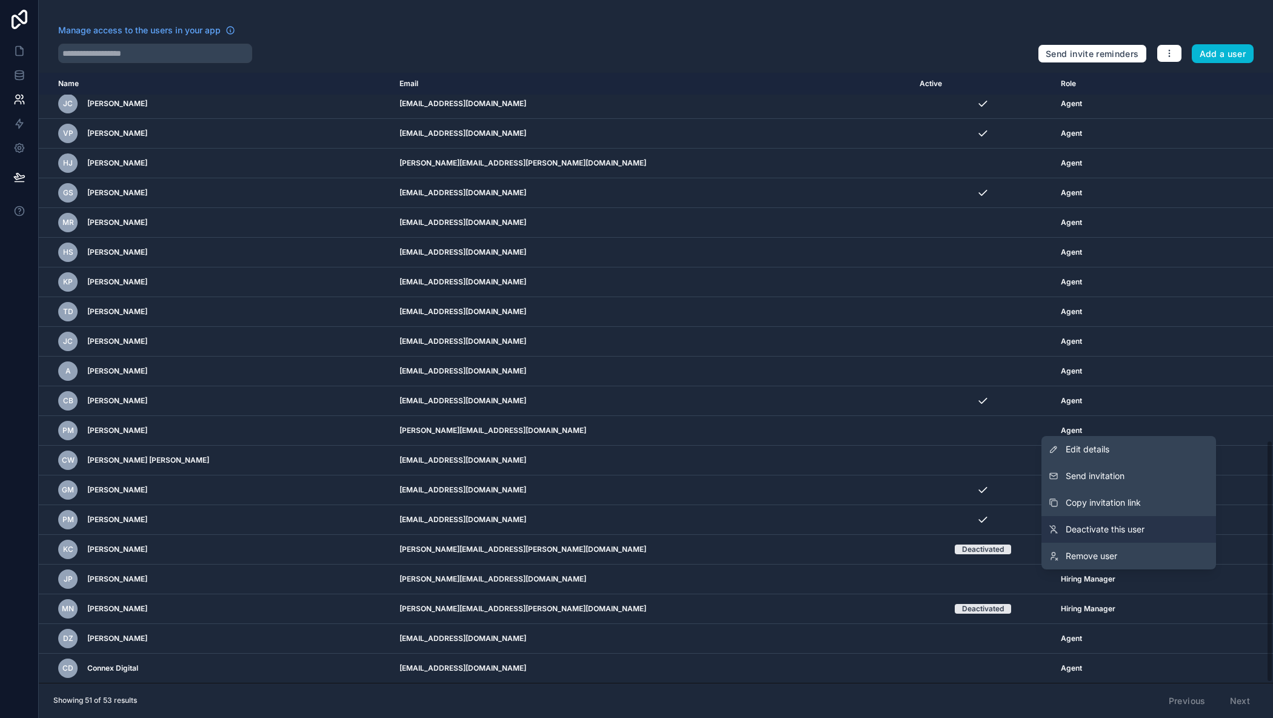
click at [1131, 527] on span "Deactivate this user" at bounding box center [1104, 529] width 79 height 12
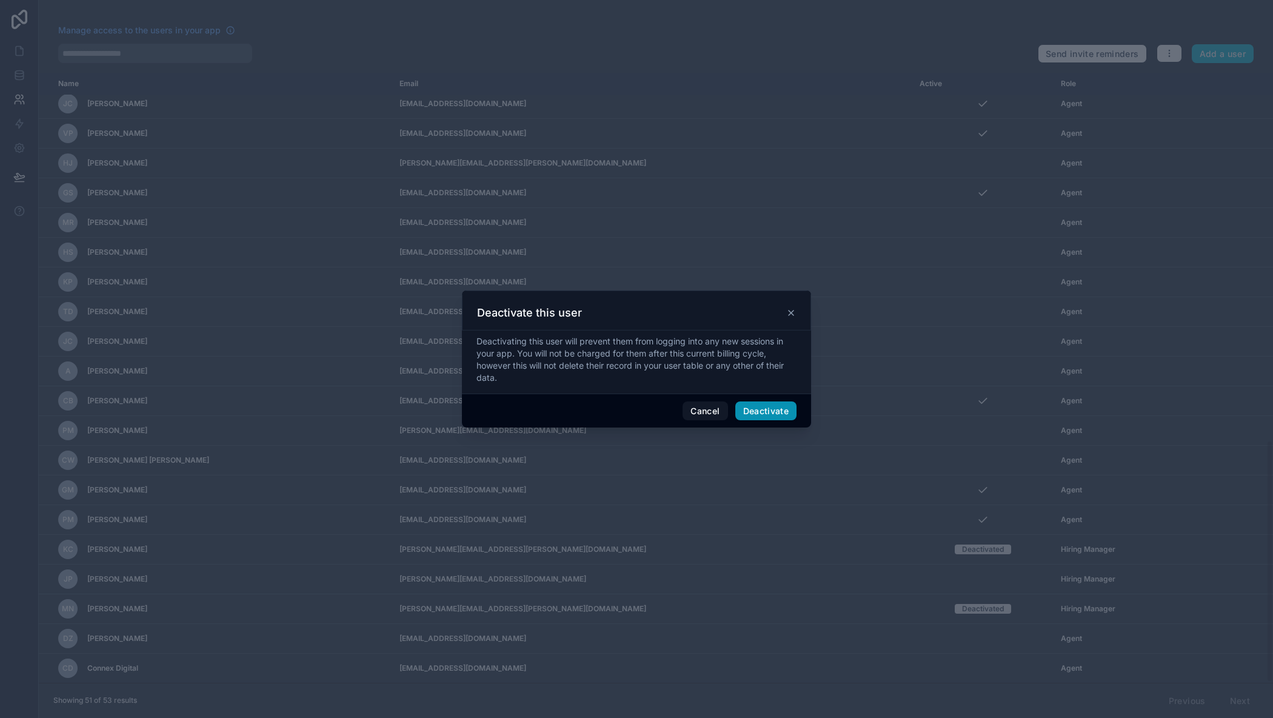
click at [766, 410] on button "Deactivate" at bounding box center [766, 410] width 62 height 19
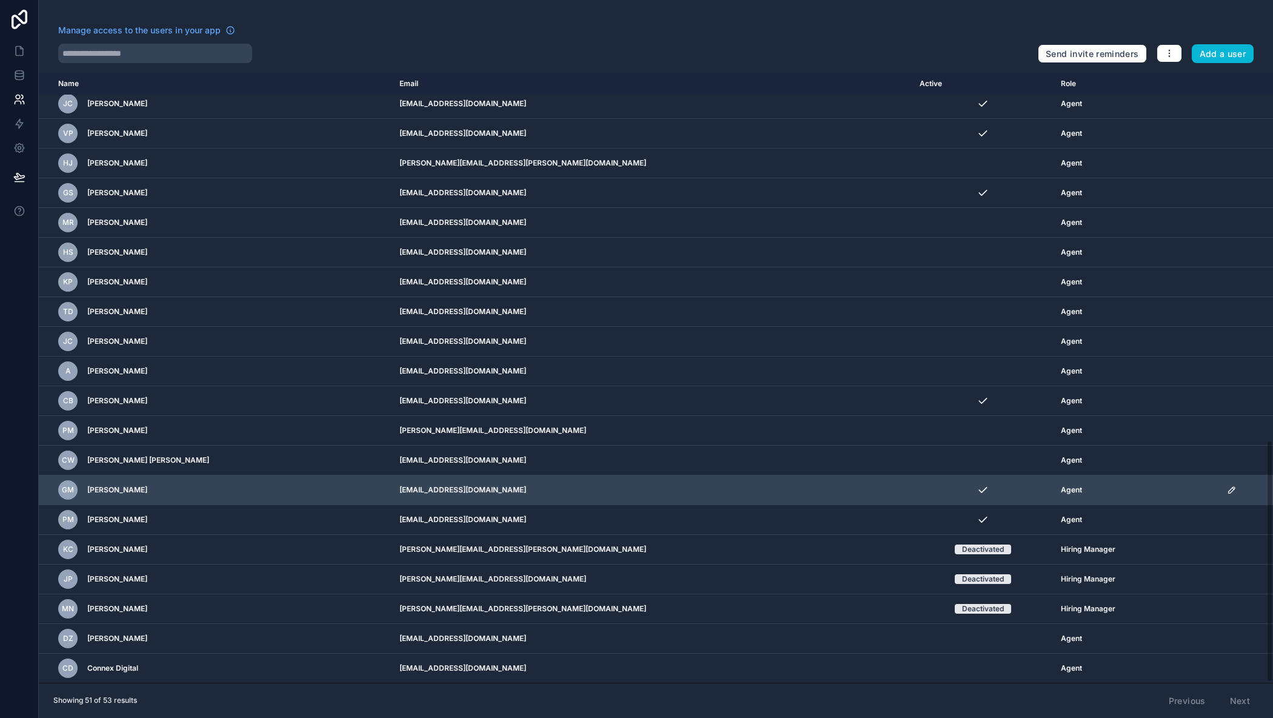
click at [1227, 489] on icon "scrollable content" at bounding box center [1232, 490] width 10 height 10
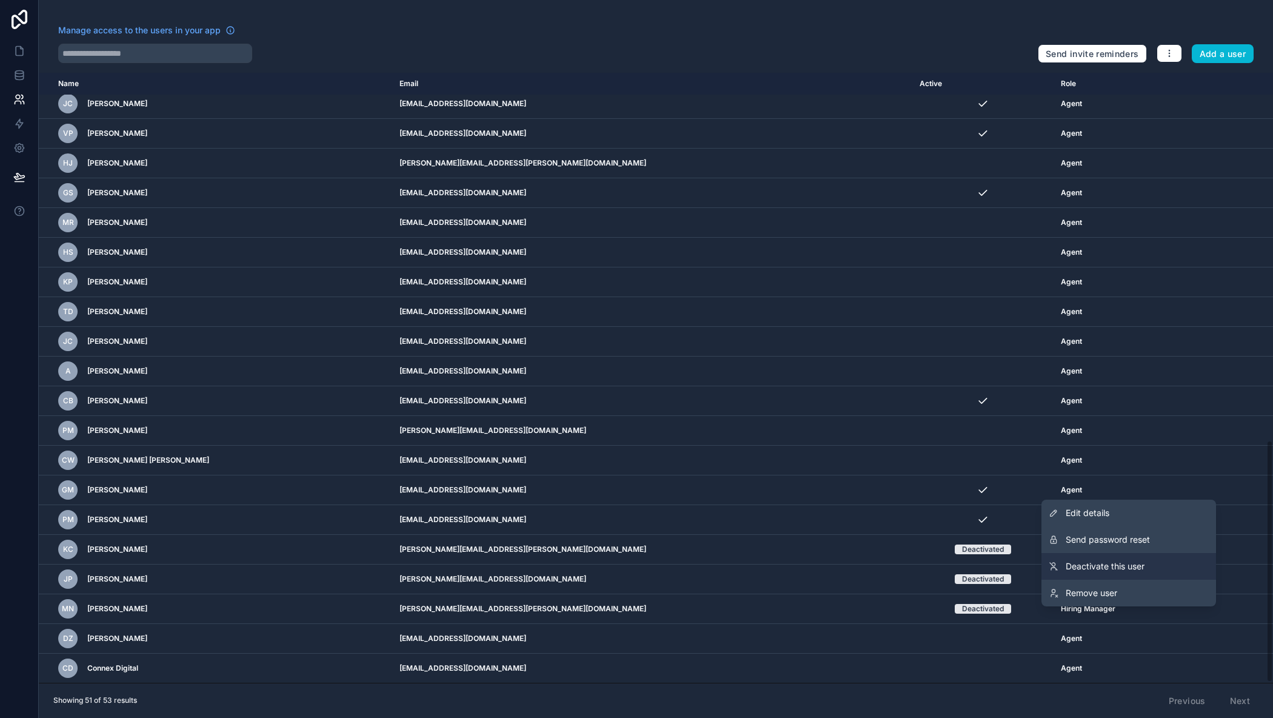
click at [1108, 571] on span "Deactivate this user" at bounding box center [1104, 566] width 79 height 12
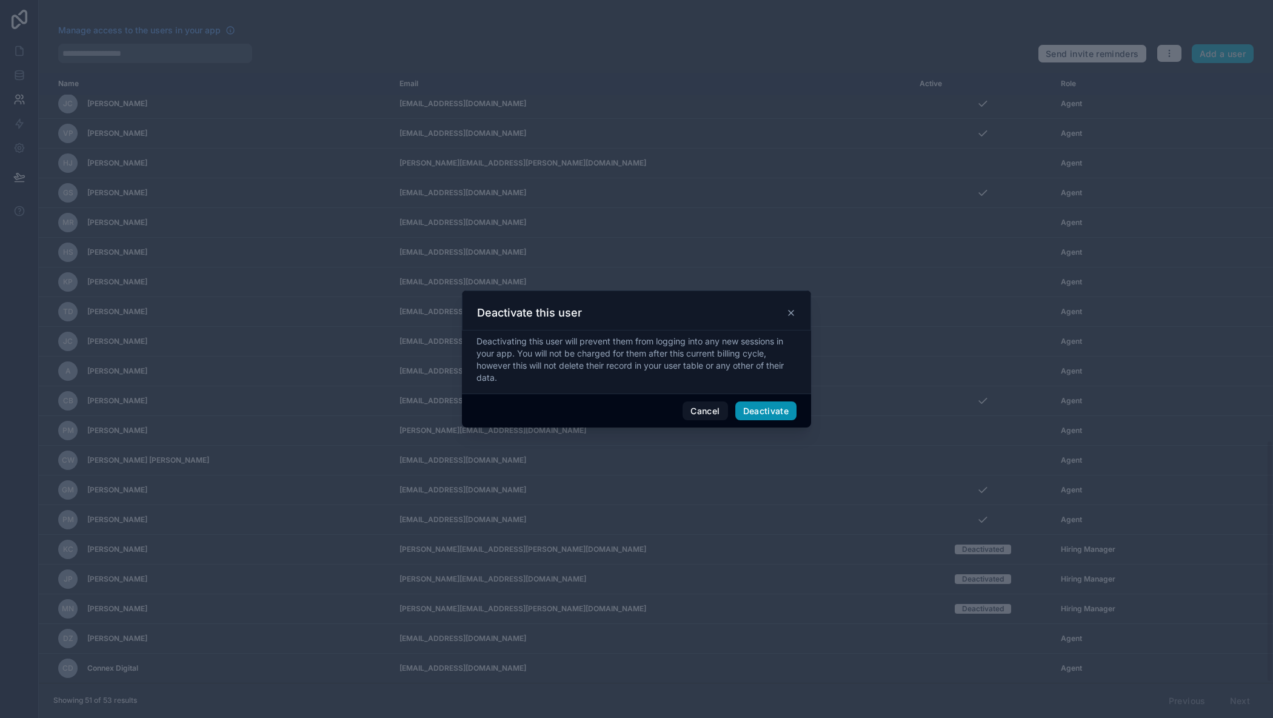
click at [751, 406] on button "Deactivate" at bounding box center [766, 410] width 62 height 19
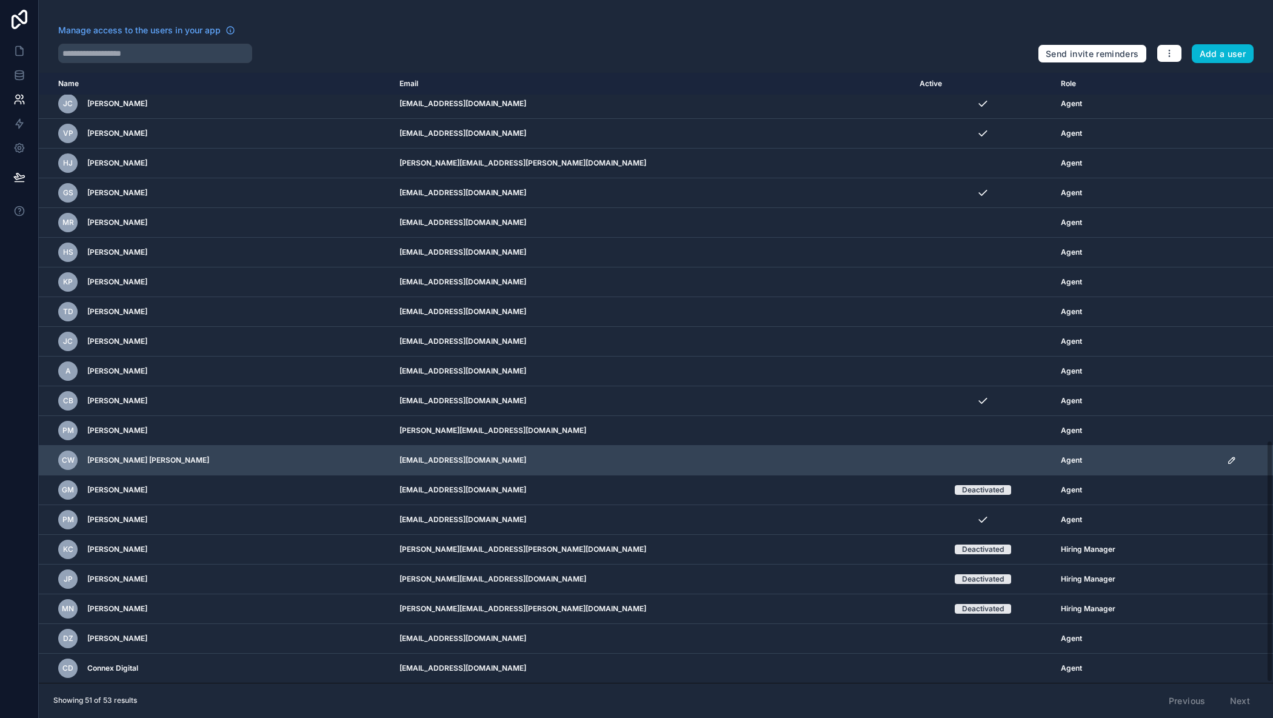
scroll to position [866, 0]
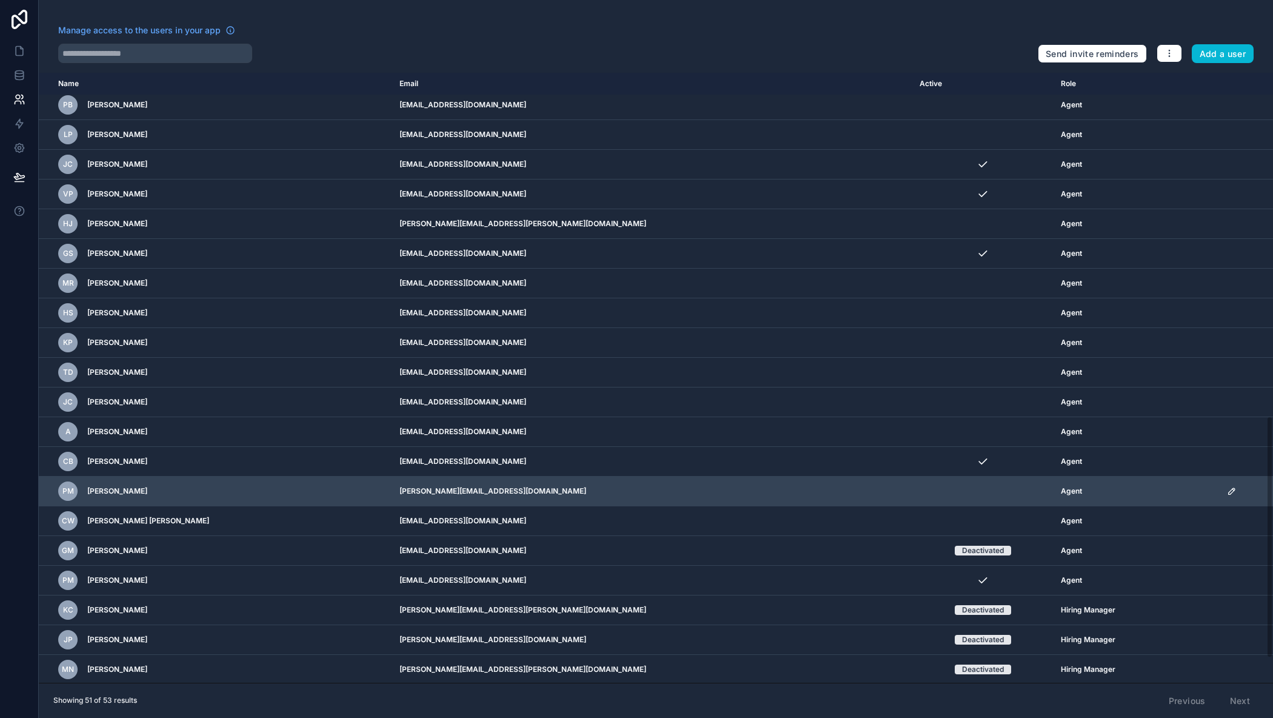
click at [1227, 488] on icon "scrollable content" at bounding box center [1232, 491] width 10 height 10
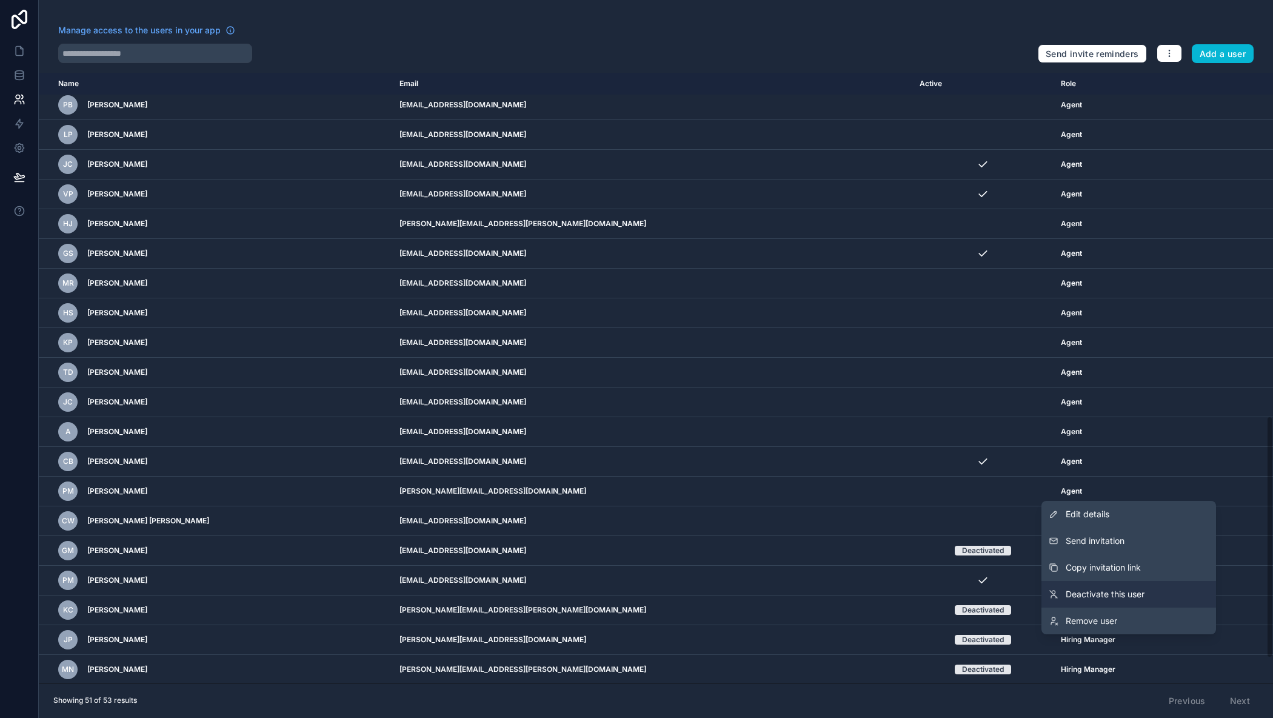
click at [1109, 596] on span "Deactivate this user" at bounding box center [1104, 594] width 79 height 12
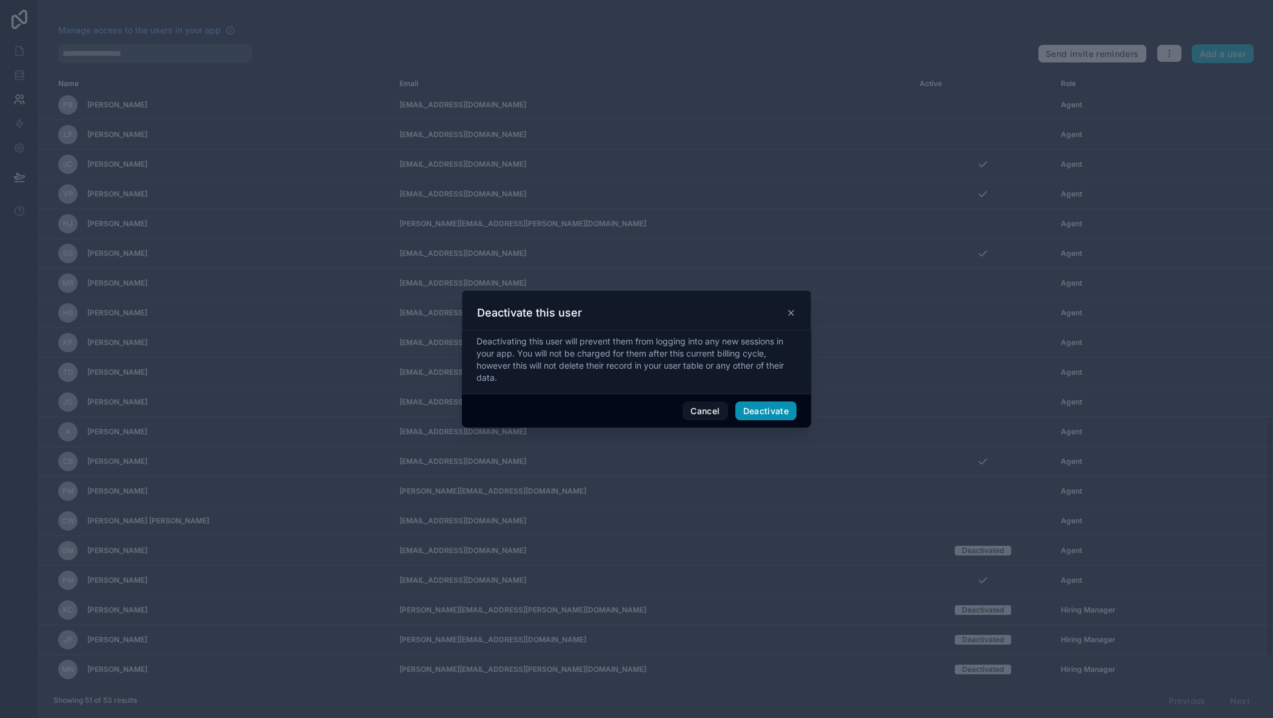
click at [791, 416] on button "Deactivate" at bounding box center [766, 410] width 62 height 19
